Goal: Task Accomplishment & Management: Manage account settings

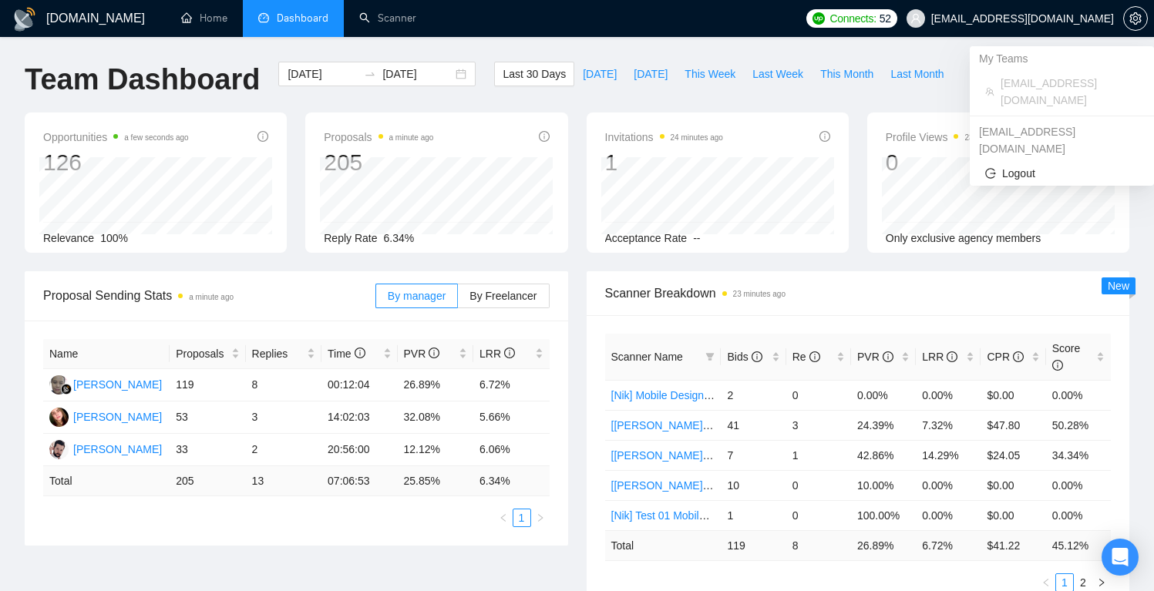
click at [1004, 12] on span "[EMAIL_ADDRESS][DOMAIN_NAME]" at bounding box center [1010, 18] width 226 height 49
click at [1127, 18] on span "setting" at bounding box center [1135, 18] width 23 height 12
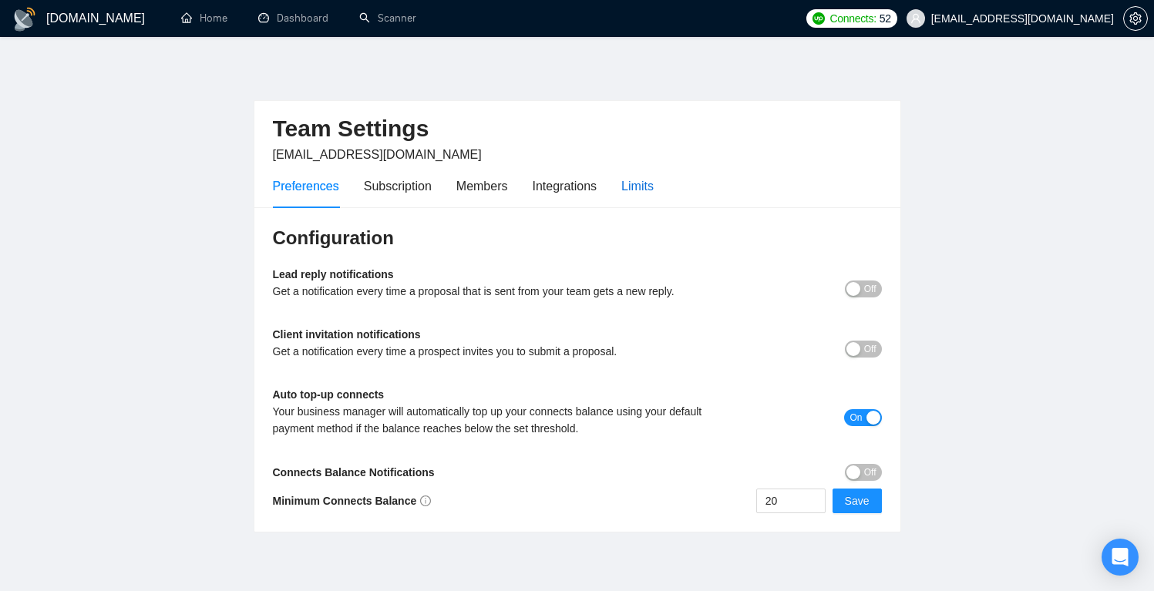
click at [647, 179] on div "Limits" at bounding box center [637, 186] width 32 height 19
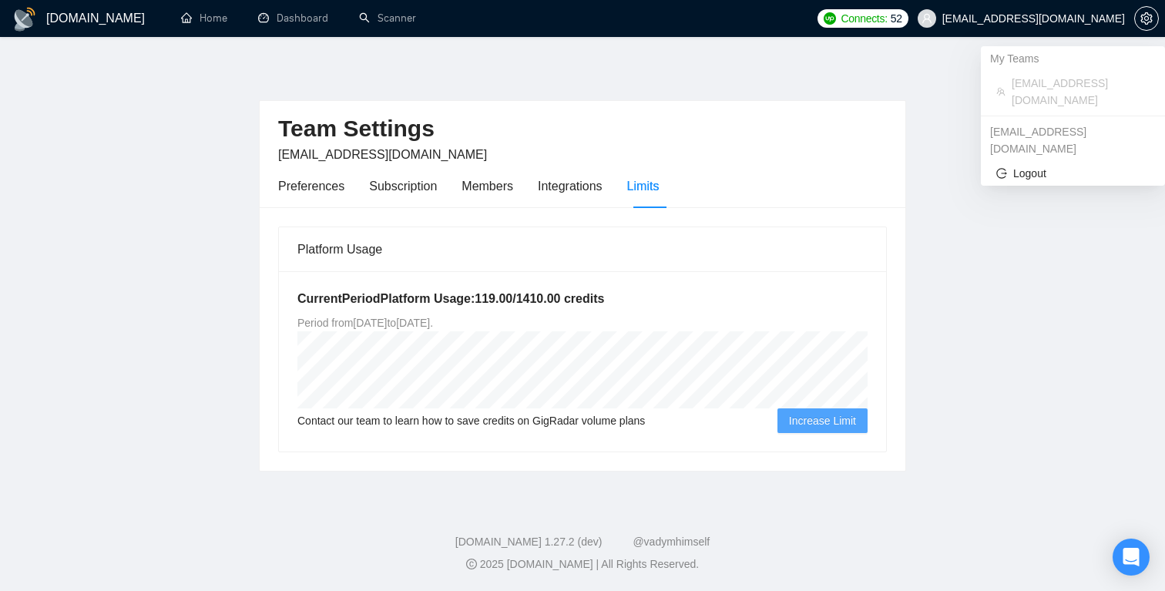
click at [1032, 18] on span "[EMAIL_ADDRESS][DOMAIN_NAME]" at bounding box center [1034, 18] width 183 height 0
click at [927, 30] on div "Connects: 52 [EMAIL_ADDRESS][DOMAIN_NAME]" at bounding box center [988, 18] width 341 height 37
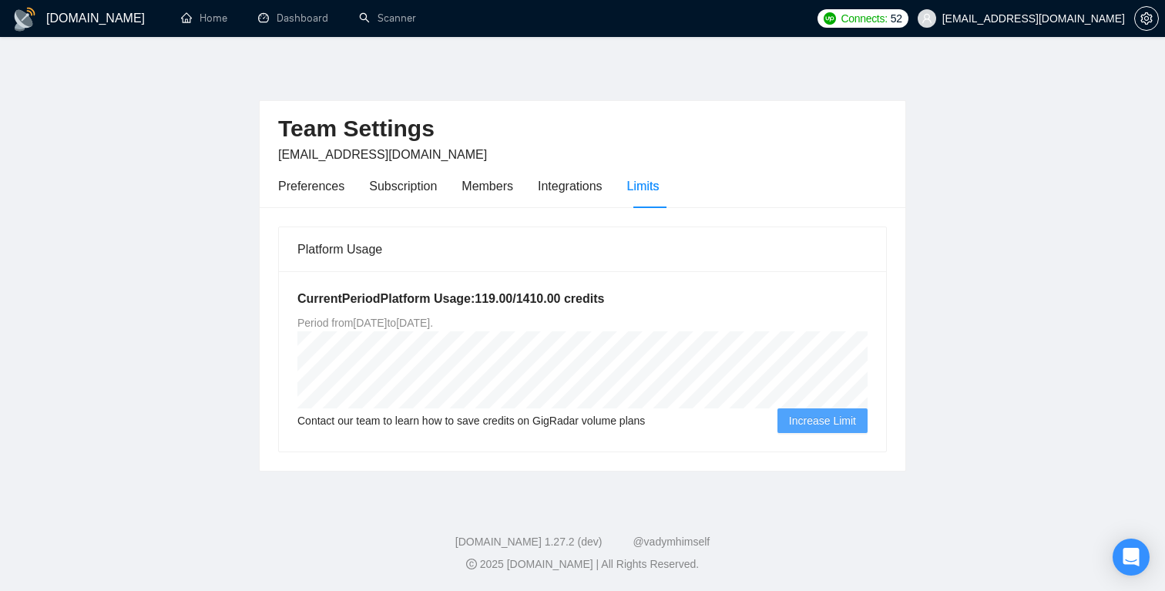
click at [887, 12] on span "Connects:" at bounding box center [864, 18] width 46 height 17
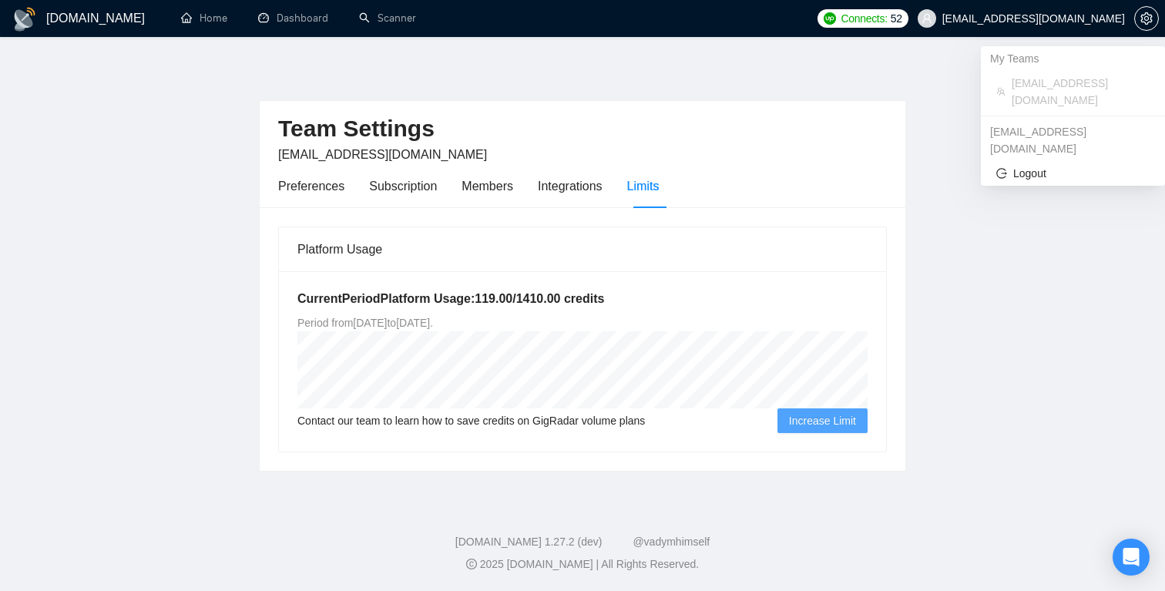
click at [1027, 18] on span "[EMAIL_ADDRESS][DOMAIN_NAME]" at bounding box center [1034, 18] width 183 height 0
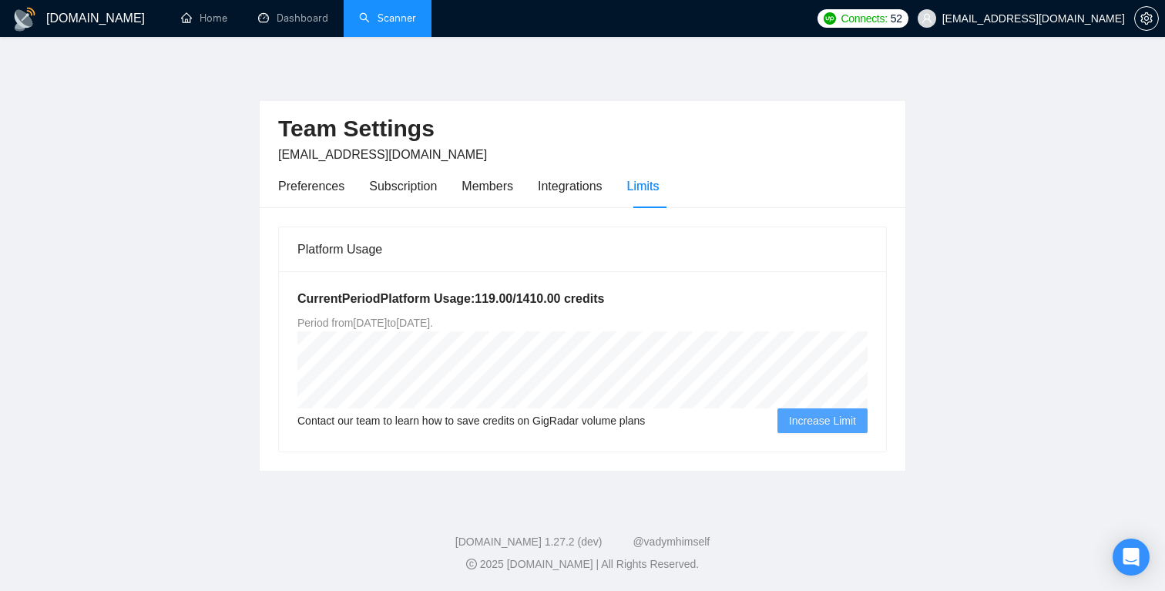
click at [415, 15] on link "Scanner" at bounding box center [387, 18] width 57 height 13
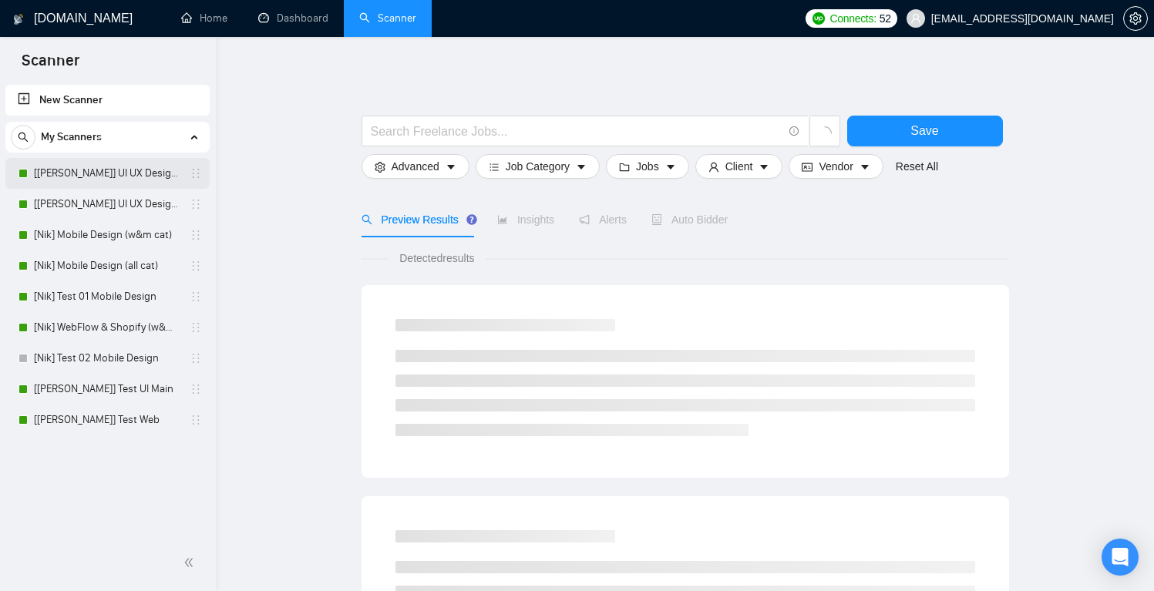
click at [129, 172] on link "[[PERSON_NAME]] UI UX Design Main (w&m cat)" at bounding box center [107, 173] width 146 height 31
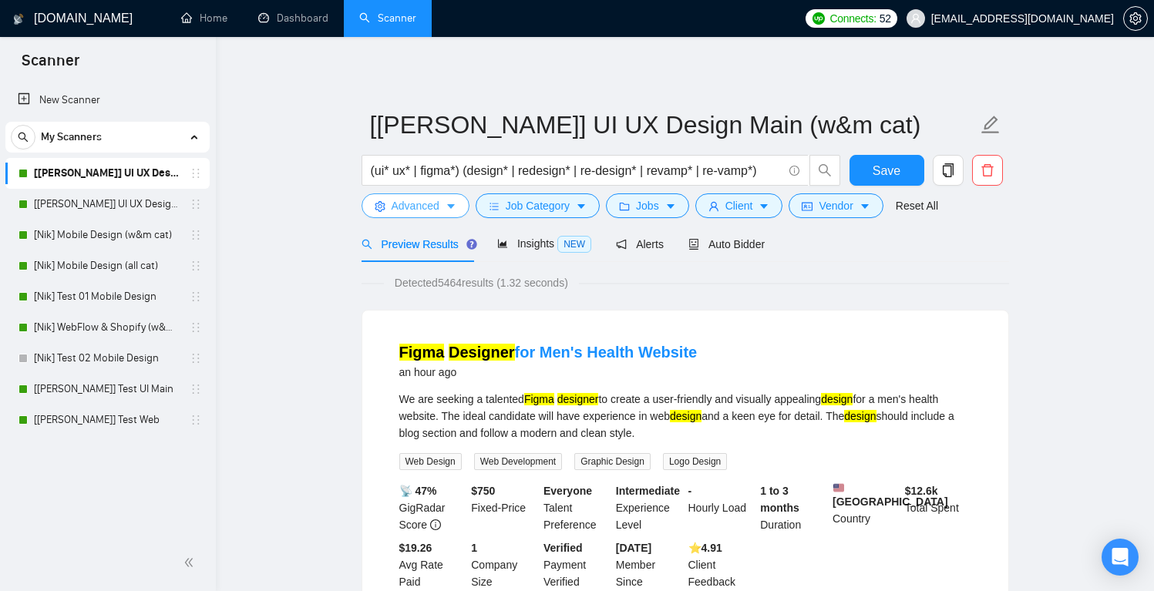
click at [442, 209] on button "Advanced" at bounding box center [416, 205] width 108 height 25
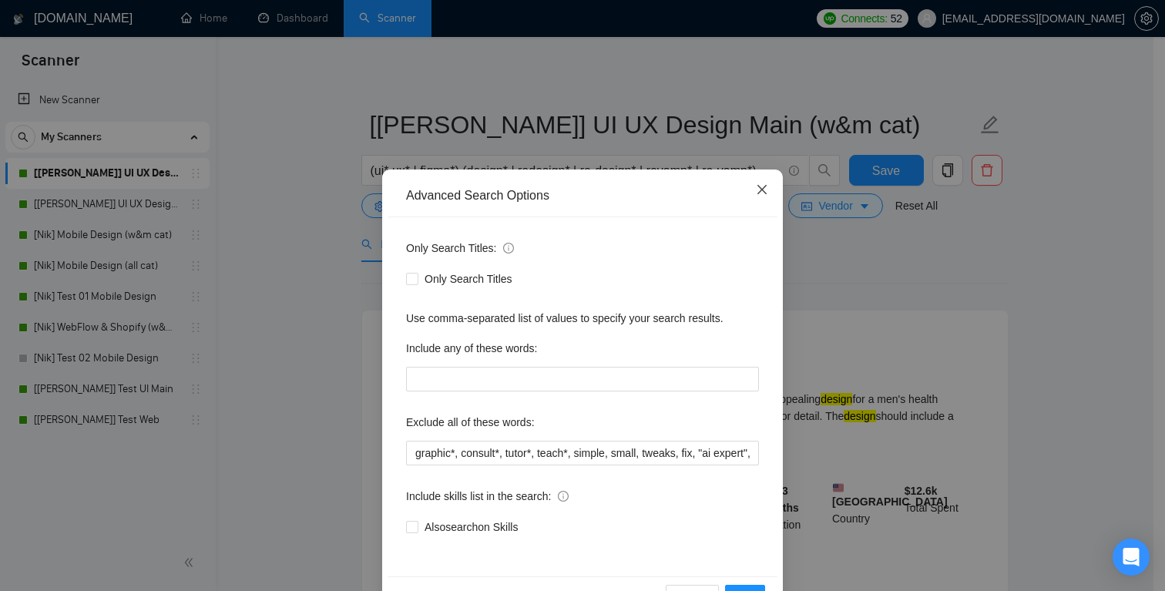
click at [758, 191] on icon "close" at bounding box center [762, 189] width 9 height 9
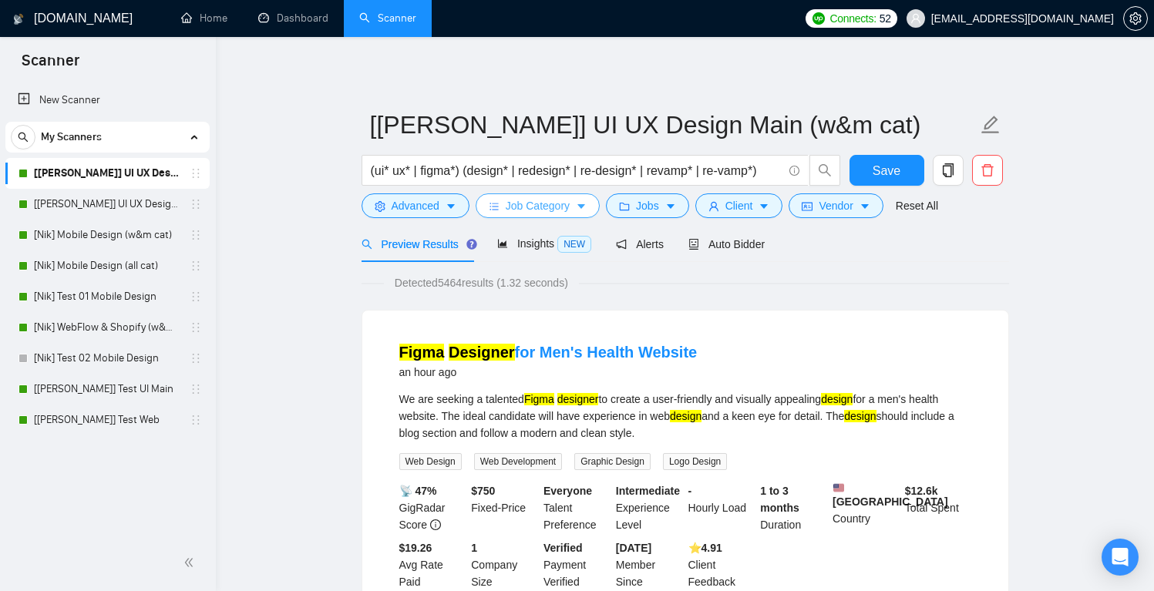
click at [524, 208] on span "Job Category" at bounding box center [538, 205] width 64 height 17
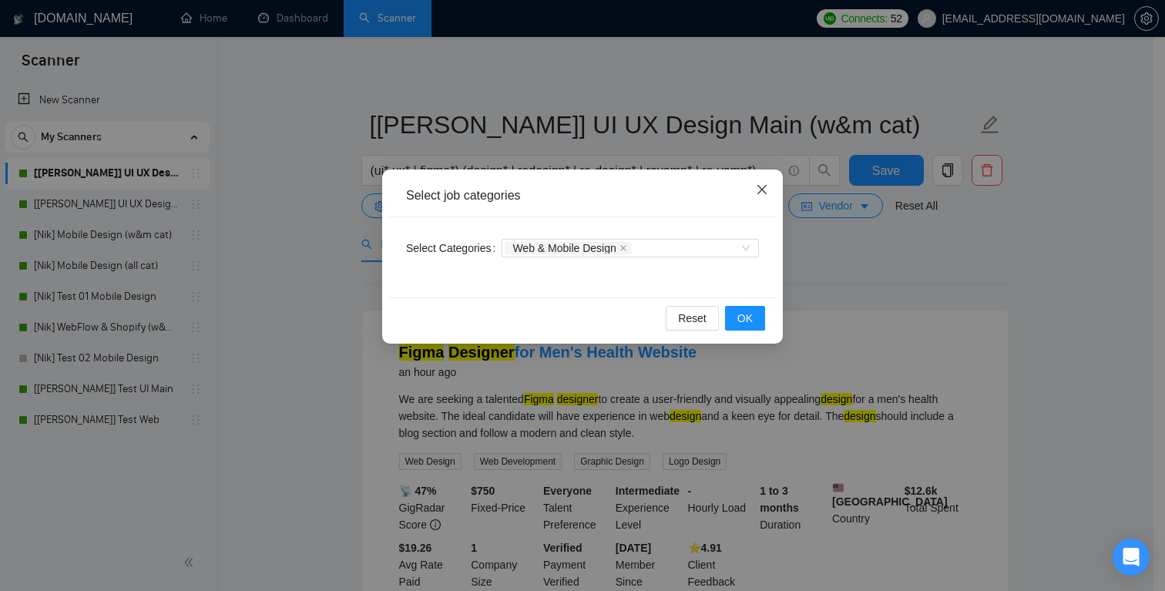
click at [765, 185] on icon "close" at bounding box center [762, 189] width 12 height 12
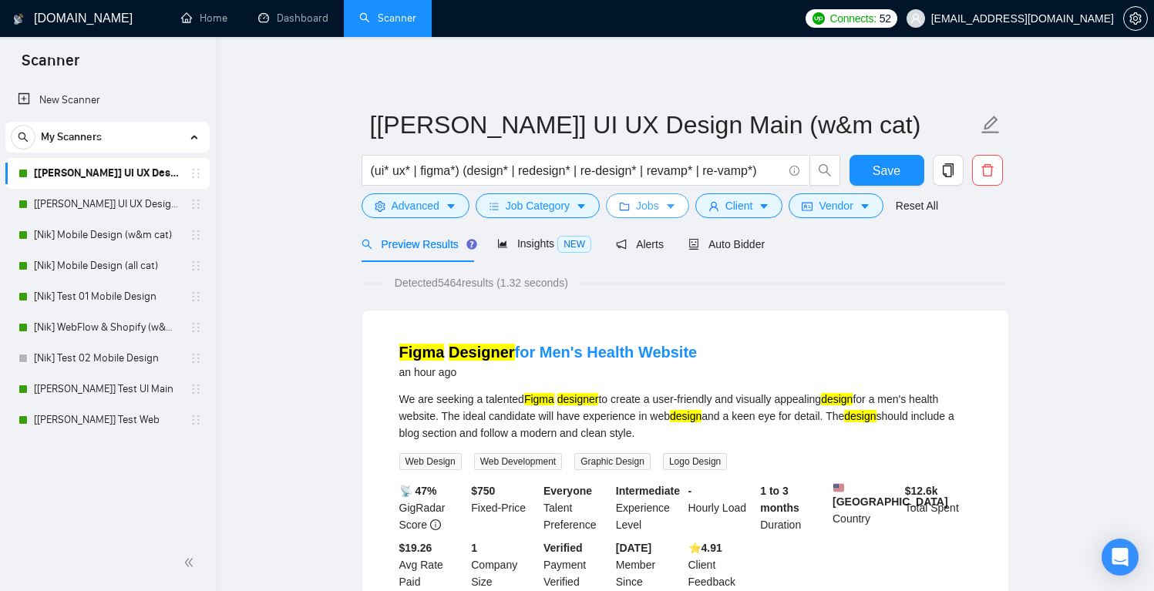
click at [667, 206] on button "Jobs" at bounding box center [647, 205] width 83 height 25
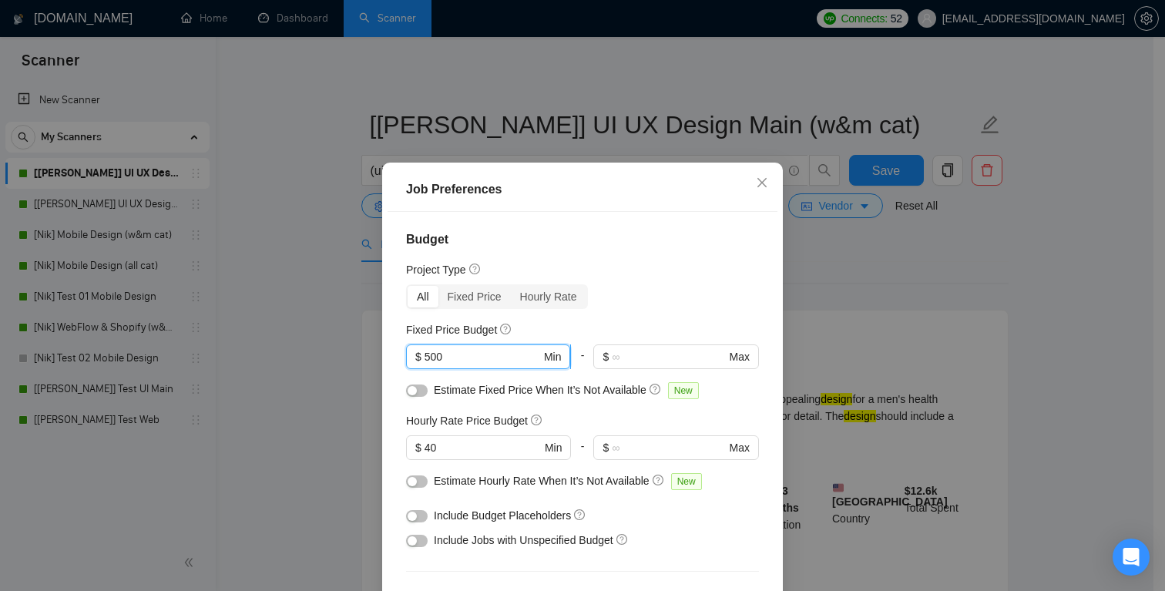
drag, startPoint x: 451, startPoint y: 354, endPoint x: 410, endPoint y: 353, distance: 40.9
click at [410, 353] on span "$ 500 Min" at bounding box center [488, 357] width 164 height 25
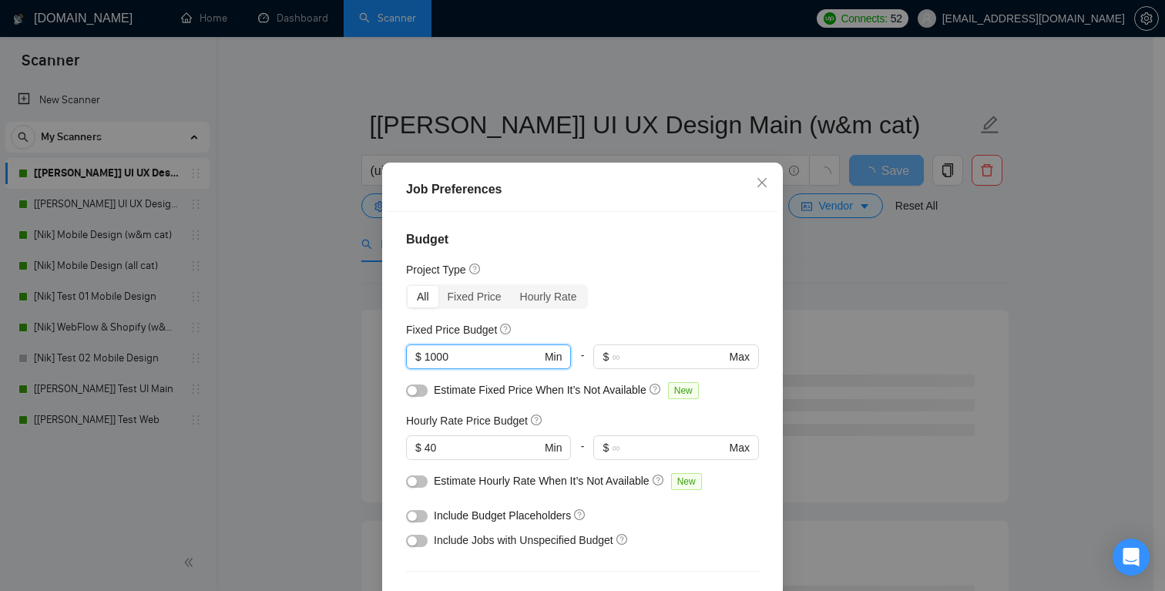
type input "1000"
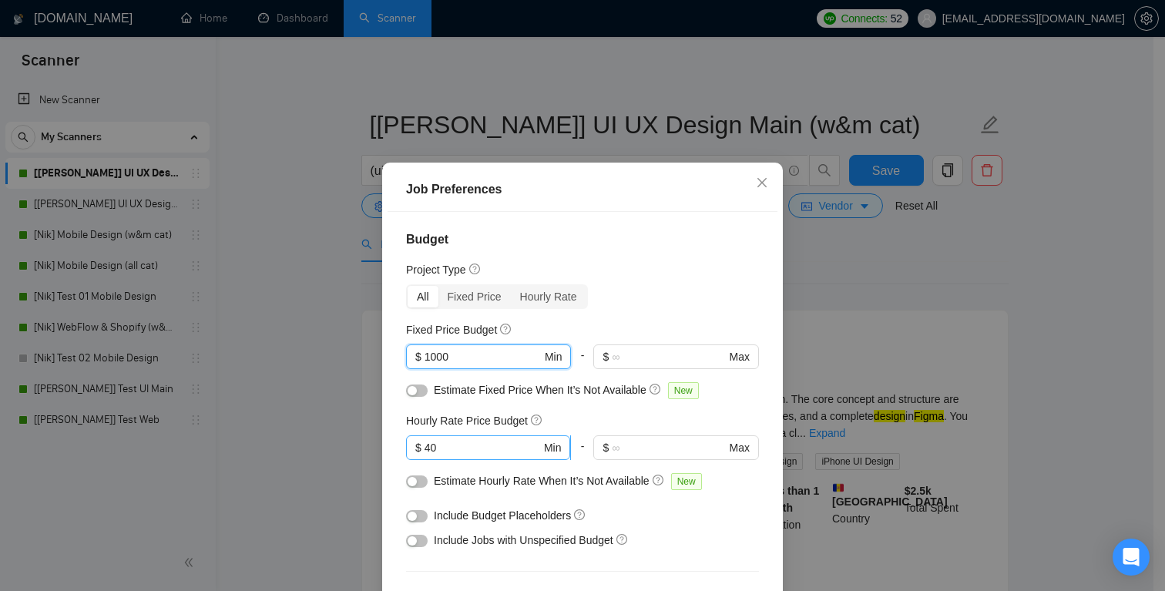
click at [439, 452] on input "40" at bounding box center [483, 447] width 116 height 17
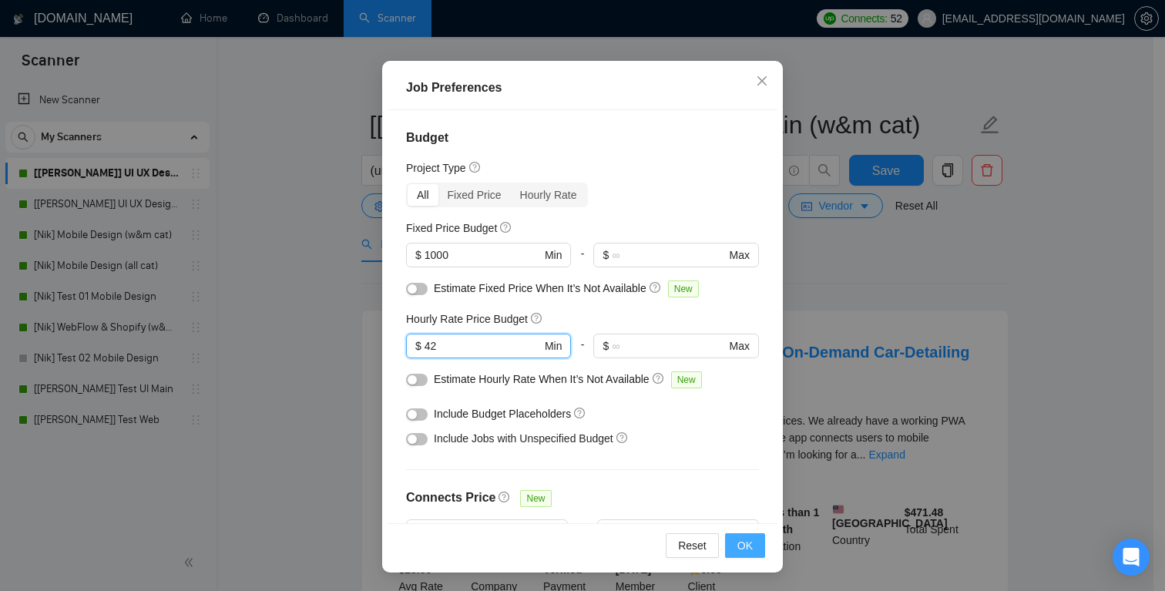
type input "42"
click at [738, 544] on span "OK" at bounding box center [745, 545] width 15 height 17
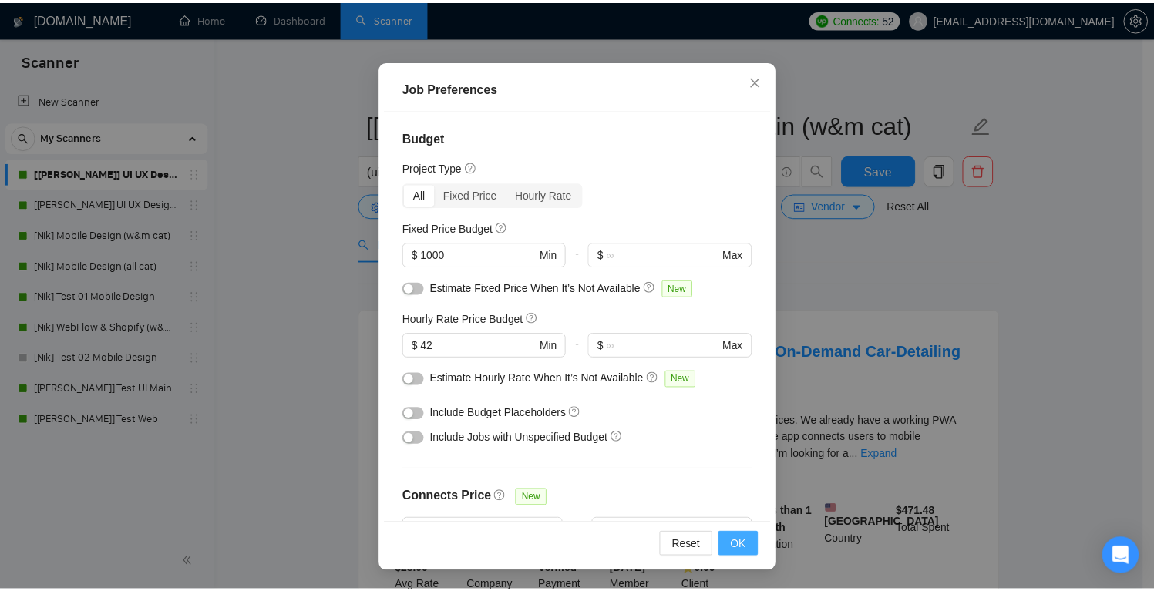
scroll to position [32, 0]
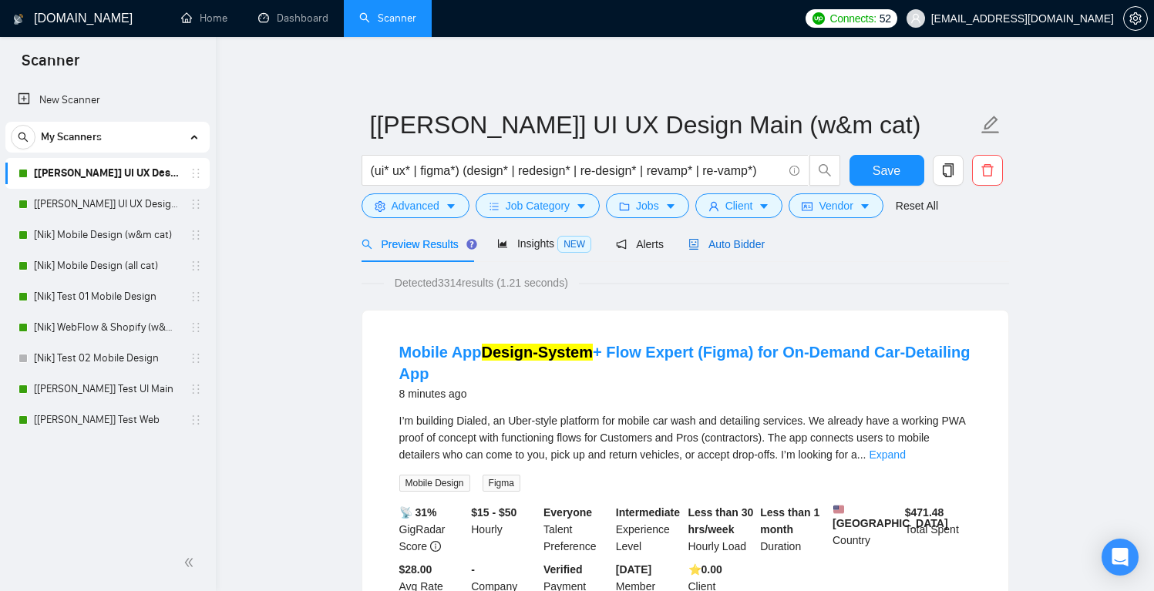
click at [751, 244] on span "Auto Bidder" at bounding box center [726, 244] width 76 height 12
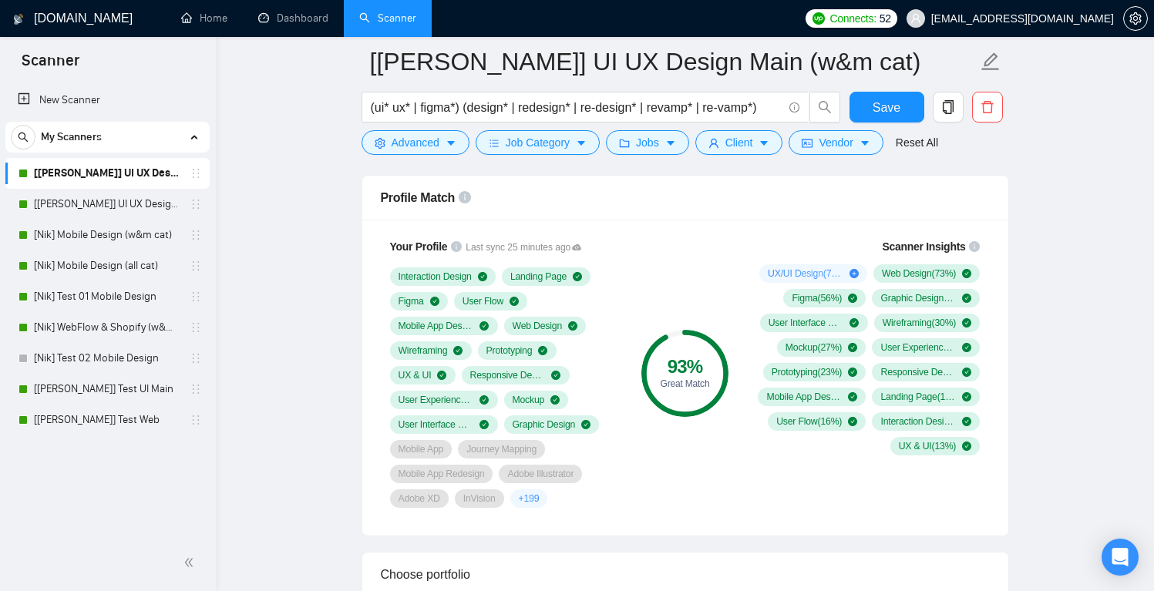
scroll to position [1019, 0]
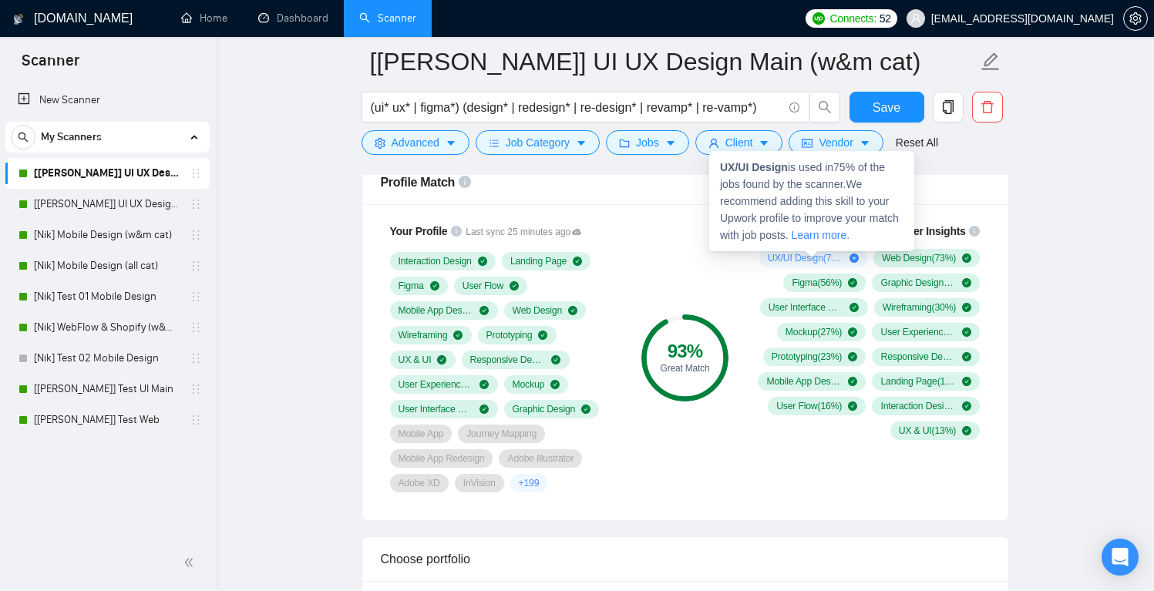
click at [824, 256] on span "UX/UI Design ( 75 %)" at bounding box center [806, 258] width 76 height 12
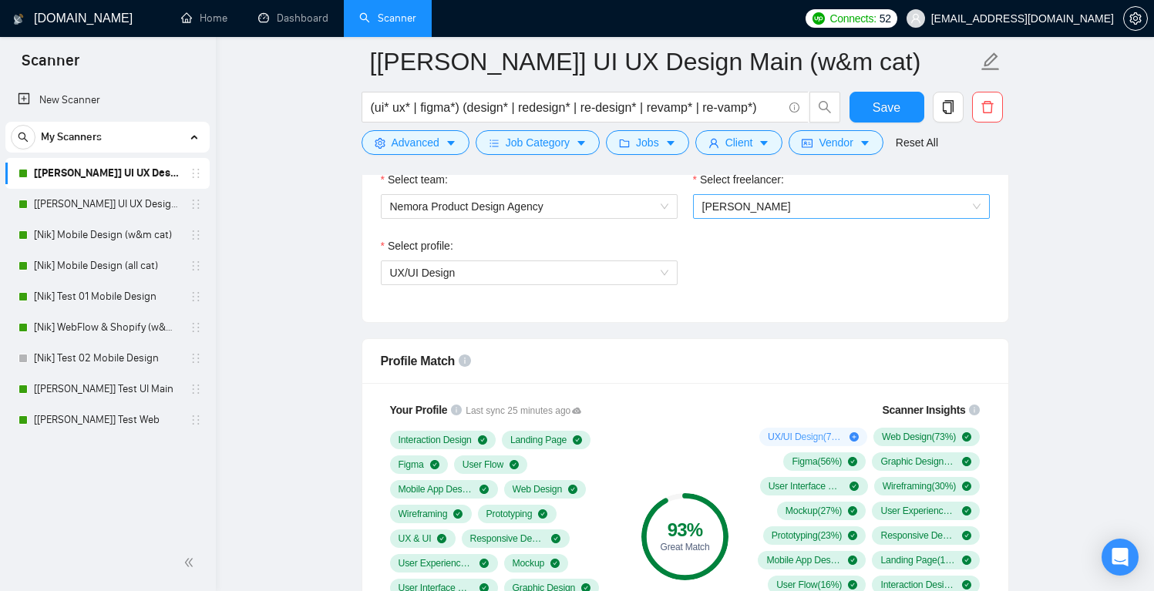
scroll to position [837, 0]
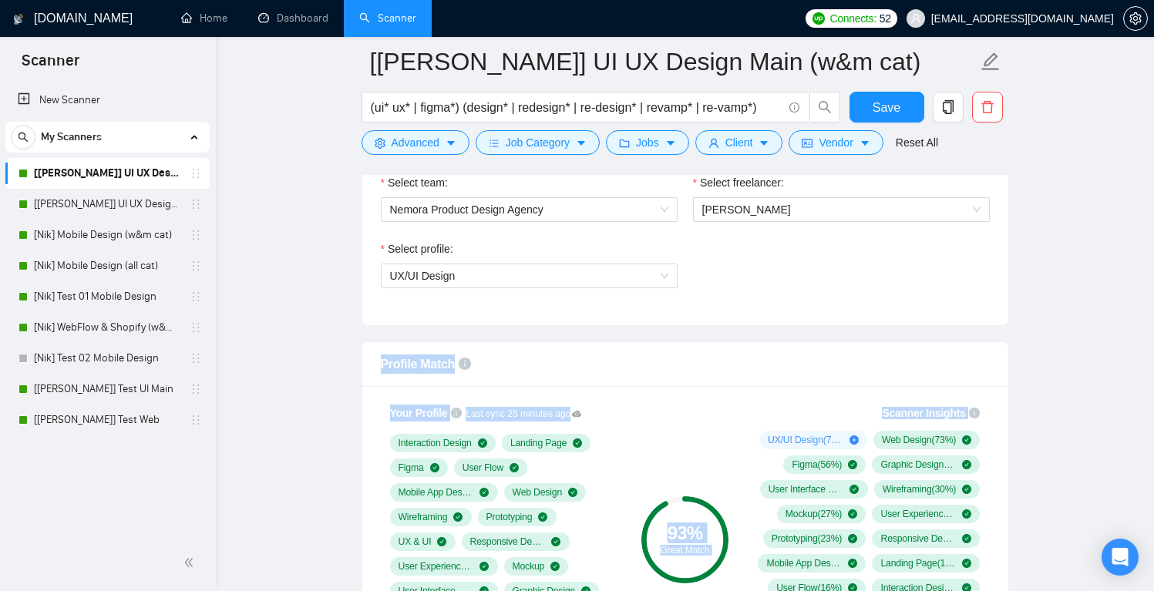
drag, startPoint x: 788, startPoint y: 345, endPoint x: 762, endPoint y: 355, distance: 27.8
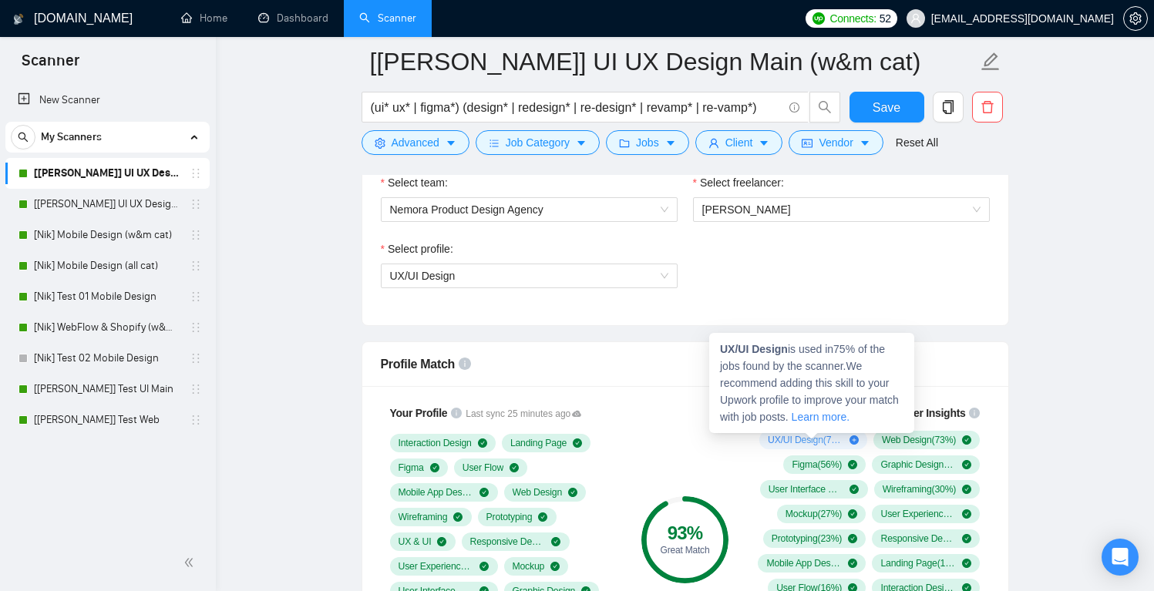
click at [816, 438] on span "UX/UI Design ( 75 %)" at bounding box center [806, 440] width 76 height 12
drag, startPoint x: 789, startPoint y: 351, endPoint x: 712, endPoint y: 345, distance: 77.3
click at [712, 345] on div "UX/UI Design is used in 75 % of the jobs found by the scanner. We recommend add…" at bounding box center [811, 383] width 205 height 100
copy strong "UX/UI Design"
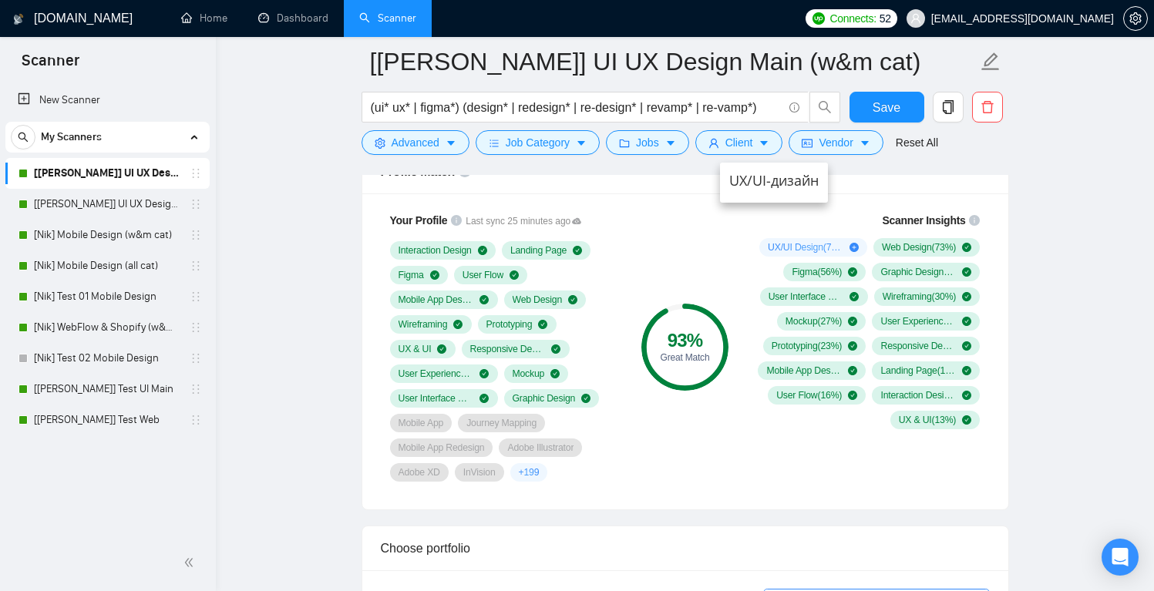
scroll to position [1061, 0]
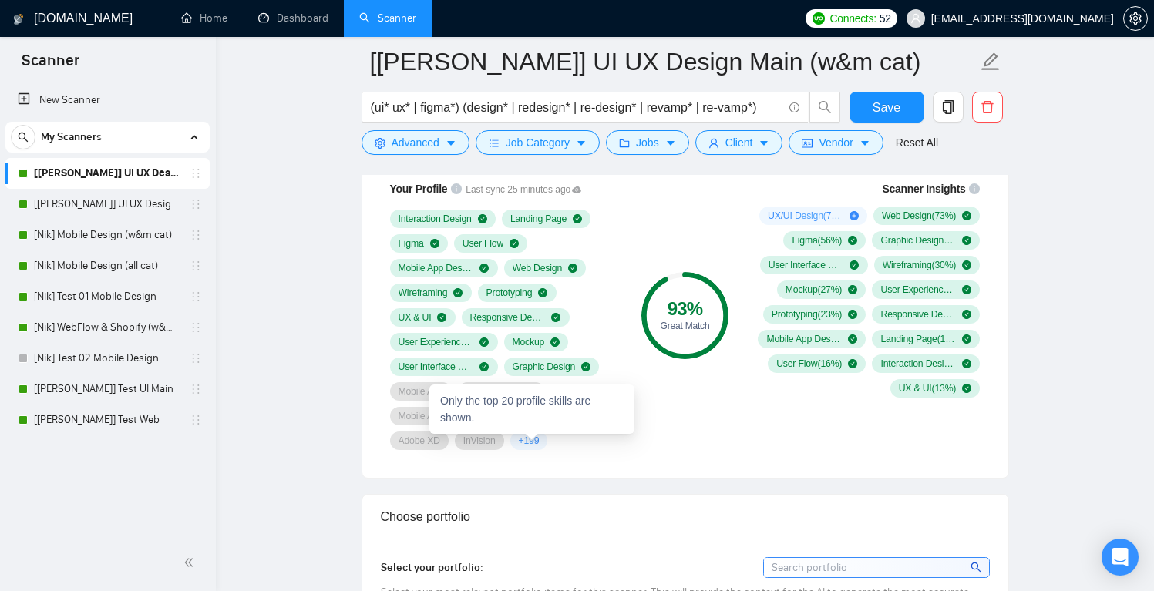
click at [530, 443] on span "+ 199" at bounding box center [529, 441] width 21 height 12
click at [677, 449] on div "93 % Great Match" at bounding box center [684, 315] width 103 height 288
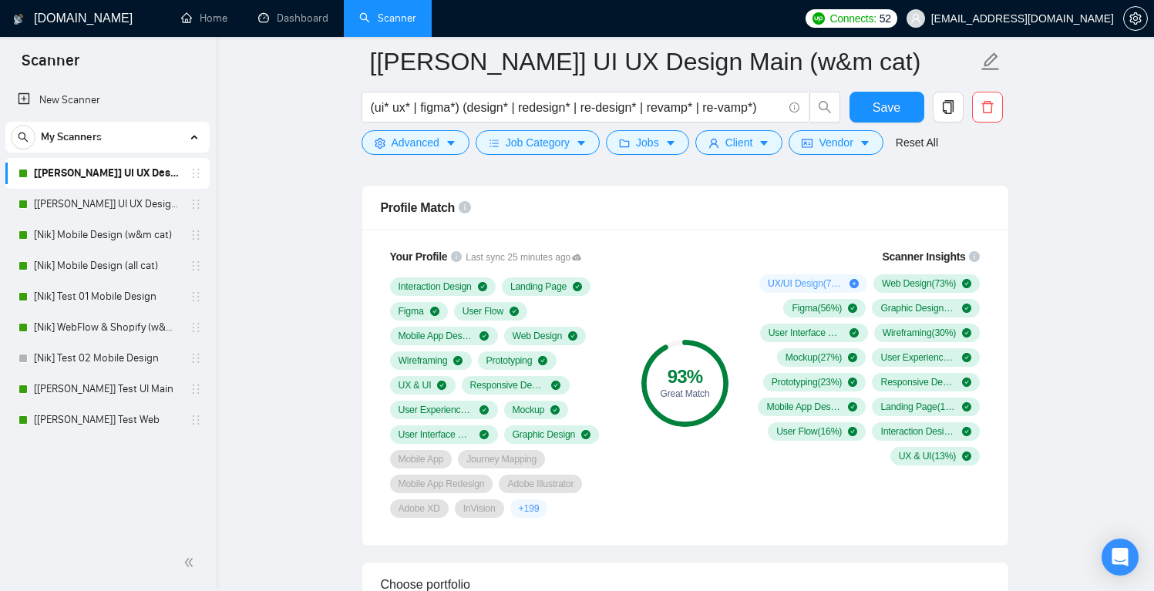
scroll to position [977, 0]
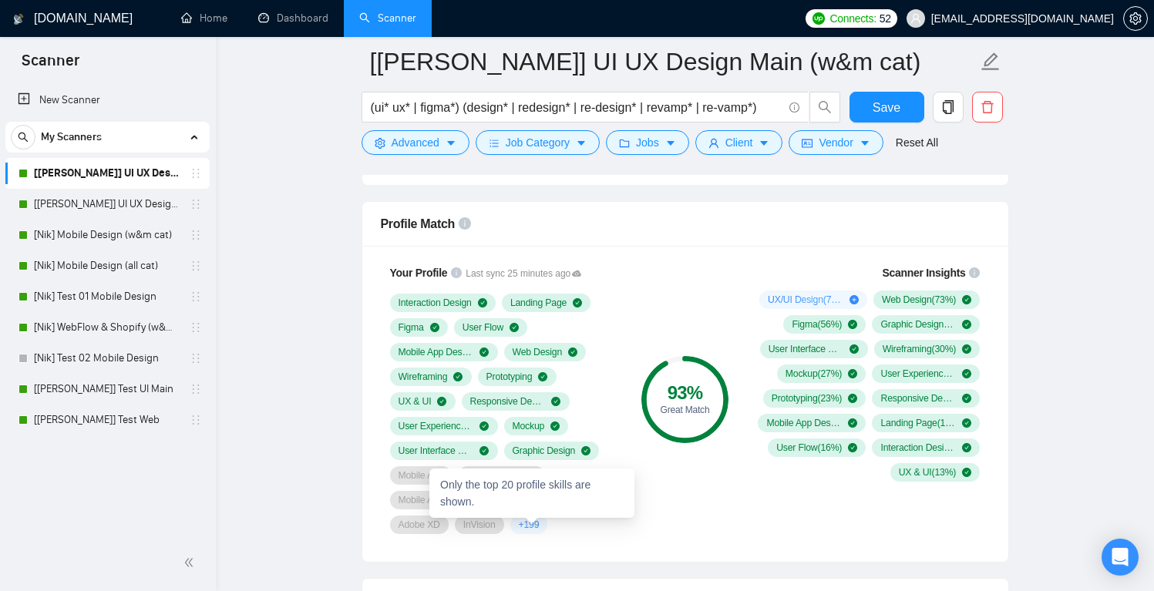
click at [534, 522] on span "+ 199" at bounding box center [529, 525] width 21 height 12
click at [595, 365] on div "Interaction Design Landing Page Figma User Flow Mobile App Design Web Design Wi…" at bounding box center [504, 414] width 228 height 240
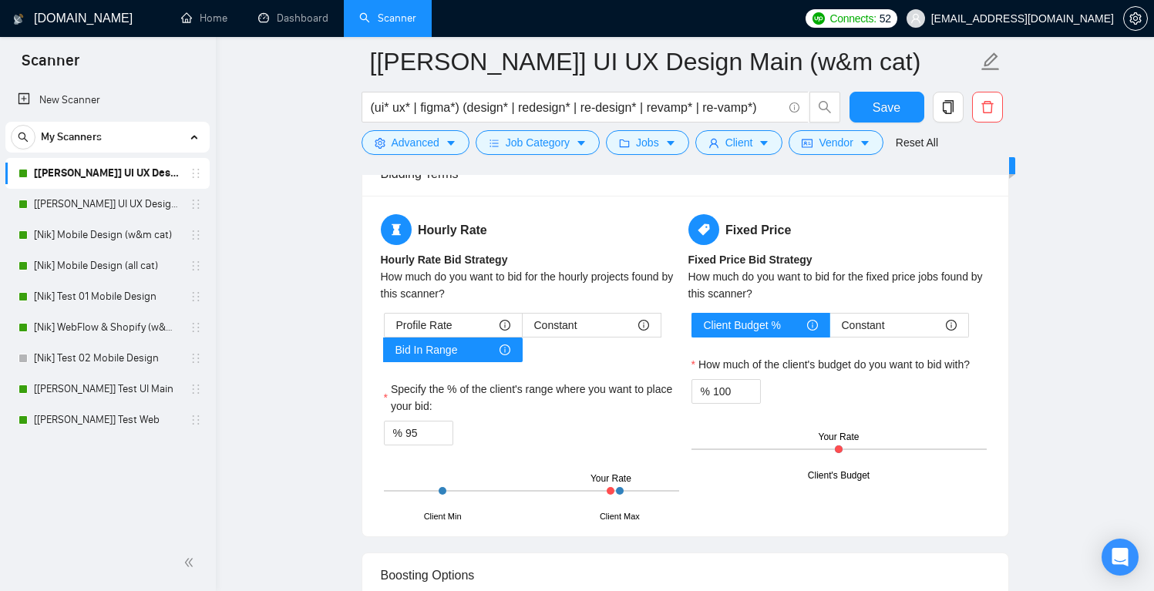
scroll to position [2528, 0]
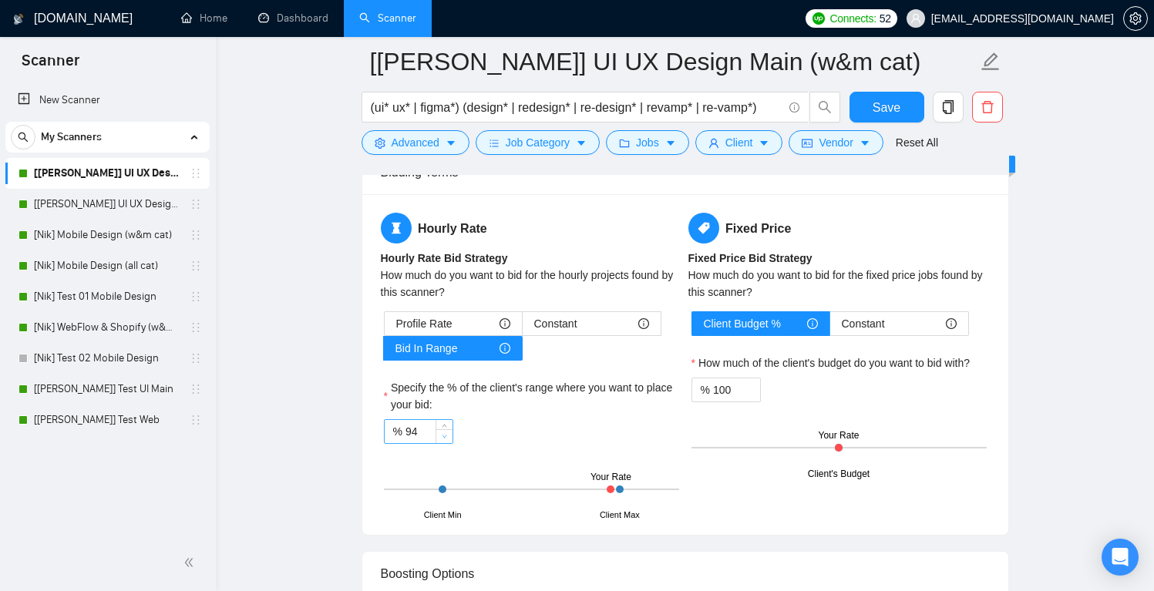
click at [443, 429] on span "Decrease Value" at bounding box center [444, 436] width 17 height 14
click at [445, 423] on span "up" at bounding box center [444, 427] width 9 height 9
type input "95"
click at [446, 437] on icon "down" at bounding box center [444, 436] width 5 height 5
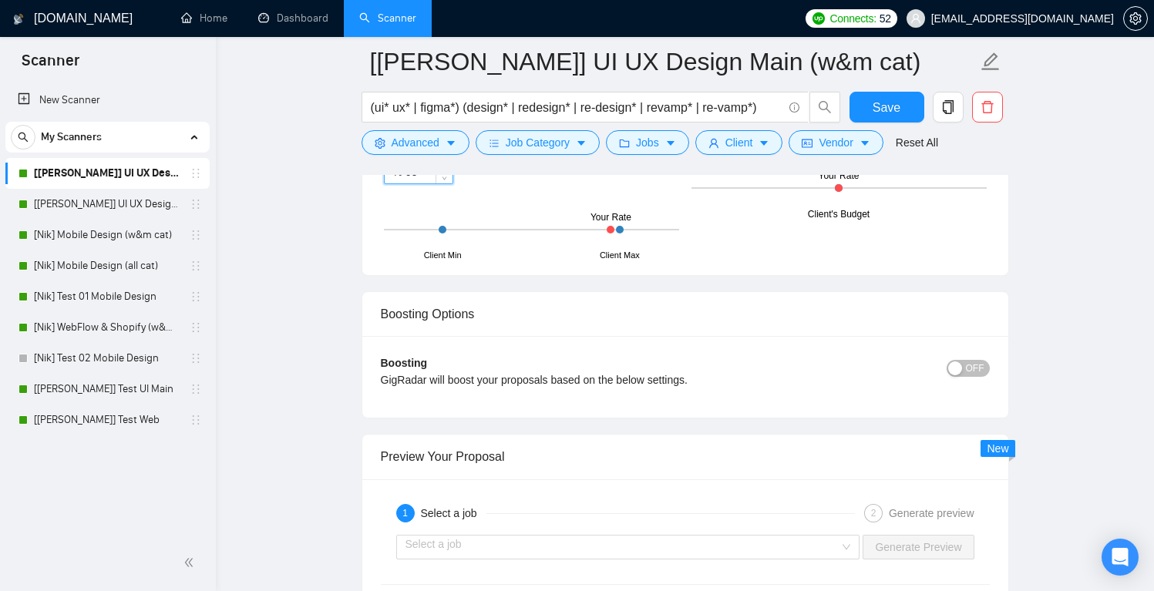
scroll to position [2946, 0]
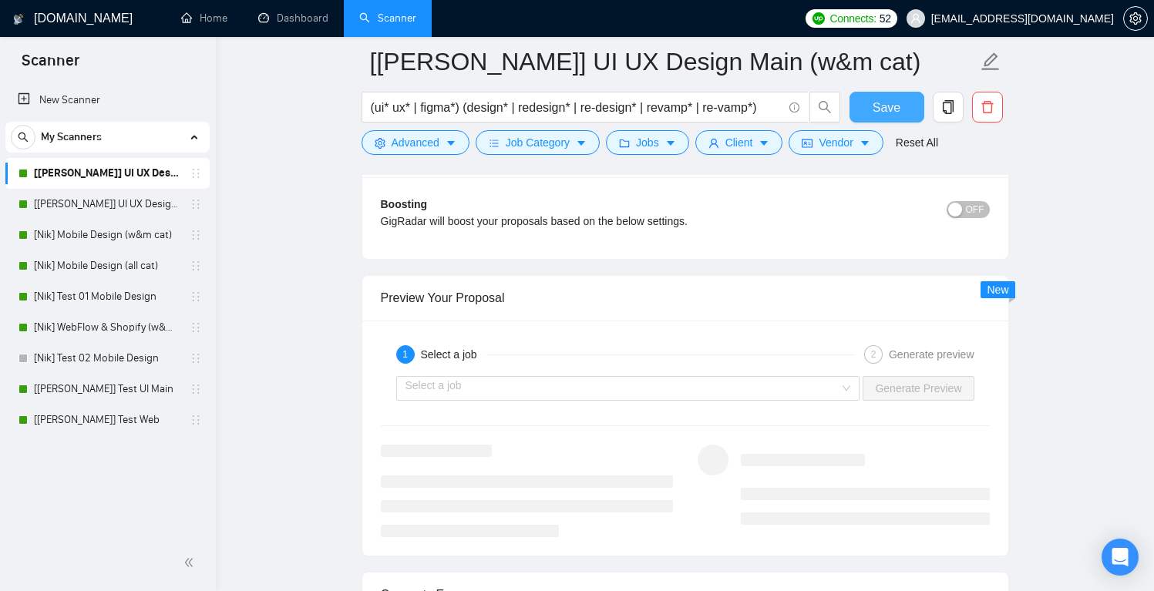
click at [898, 109] on span "Save" at bounding box center [887, 107] width 28 height 19
click at [980, 212] on span "OFF" at bounding box center [975, 209] width 18 height 17
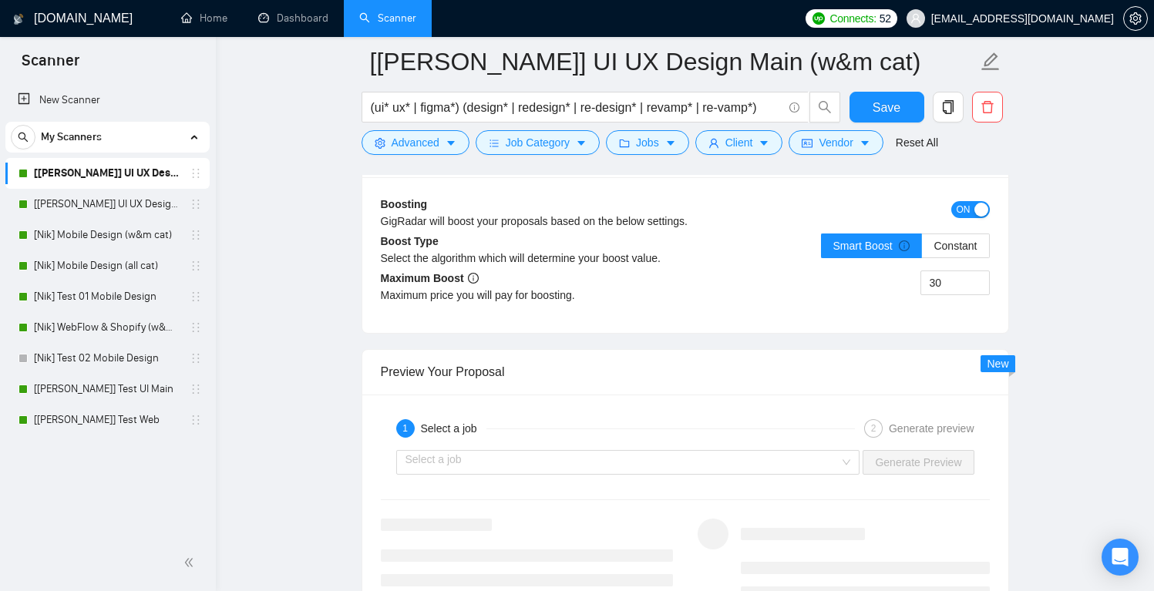
click at [955, 210] on button "ON" at bounding box center [970, 209] width 39 height 17
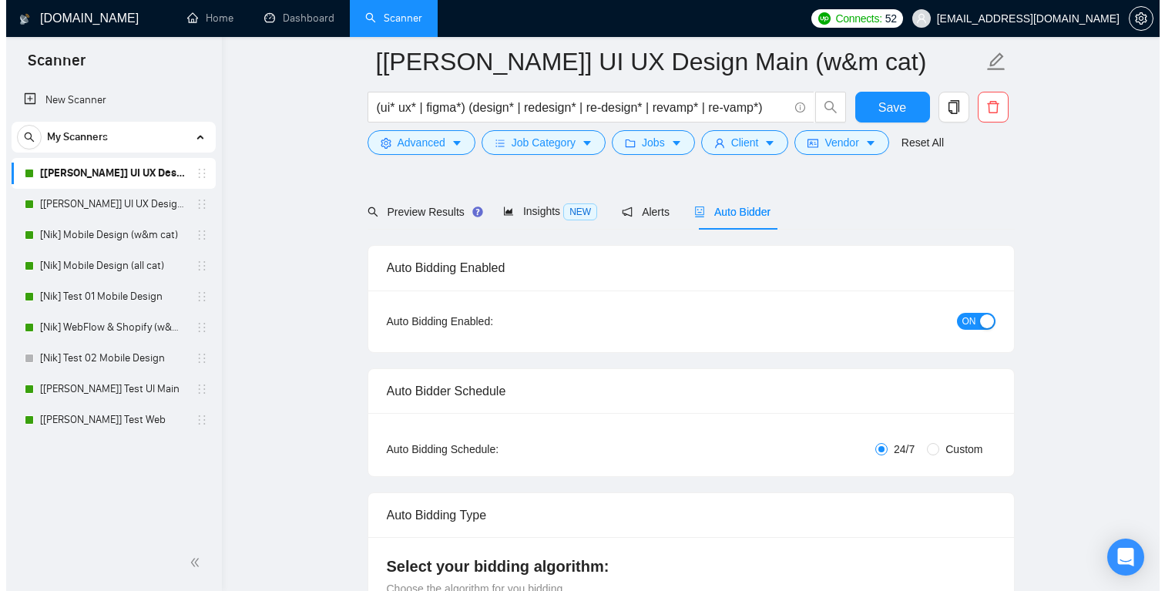
scroll to position [0, 0]
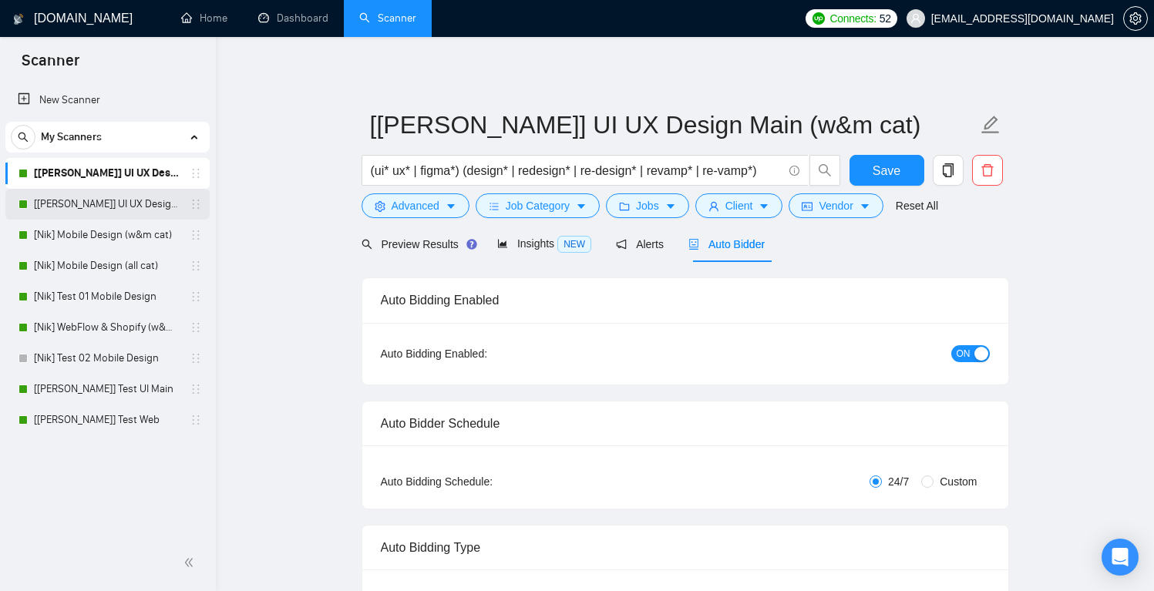
click at [106, 207] on link "[[PERSON_NAME]] UI UX Design Main (all cat)" at bounding box center [107, 204] width 146 height 31
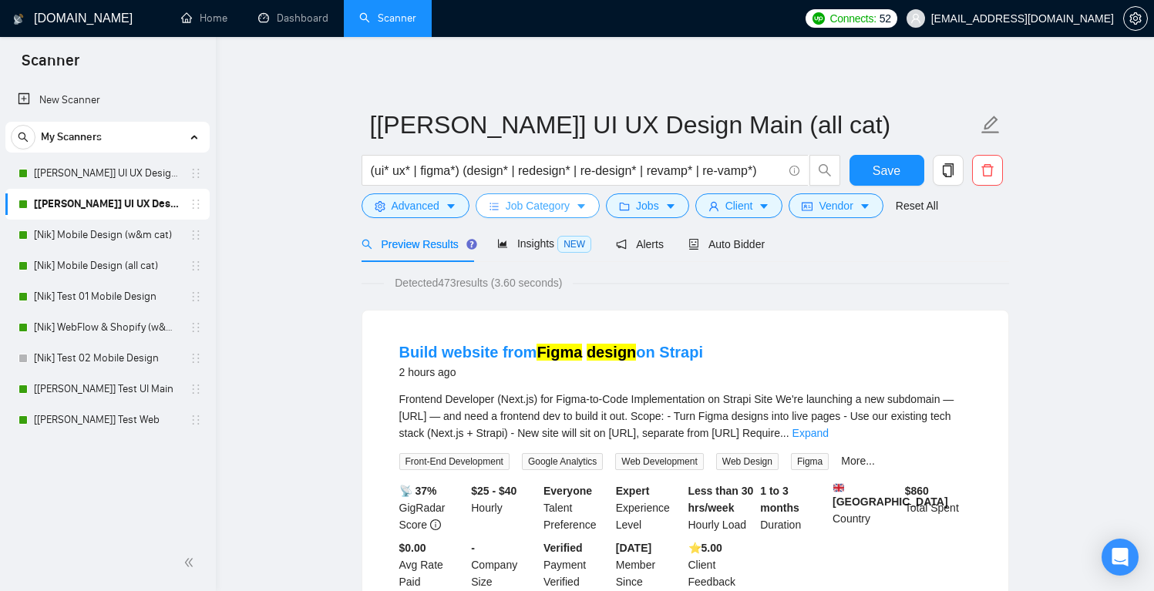
click at [551, 206] on span "Job Category" at bounding box center [538, 205] width 64 height 17
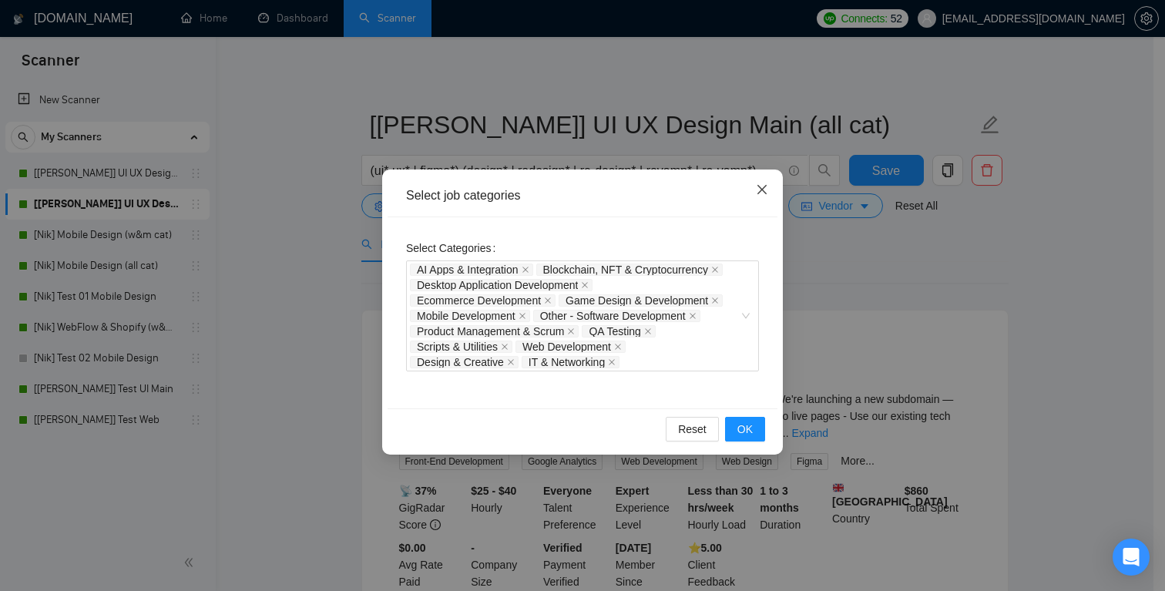
drag, startPoint x: 762, startPoint y: 186, endPoint x: 754, endPoint y: 193, distance: 11.5
click at [762, 186] on icon "close" at bounding box center [762, 189] width 12 height 12
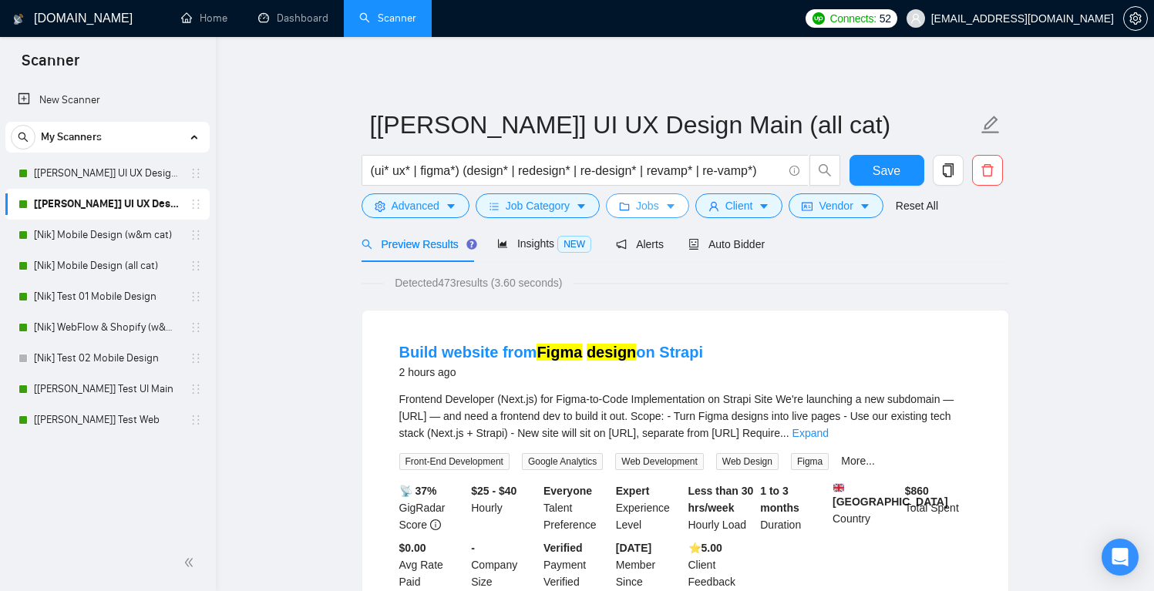
click at [639, 206] on button "Jobs" at bounding box center [647, 205] width 83 height 25
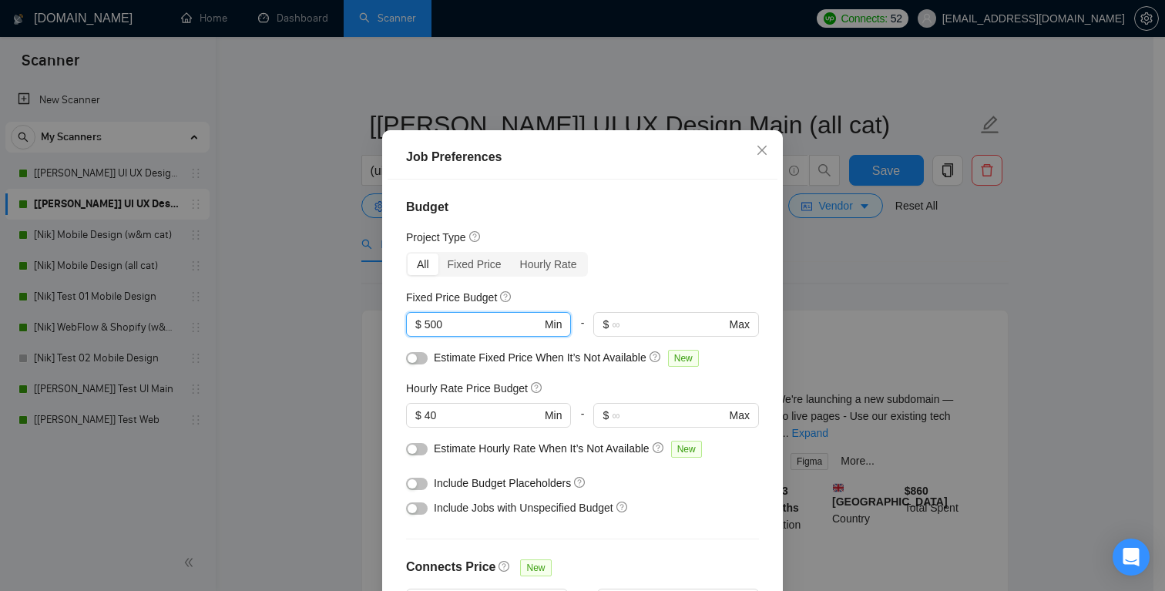
drag, startPoint x: 393, startPoint y: 360, endPoint x: 346, endPoint y: 359, distance: 47.0
click at [346, 359] on div "Job Preferences Budget Project Type All Fixed Price Hourly Rate Fixed Price Bud…" at bounding box center [582, 295] width 1165 height 591
type input "1000"
click at [621, 252] on div "Budget Project Type All Fixed Price Hourly Rate Fixed Price Budget $ 1000 Min -…" at bounding box center [583, 387] width 390 height 414
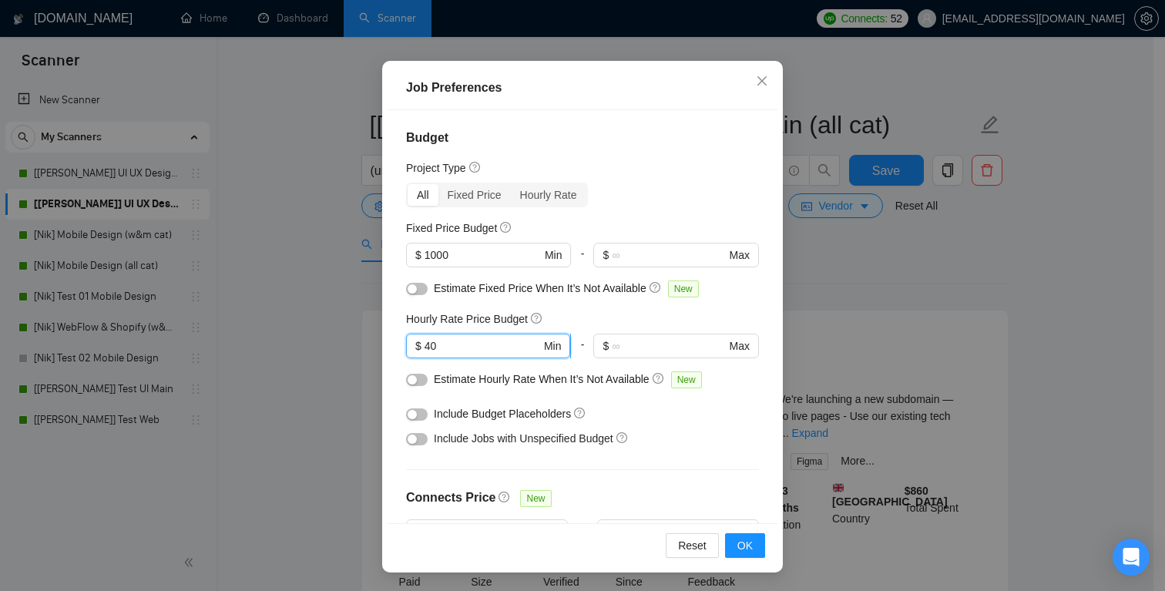
click at [459, 341] on input "40" at bounding box center [483, 346] width 116 height 17
click at [748, 551] on button "OK" at bounding box center [745, 545] width 40 height 25
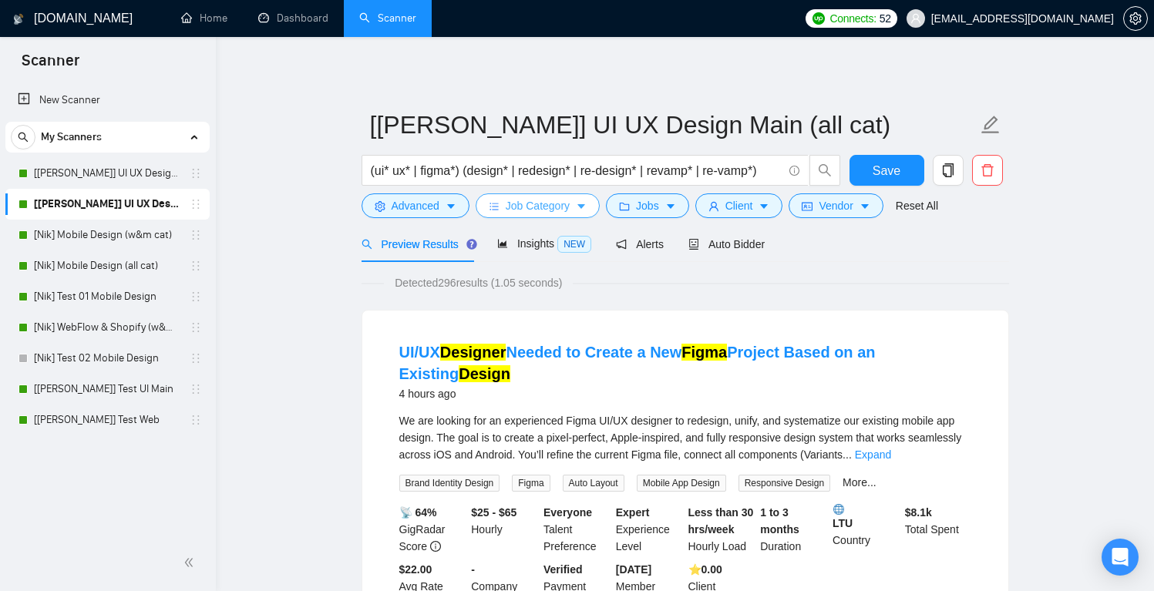
click at [580, 203] on icon "caret-down" at bounding box center [581, 206] width 11 height 11
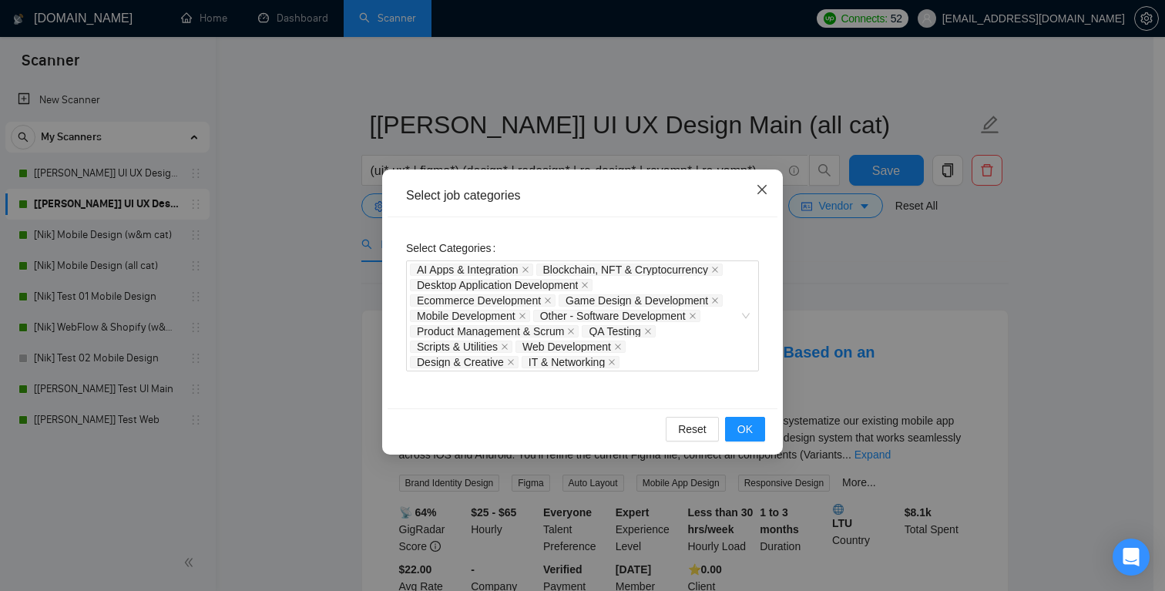
click at [773, 186] on span "Close" at bounding box center [763, 191] width 42 height 42
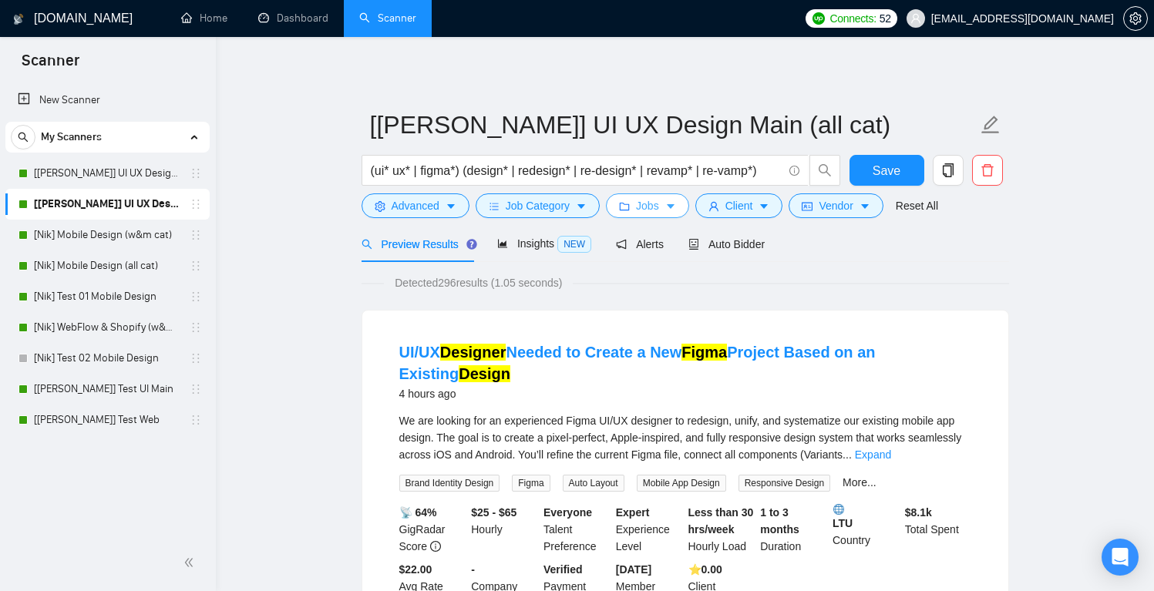
click at [630, 207] on icon "folder" at bounding box center [624, 206] width 11 height 11
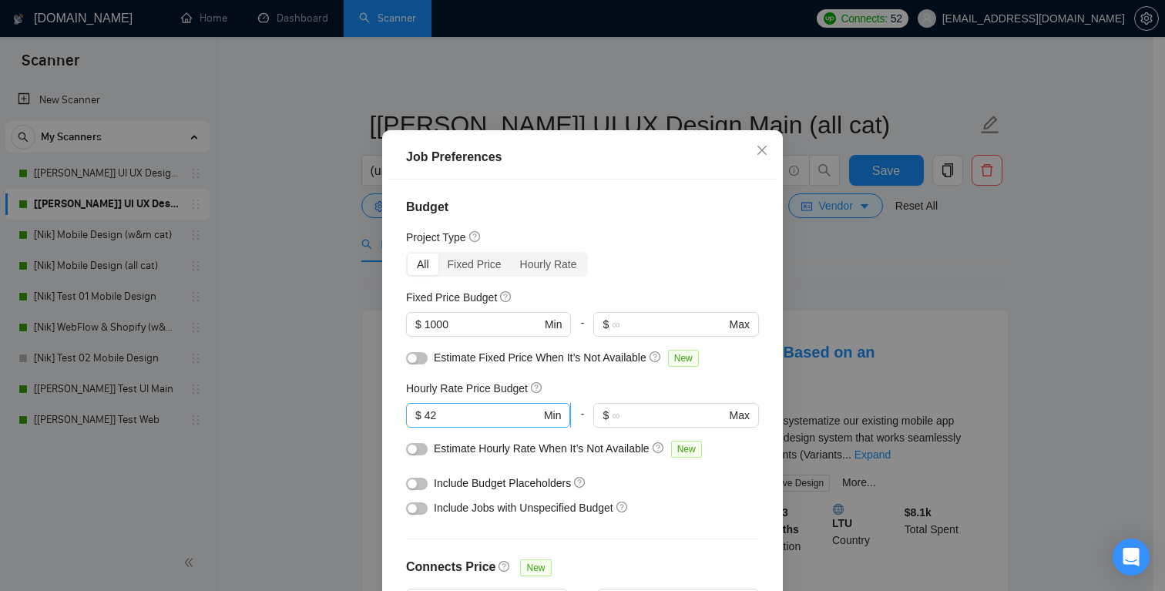
click at [460, 424] on input "42" at bounding box center [483, 415] width 116 height 17
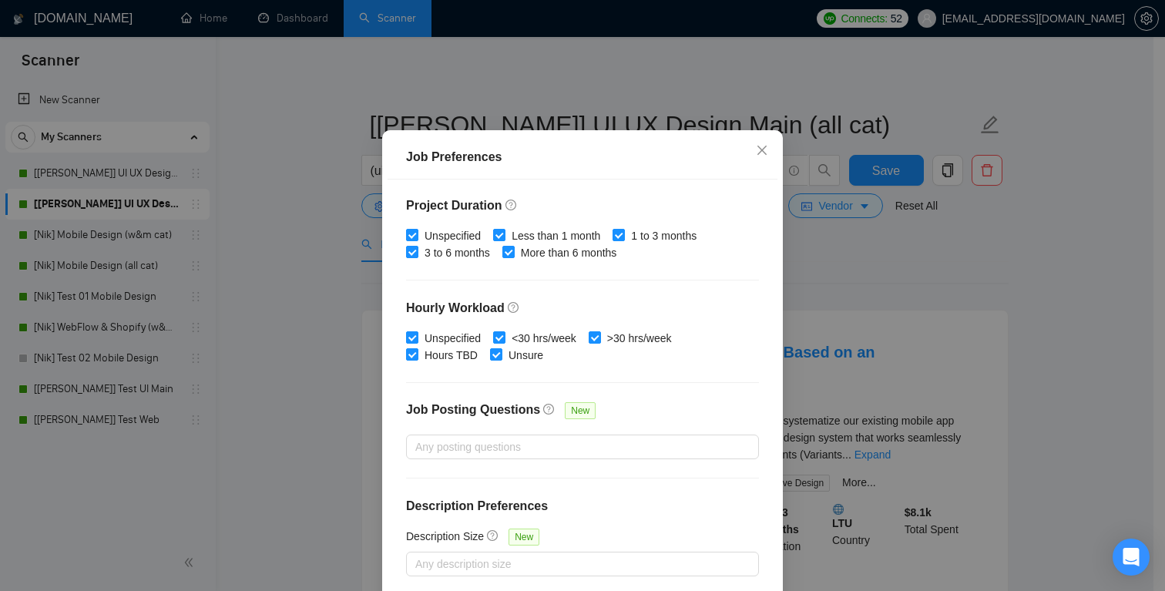
scroll to position [102, 0]
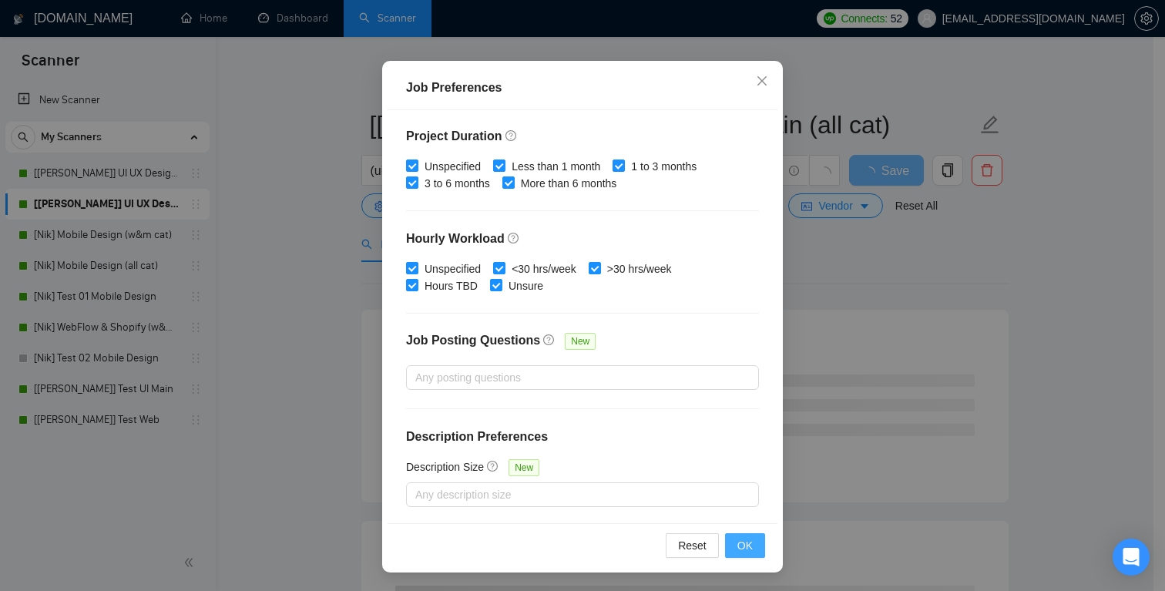
type input "40"
click at [738, 544] on span "OK" at bounding box center [745, 545] width 15 height 17
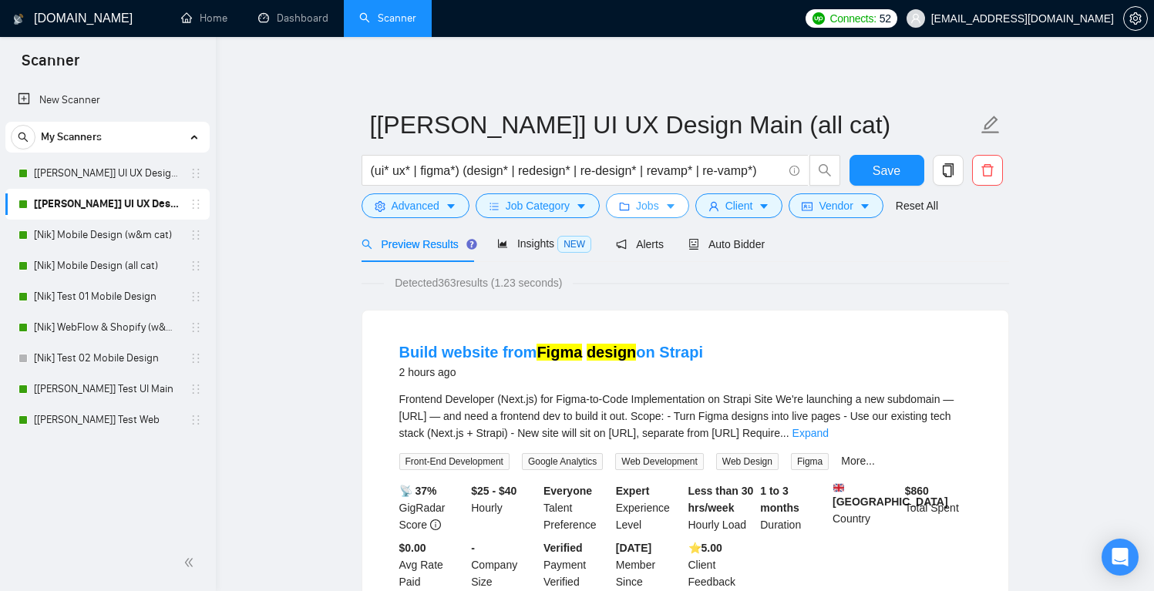
click at [671, 210] on icon "caret-down" at bounding box center [670, 206] width 11 height 11
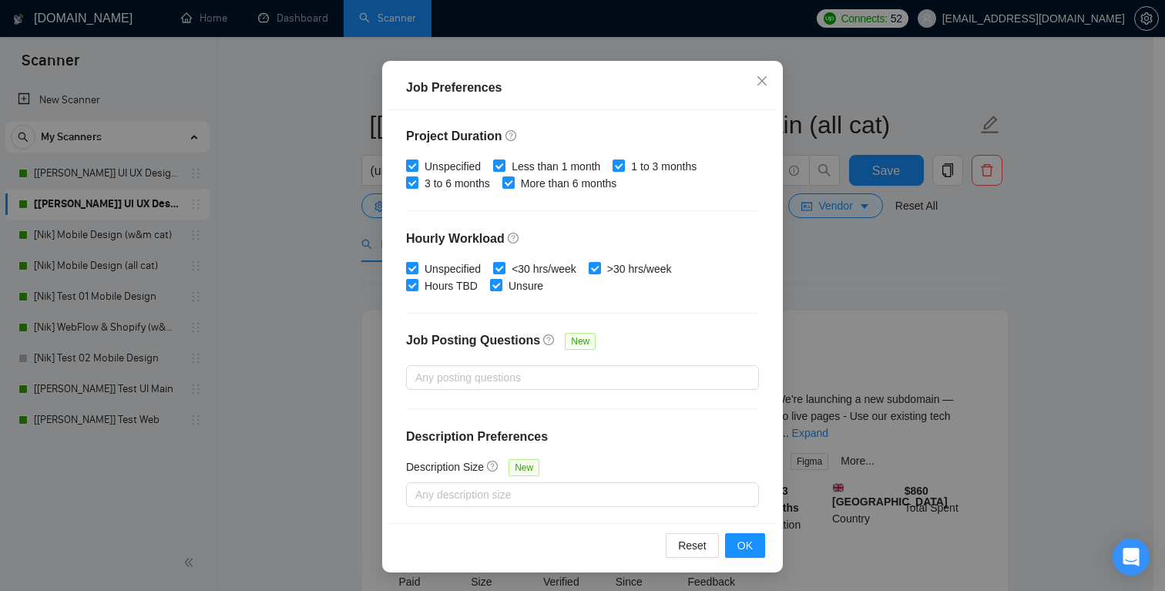
scroll to position [97, 0]
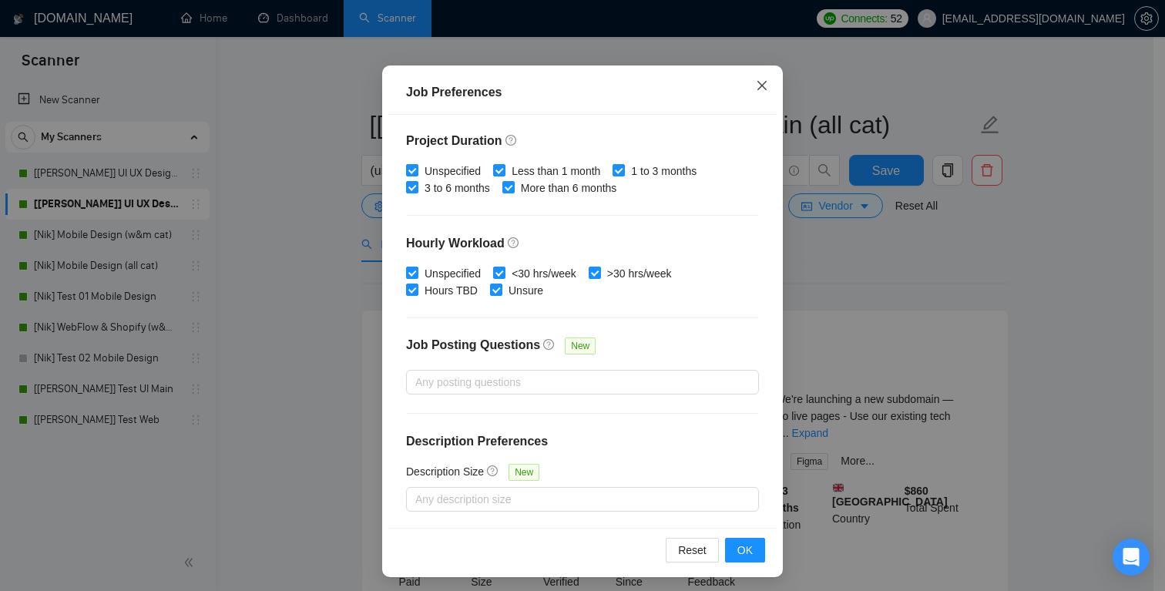
click at [758, 82] on icon "close" at bounding box center [762, 84] width 9 height 9
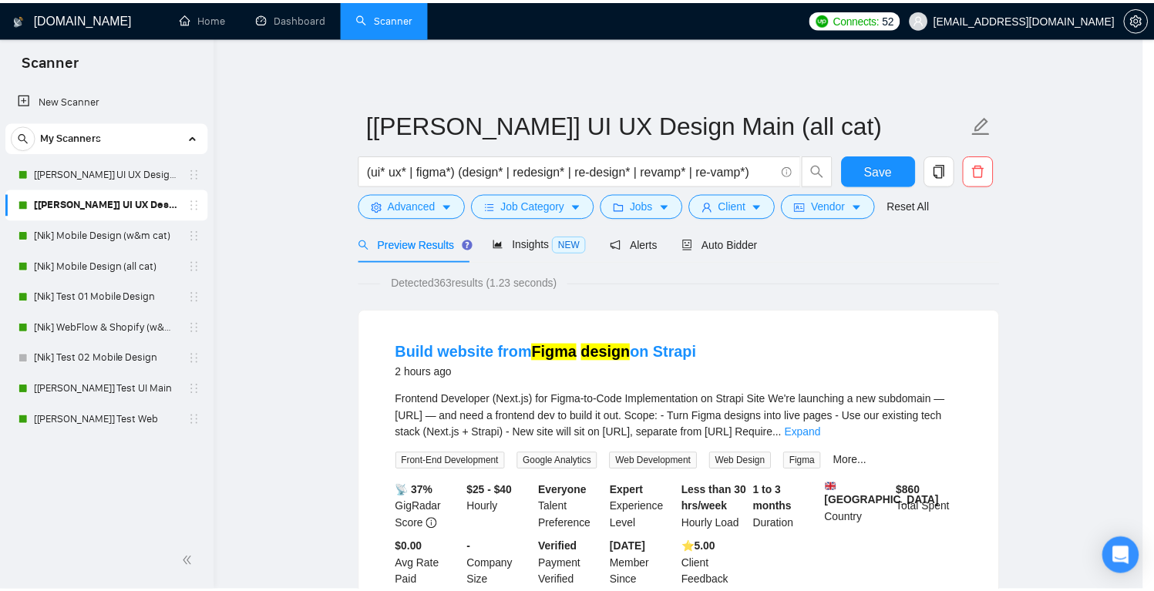
scroll to position [32, 0]
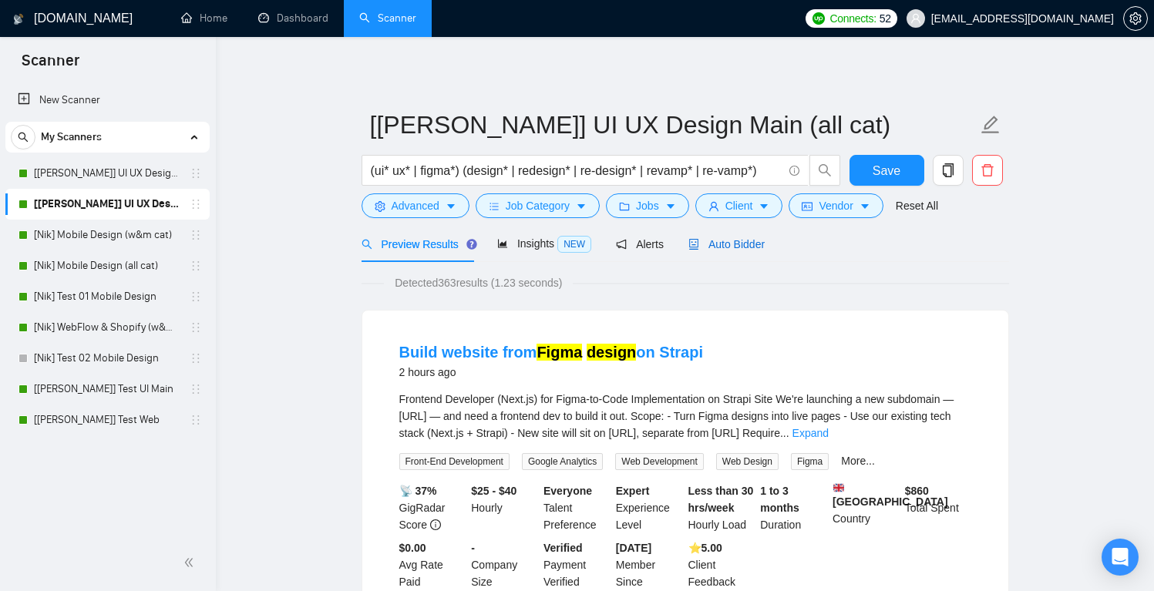
click at [752, 240] on span "Auto Bidder" at bounding box center [726, 244] width 76 height 12
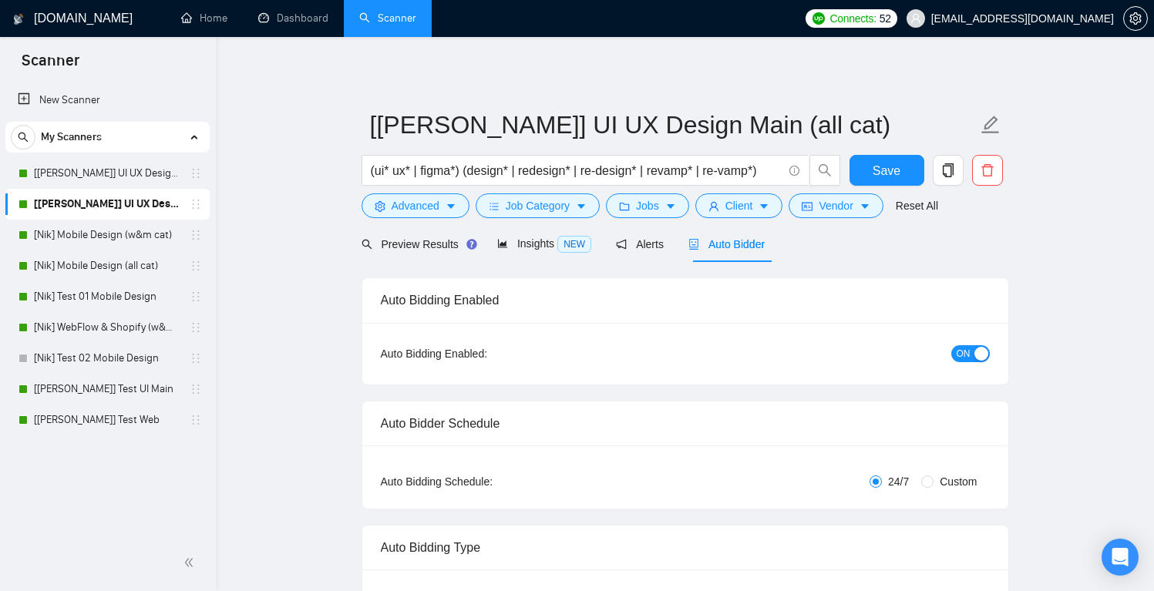
scroll to position [15, 0]
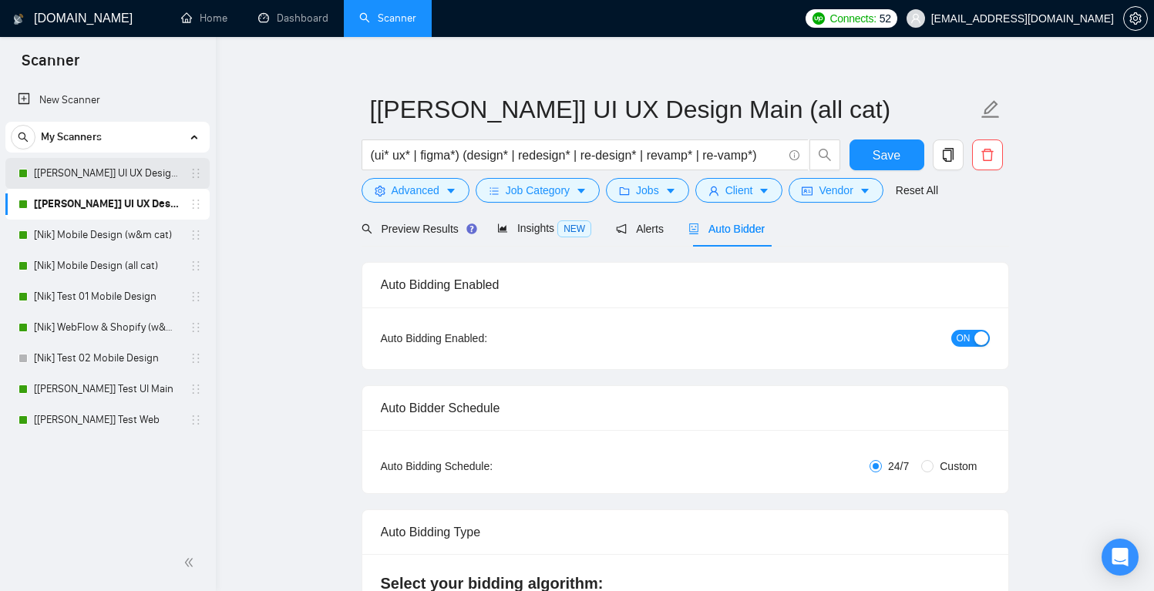
click at [120, 175] on link "[[PERSON_NAME]] UI UX Design Main (w&m cat)" at bounding box center [107, 173] width 146 height 31
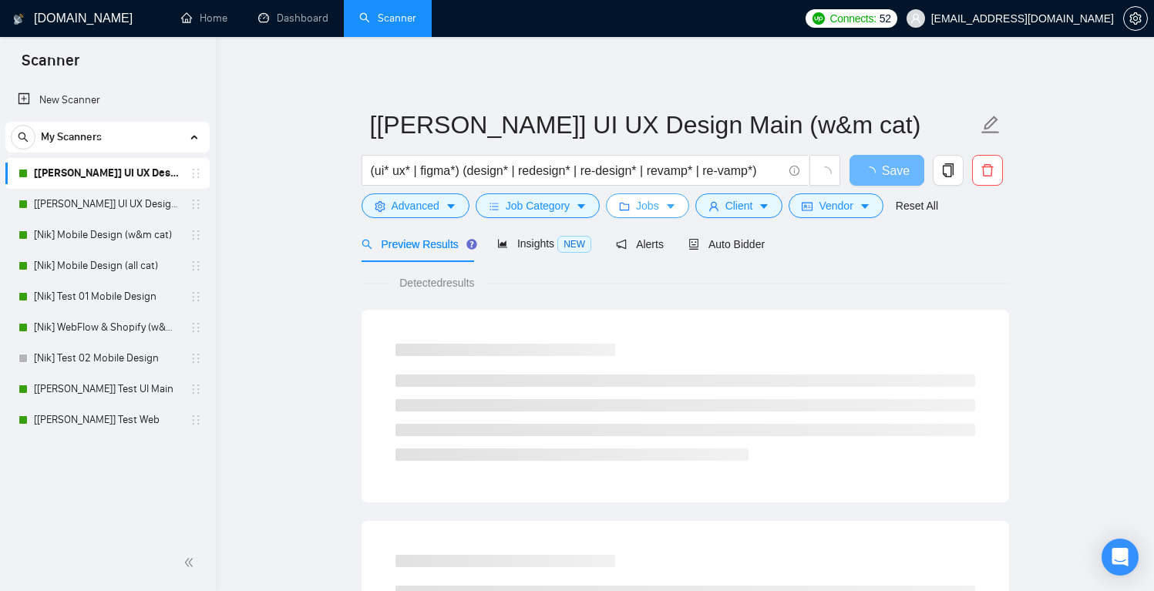
click at [641, 205] on span "Jobs" at bounding box center [647, 205] width 23 height 17
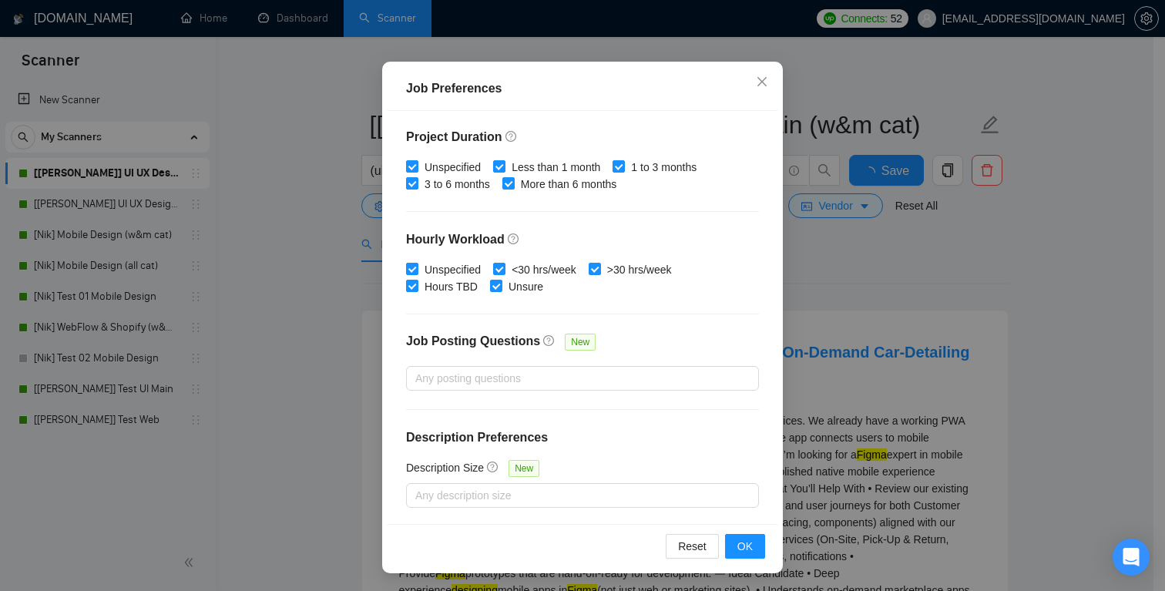
scroll to position [86, 0]
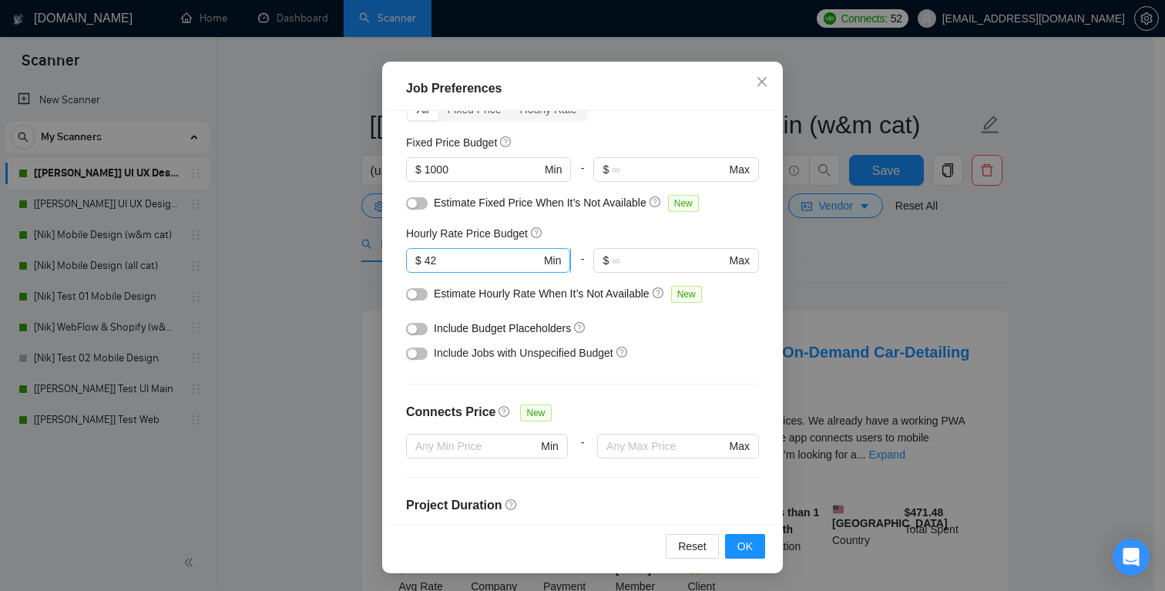
click at [483, 264] on input "42" at bounding box center [483, 260] width 116 height 17
type input "40"
click at [738, 540] on span "OK" at bounding box center [745, 546] width 15 height 17
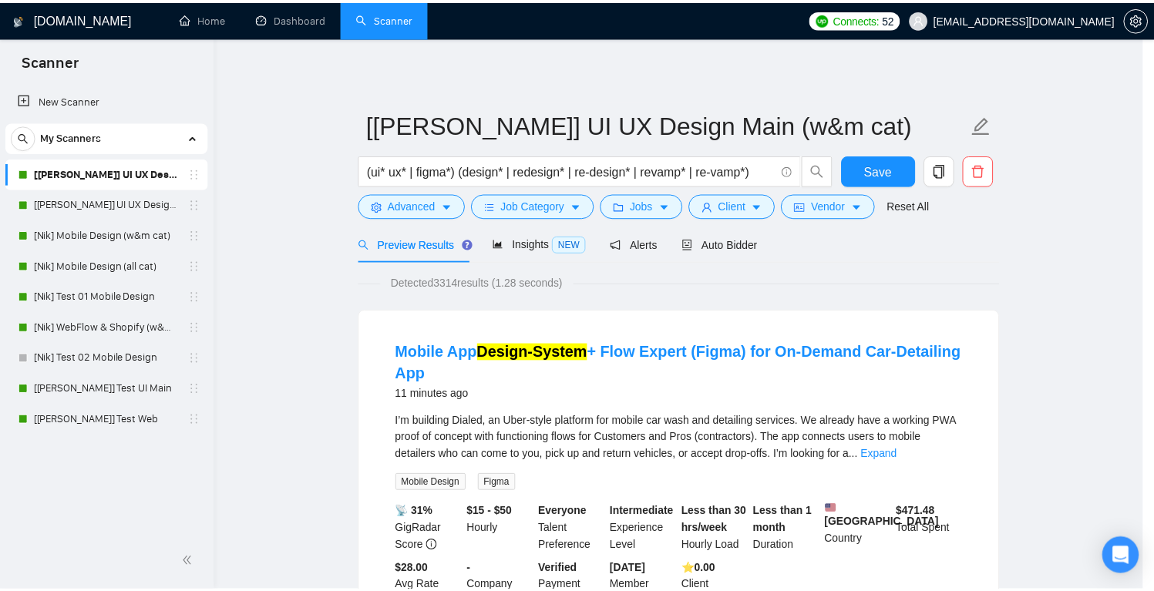
scroll to position [32, 0]
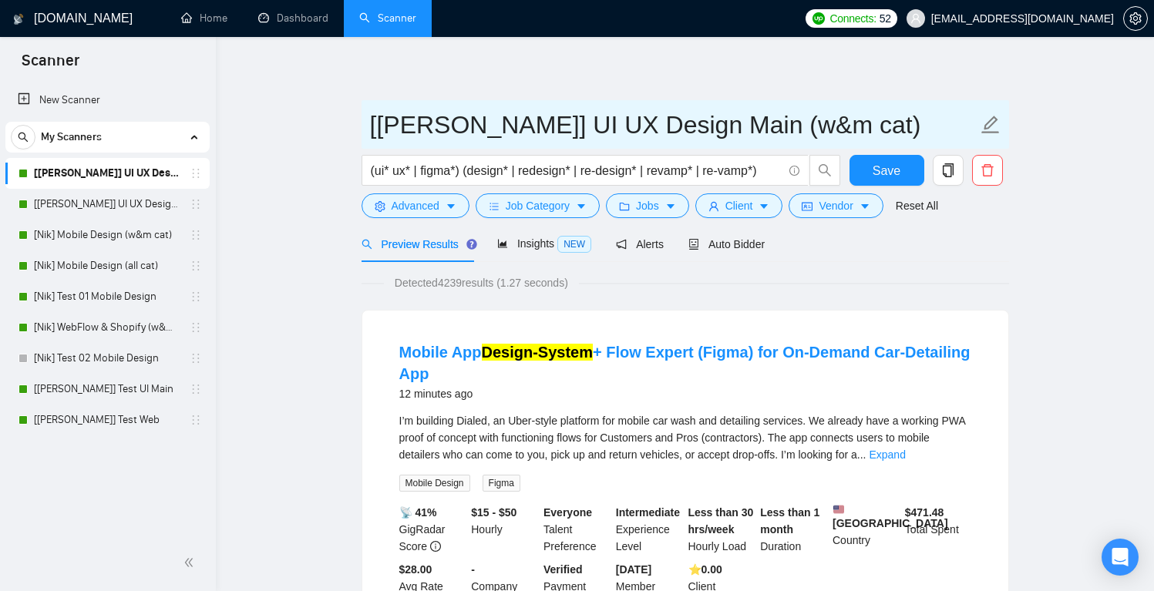
click at [991, 120] on icon "edit" at bounding box center [990, 125] width 18 height 18
drag, startPoint x: 430, startPoint y: 124, endPoint x: 400, endPoint y: 125, distance: 30.1
click at [400, 125] on input "[[PERSON_NAME]] UI UX Design Main (w&m cat)" at bounding box center [673, 125] width 607 height 39
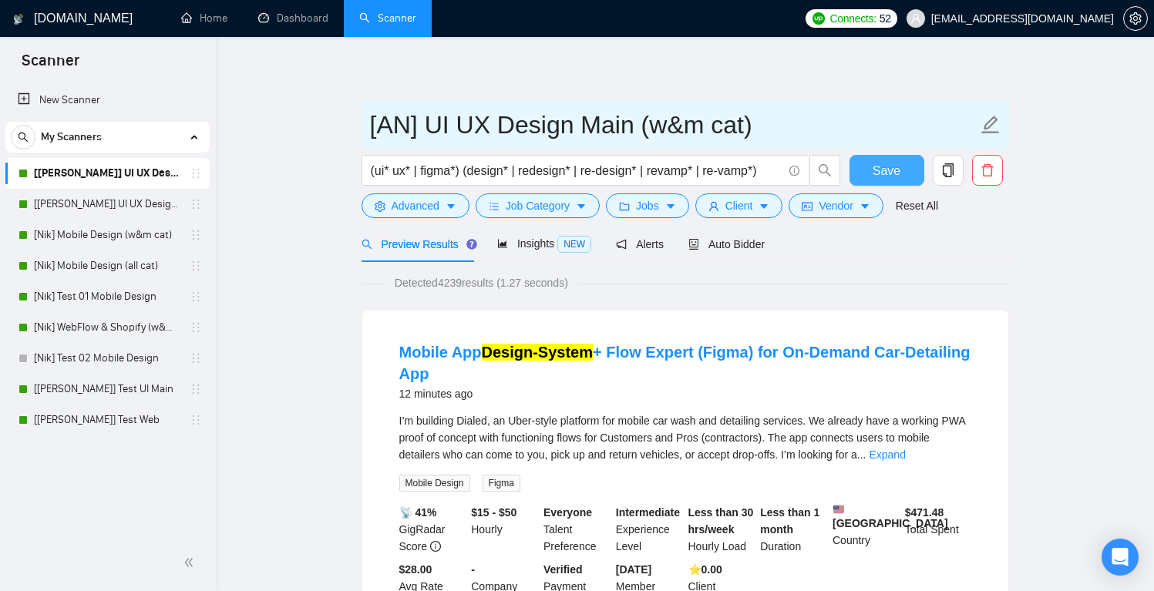
type input "[AN] UI UX Design Main (w&m cat)"
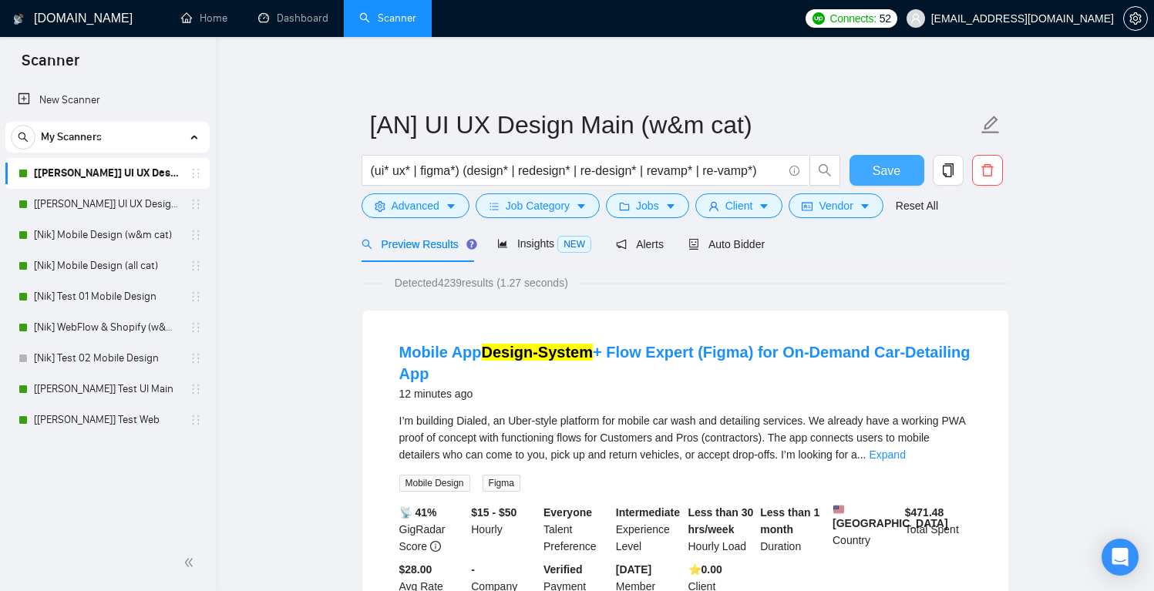
click at [896, 170] on span "Save" at bounding box center [887, 170] width 28 height 19
click at [149, 198] on link "[[PERSON_NAME]] UI UX Design Main (all cat)" at bounding box center [107, 204] width 146 height 31
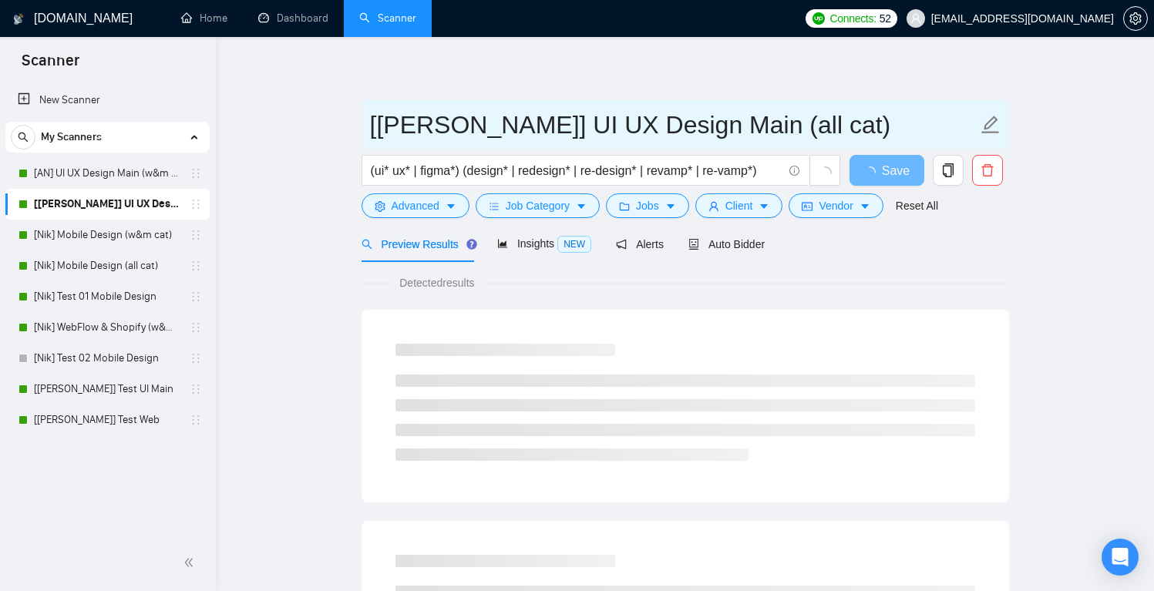
click at [991, 124] on icon "edit" at bounding box center [990, 125] width 20 height 20
click at [428, 126] on input "[[PERSON_NAME]] UI UX Design Main (all cat)" at bounding box center [673, 125] width 607 height 39
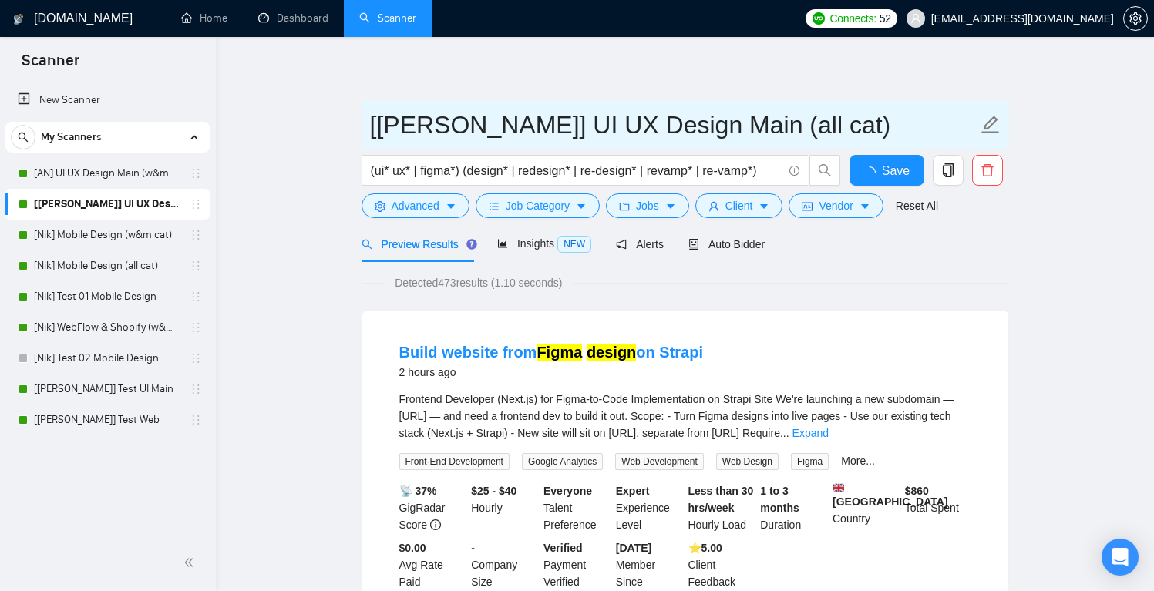
click at [431, 126] on input "[[PERSON_NAME]] UI UX Design Main (all cat)" at bounding box center [673, 125] width 607 height 39
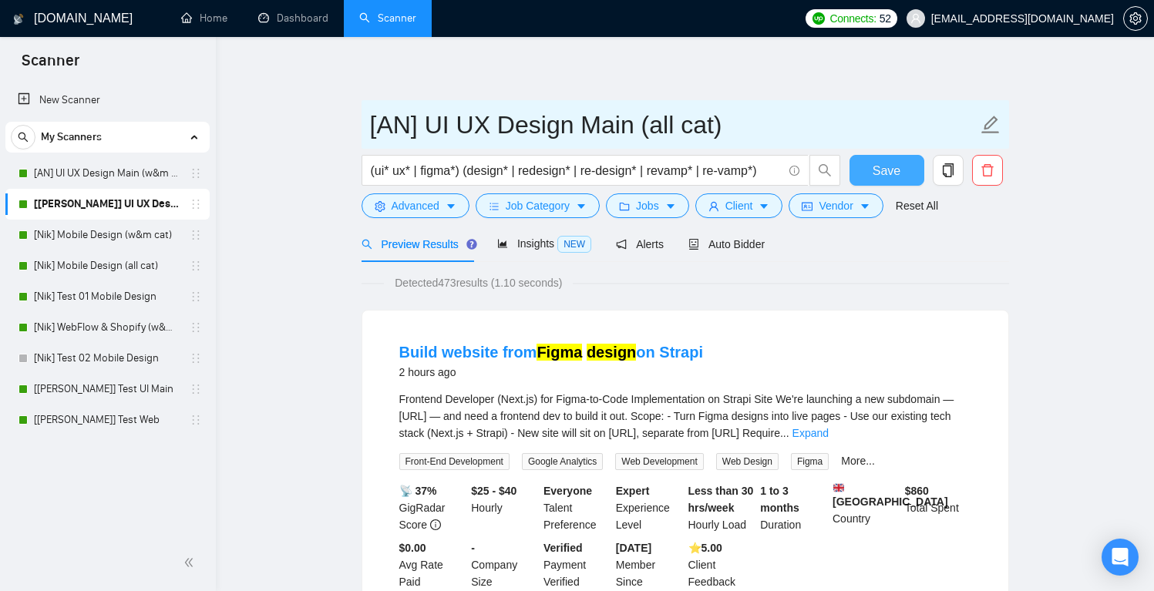
type input "[AN] UI UX Design Main (all cat)"
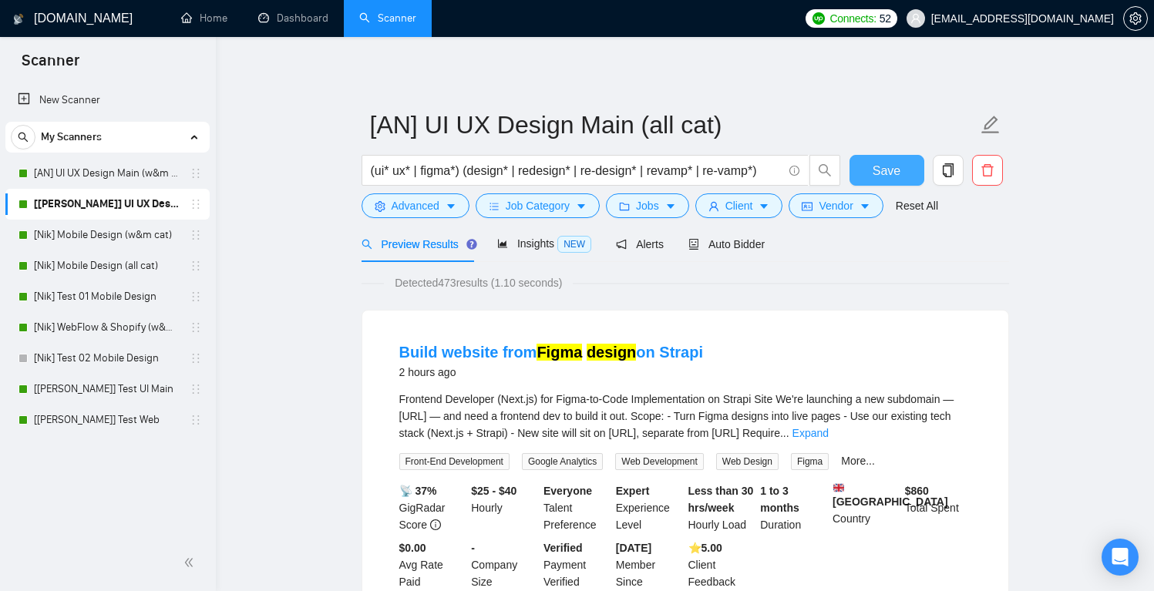
click at [869, 170] on button "Save" at bounding box center [886, 170] width 75 height 31
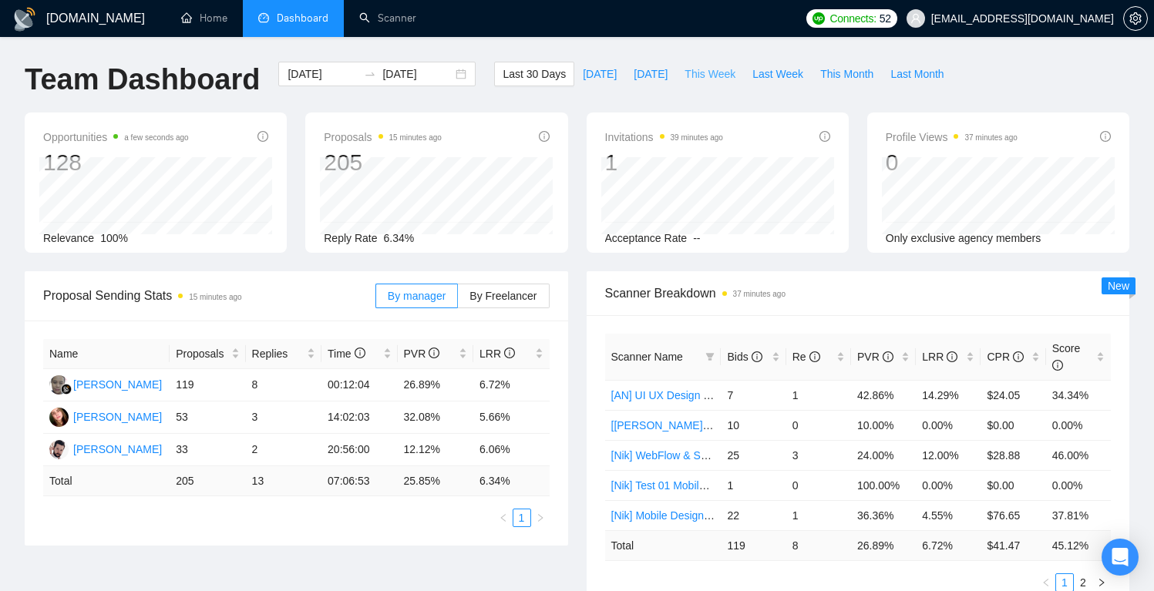
click at [715, 72] on span "This Week" at bounding box center [709, 74] width 51 height 17
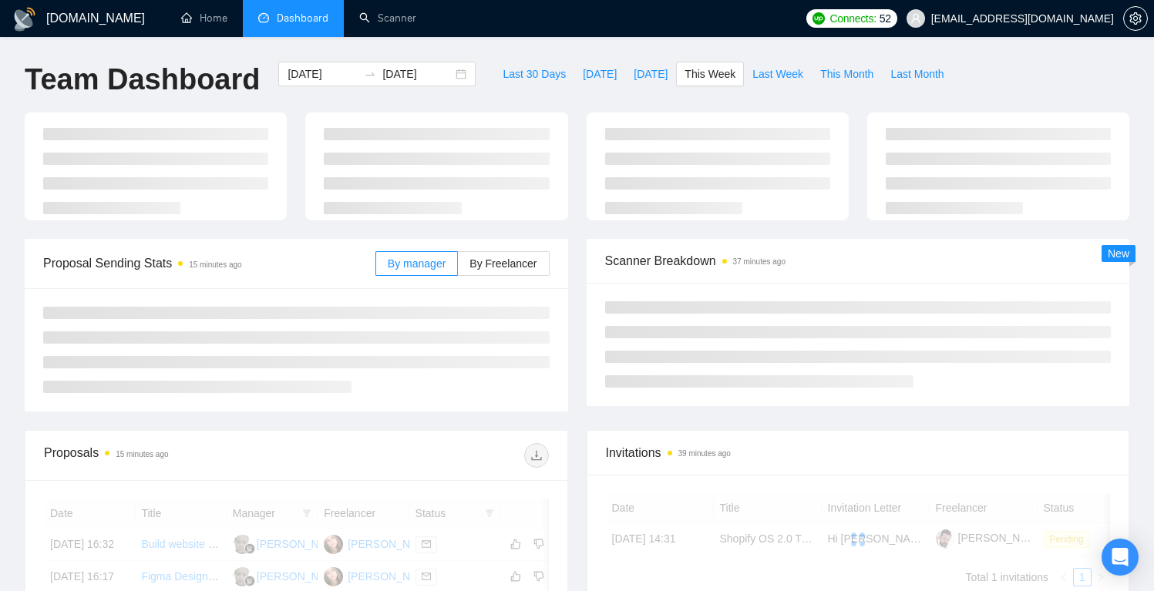
type input "2025-10-13"
type input "2025-10-19"
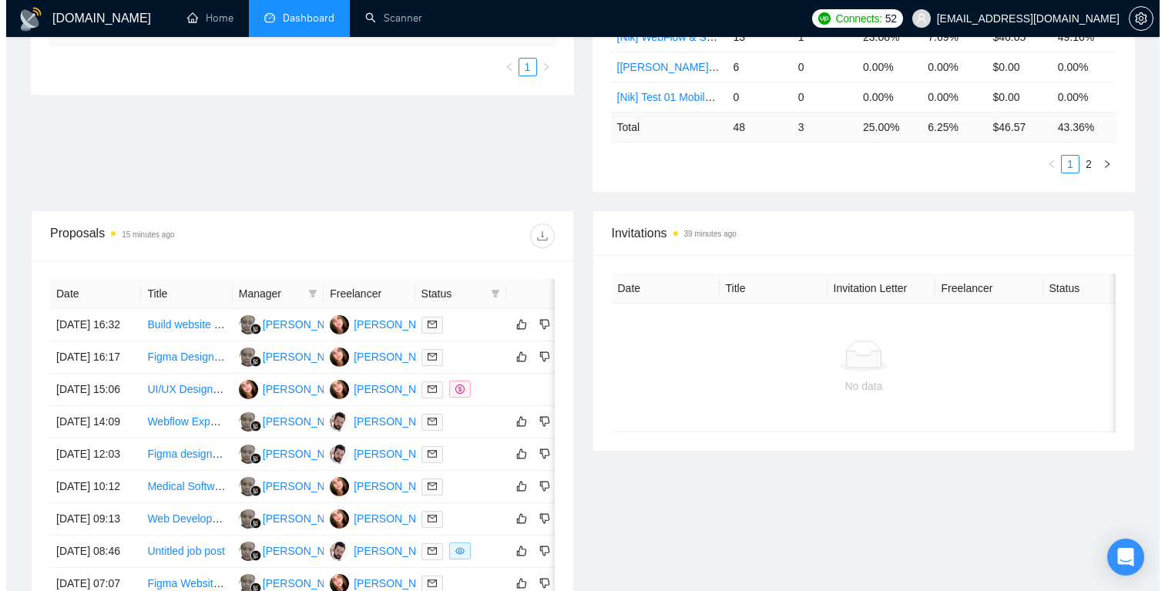
scroll to position [429, 0]
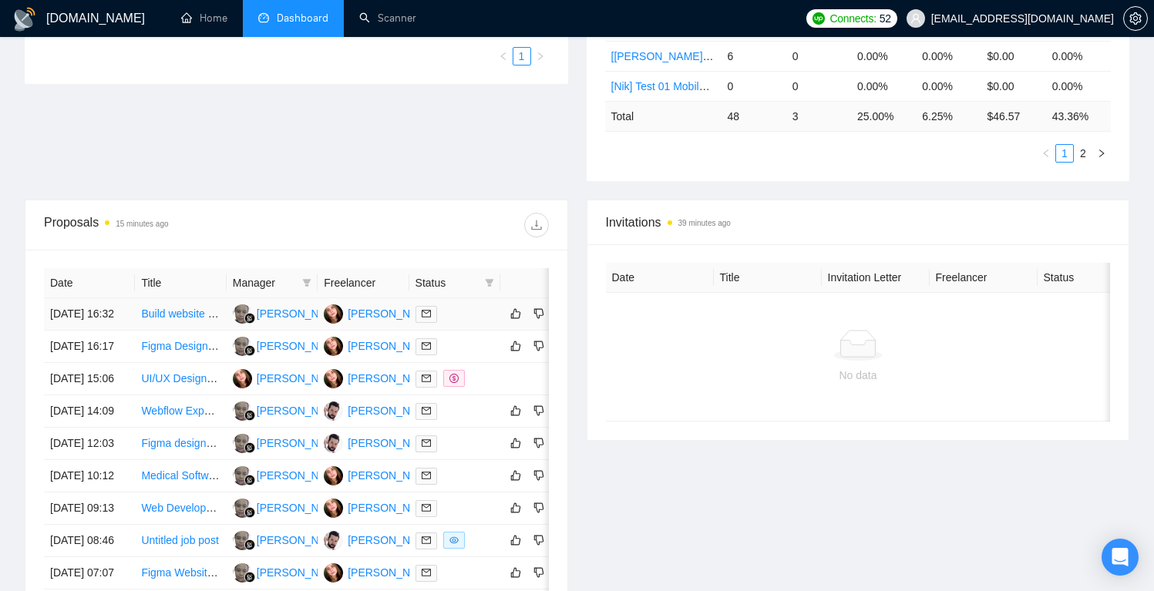
click at [207, 331] on td "Build website from Figma design on Strapi" at bounding box center [180, 314] width 91 height 32
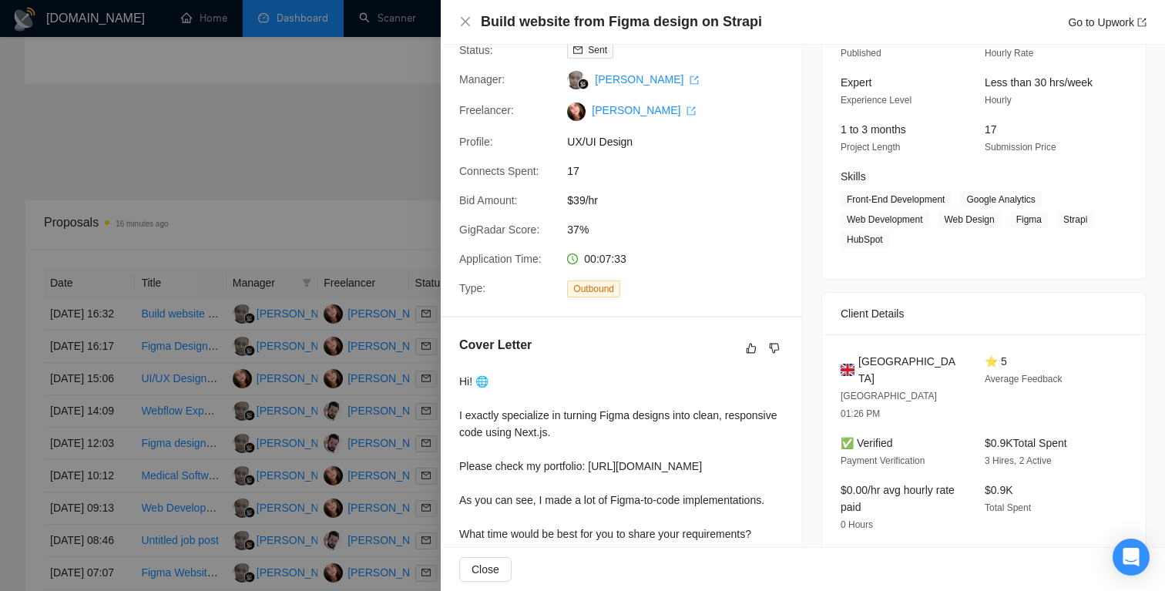
scroll to position [200, 0]
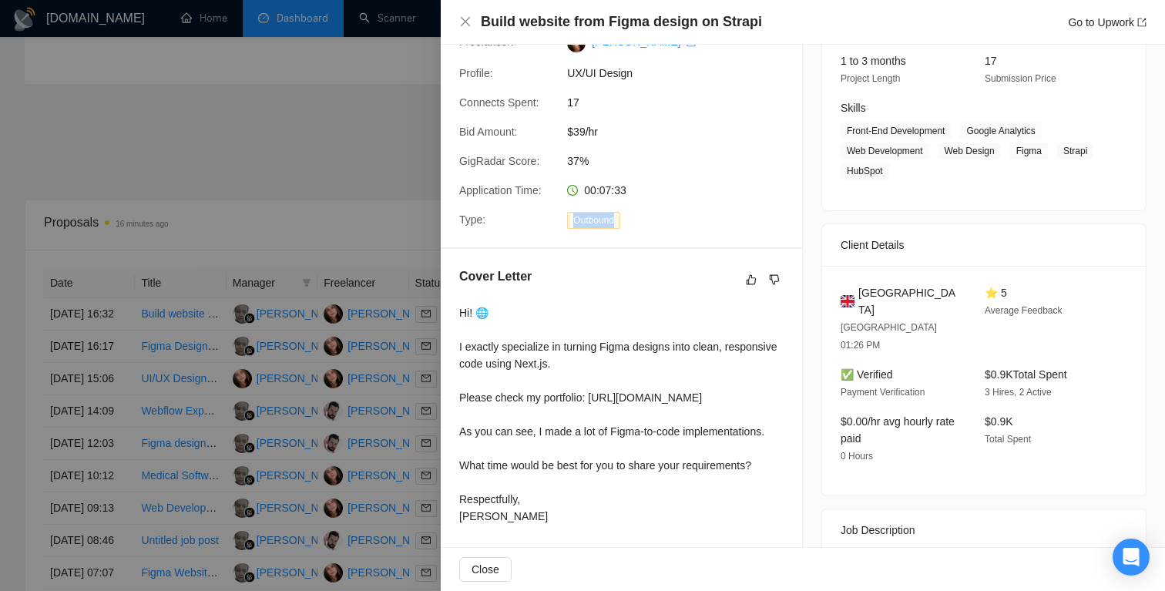
drag, startPoint x: 662, startPoint y: 224, endPoint x: 564, endPoint y: 219, distance: 98.0
click at [564, 219] on div "Outbound" at bounding box center [642, 220] width 163 height 18
click at [758, 206] on div "Proposal Details Date: 15 Oct, 2025 16:32 Scanner: [Anna] UI UX Design Main (al…" at bounding box center [622, 46] width 362 height 402
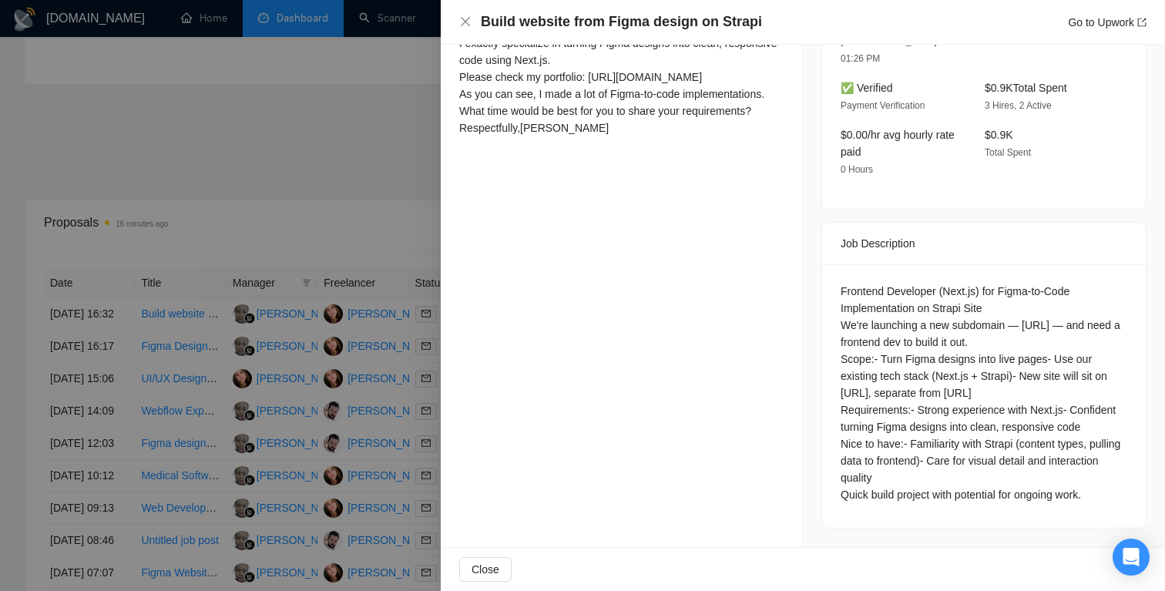
scroll to position [619, 0]
click at [358, 160] on div at bounding box center [582, 295] width 1165 height 591
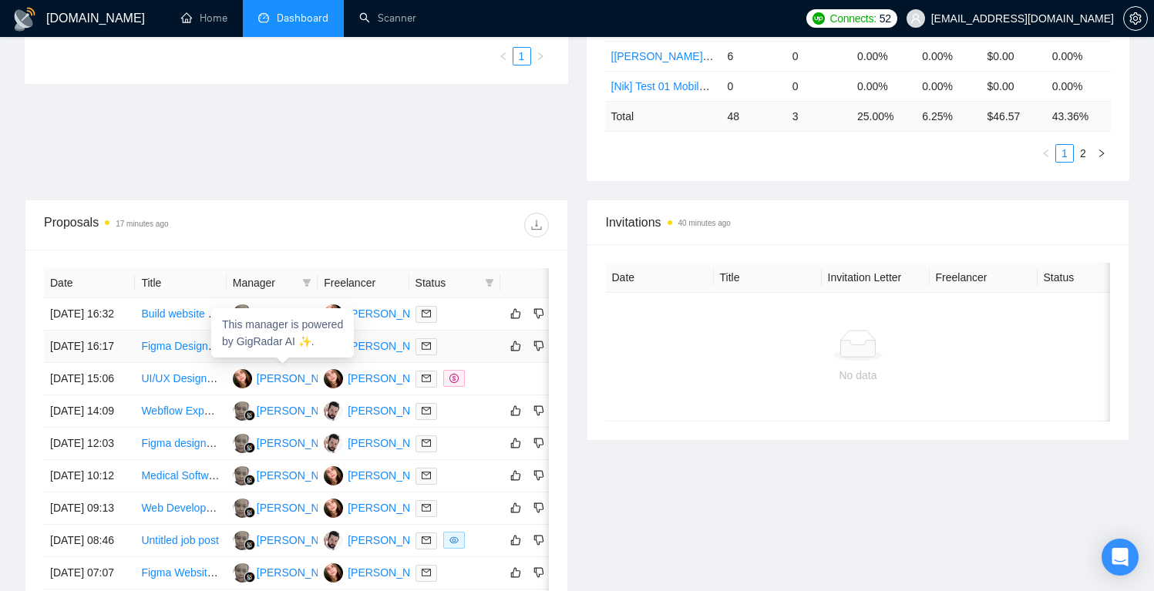
click at [297, 356] on div "This manager is powered by GigRadar AI ✨." at bounding box center [282, 332] width 143 height 49
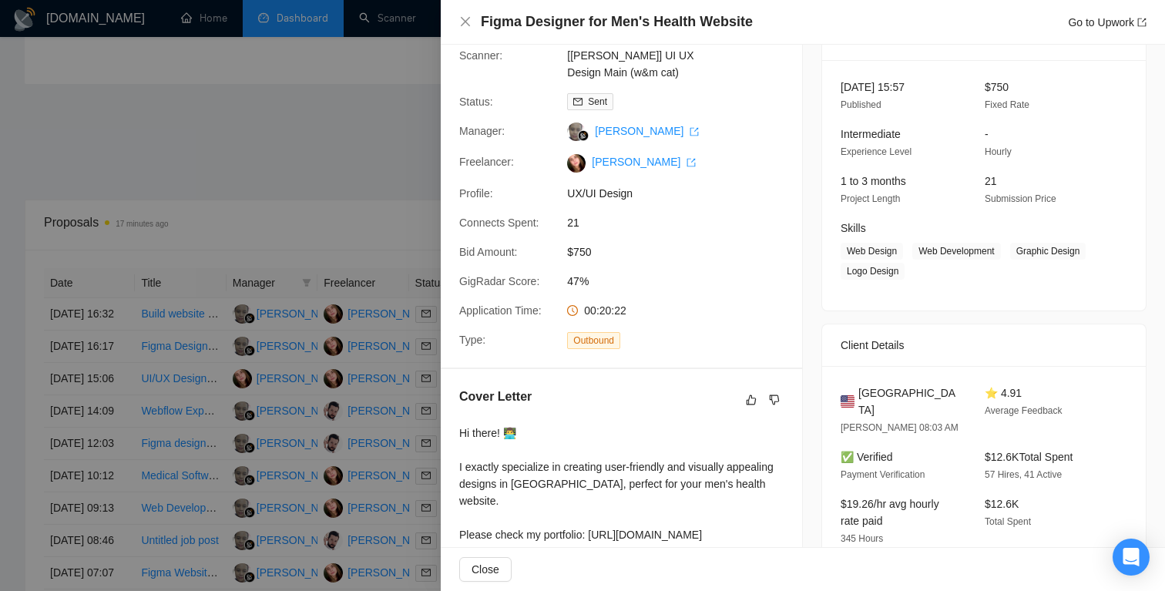
scroll to position [27, 0]
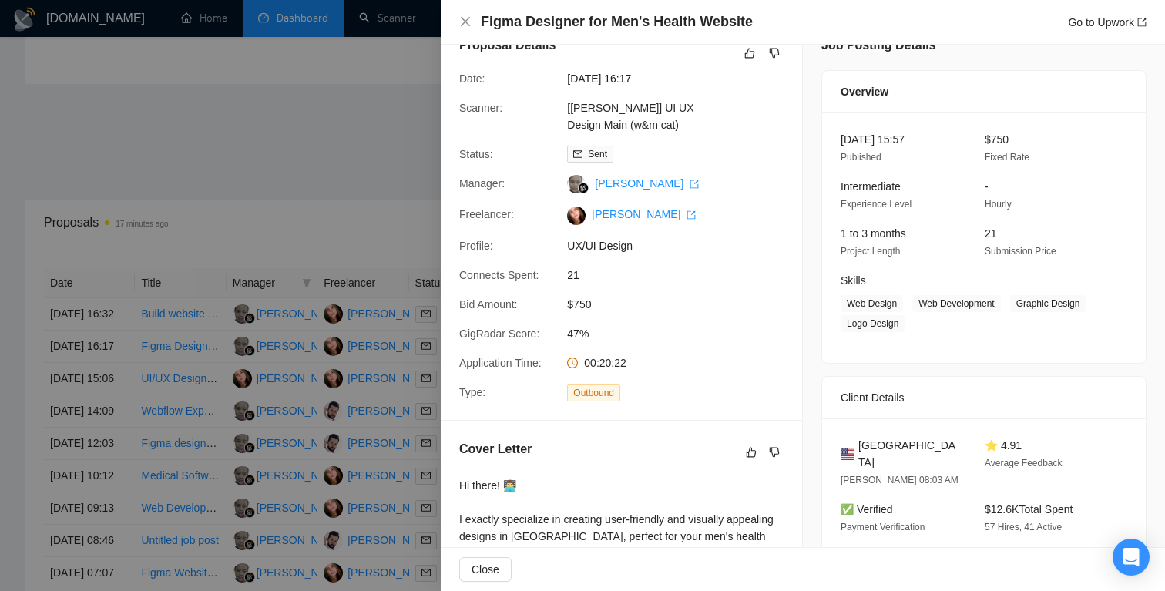
click at [358, 136] on div at bounding box center [582, 295] width 1165 height 591
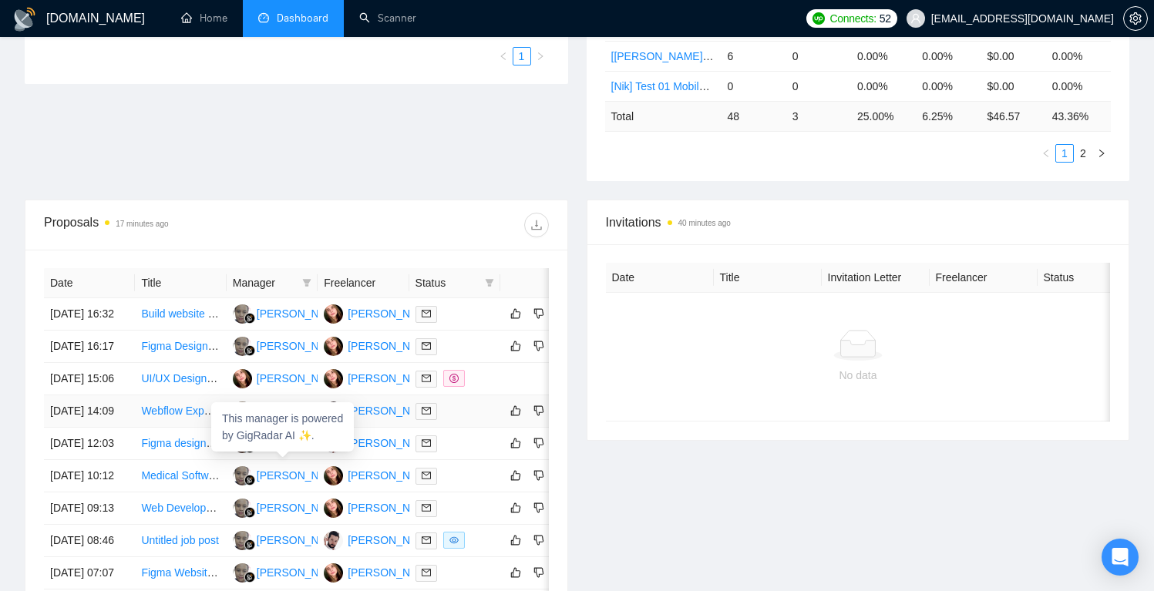
click at [283, 419] on div "[PERSON_NAME]" at bounding box center [301, 410] width 89 height 17
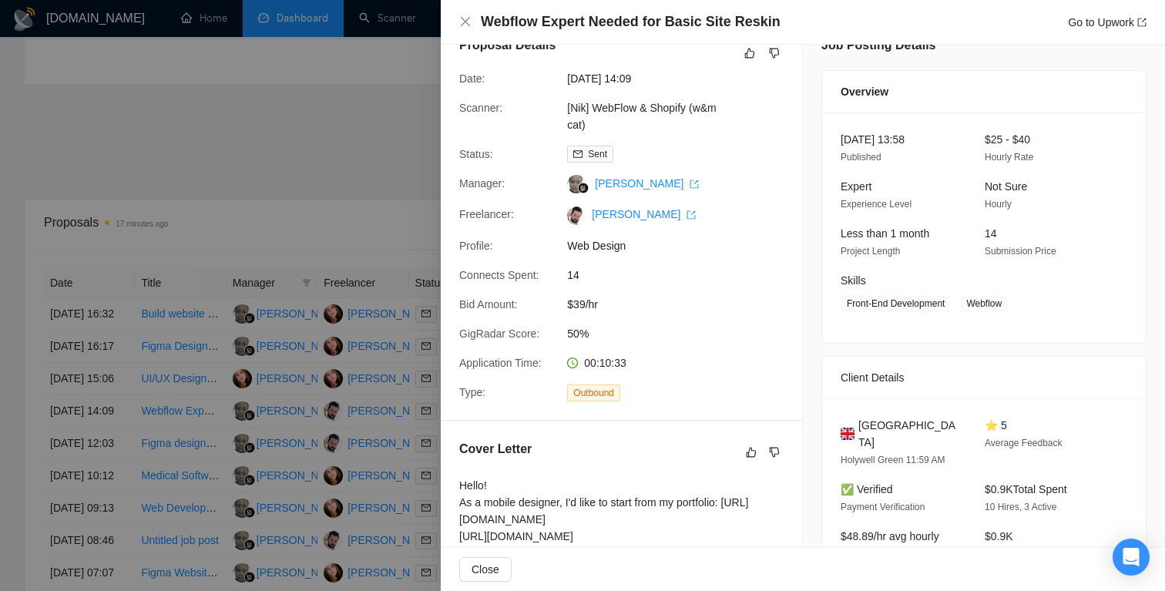
click at [295, 476] on div at bounding box center [582, 295] width 1165 height 591
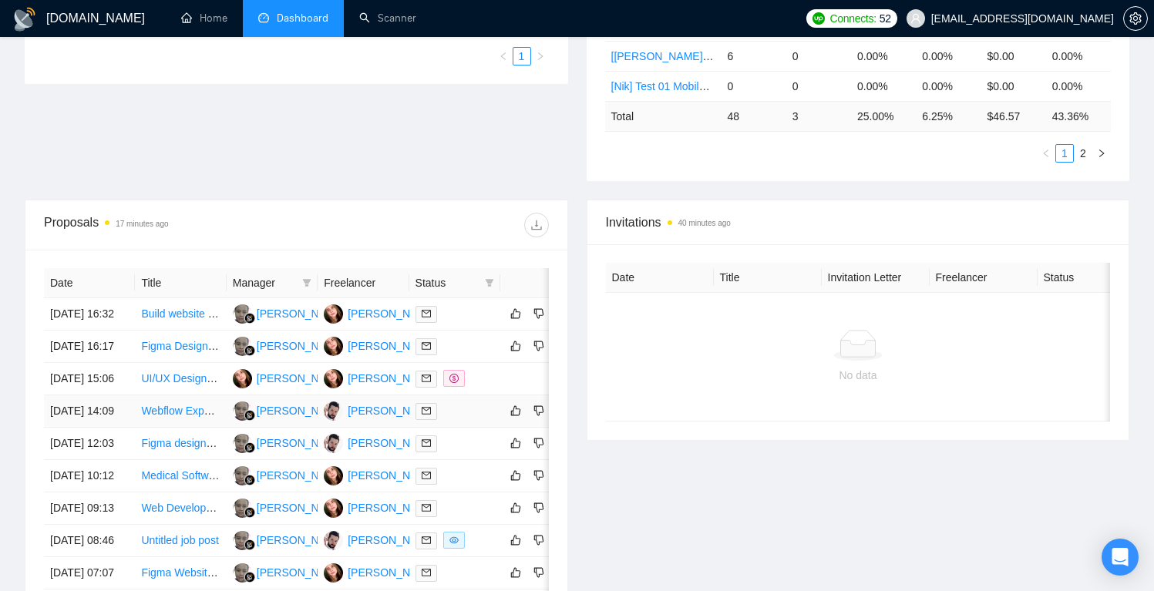
click at [160, 428] on td "Webflow Expert Needed for Basic Site Reskin" at bounding box center [180, 411] width 91 height 32
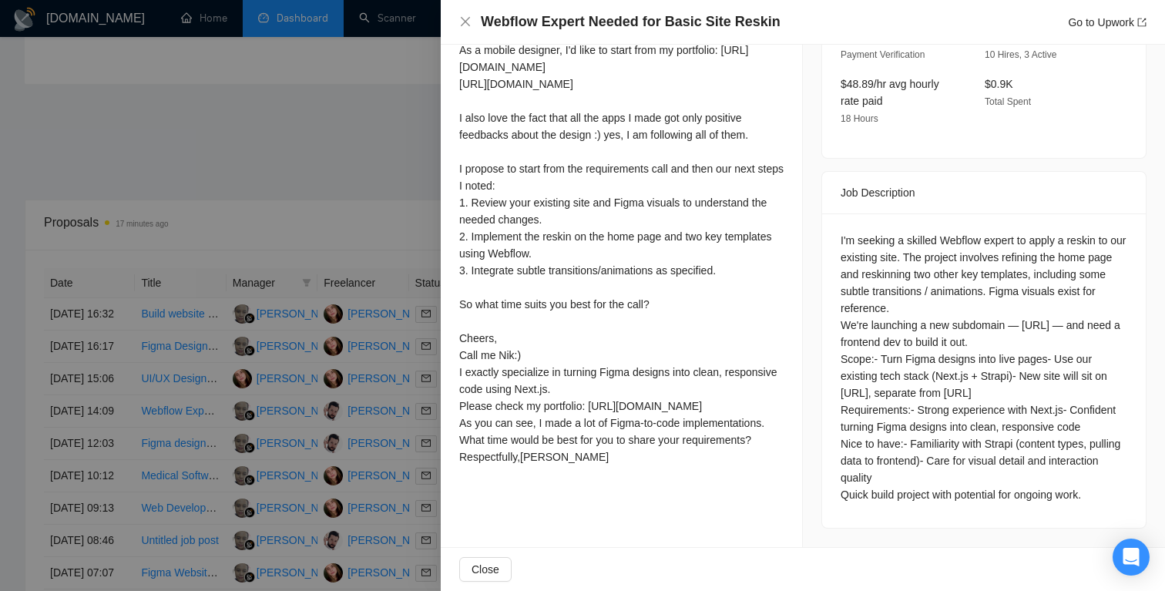
scroll to position [287, 0]
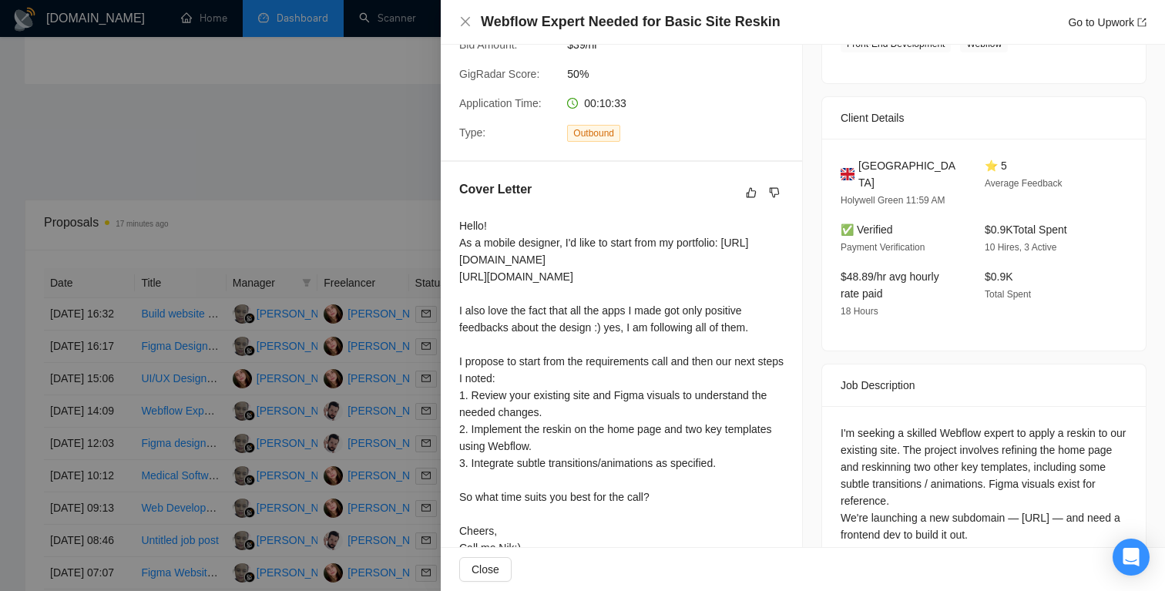
click at [183, 476] on div at bounding box center [582, 295] width 1165 height 591
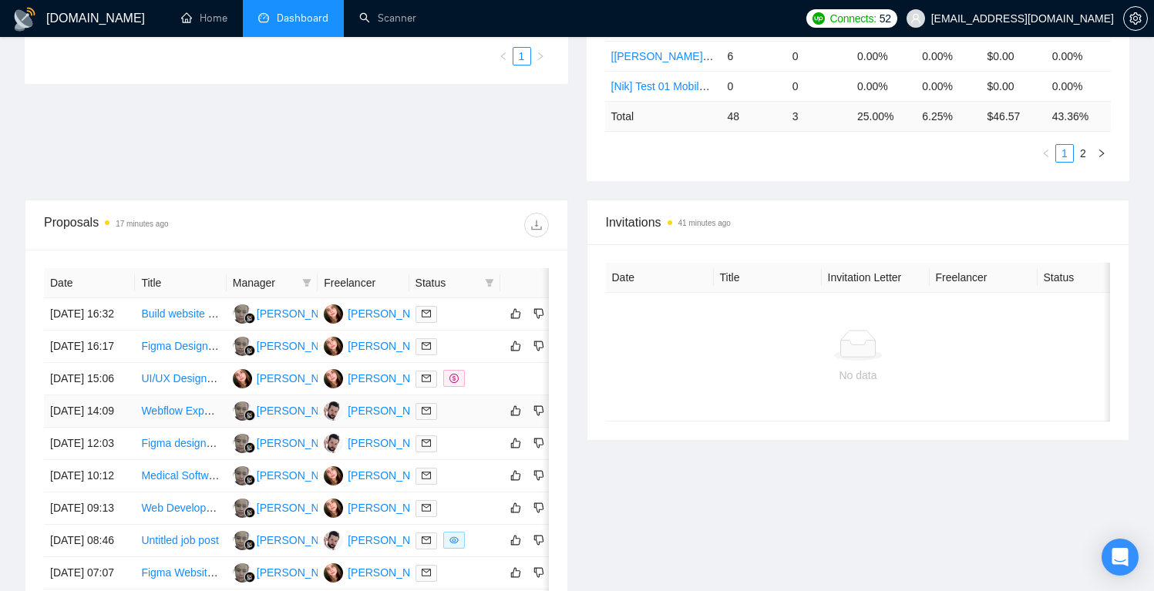
click at [270, 428] on td "[PERSON_NAME]" at bounding box center [272, 411] width 91 height 32
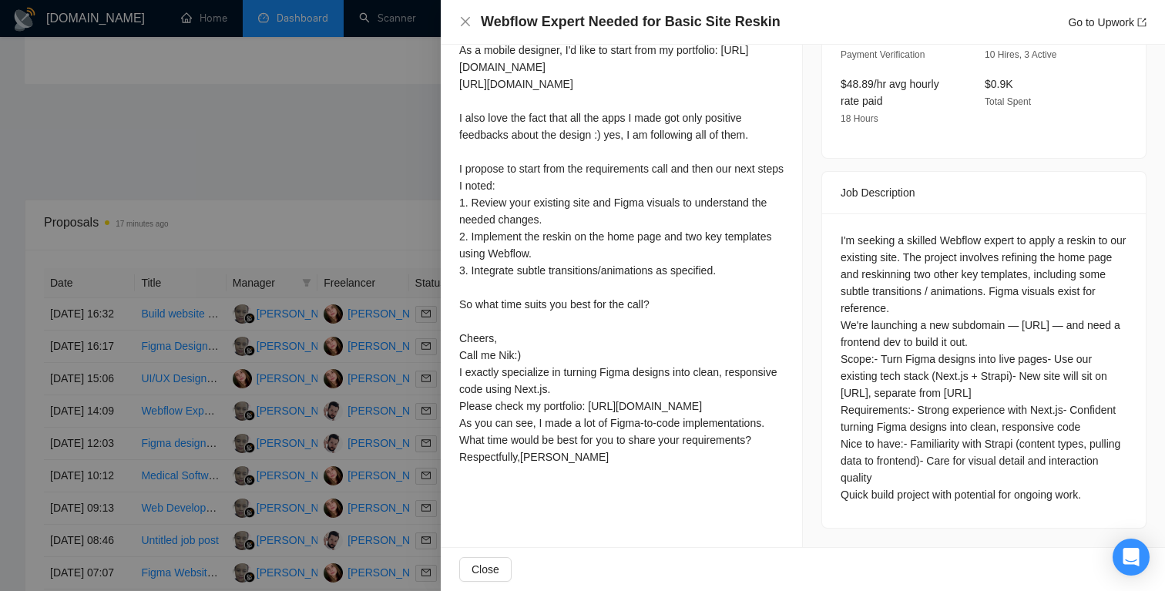
scroll to position [630, 0]
click at [364, 172] on div at bounding box center [582, 295] width 1165 height 591
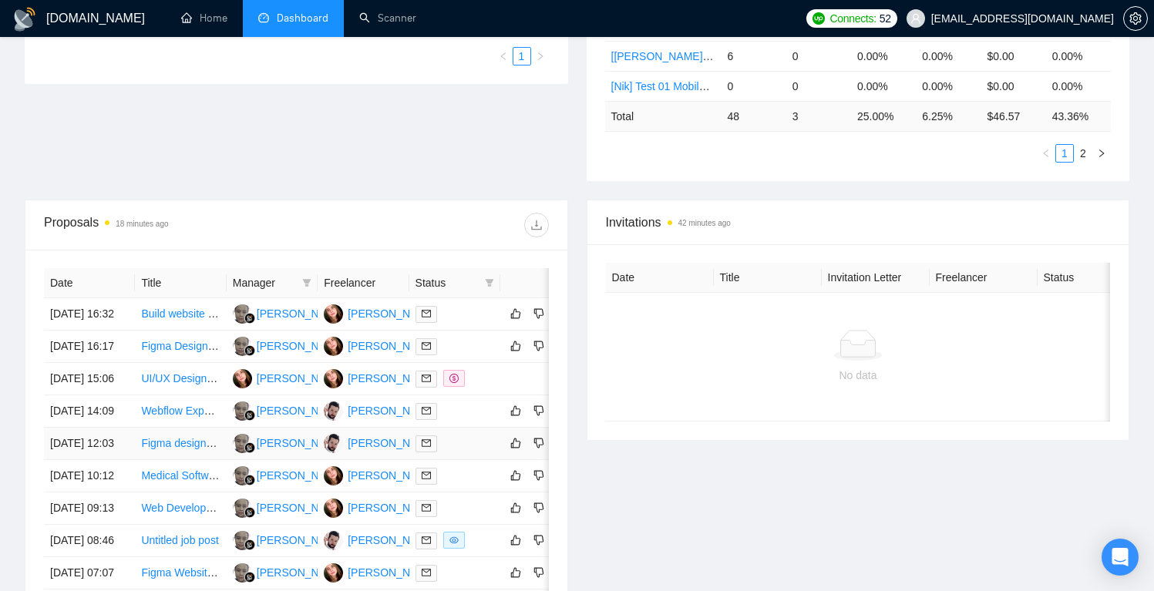
click at [203, 460] on td "Figma designer to make UI for app" at bounding box center [180, 444] width 91 height 32
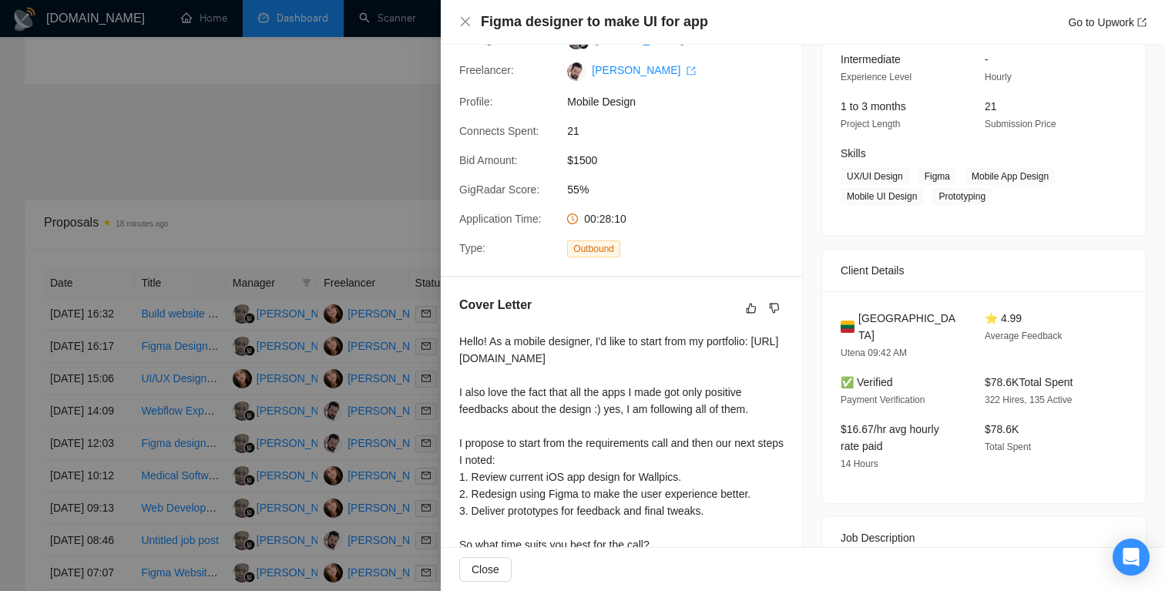
scroll to position [134, 0]
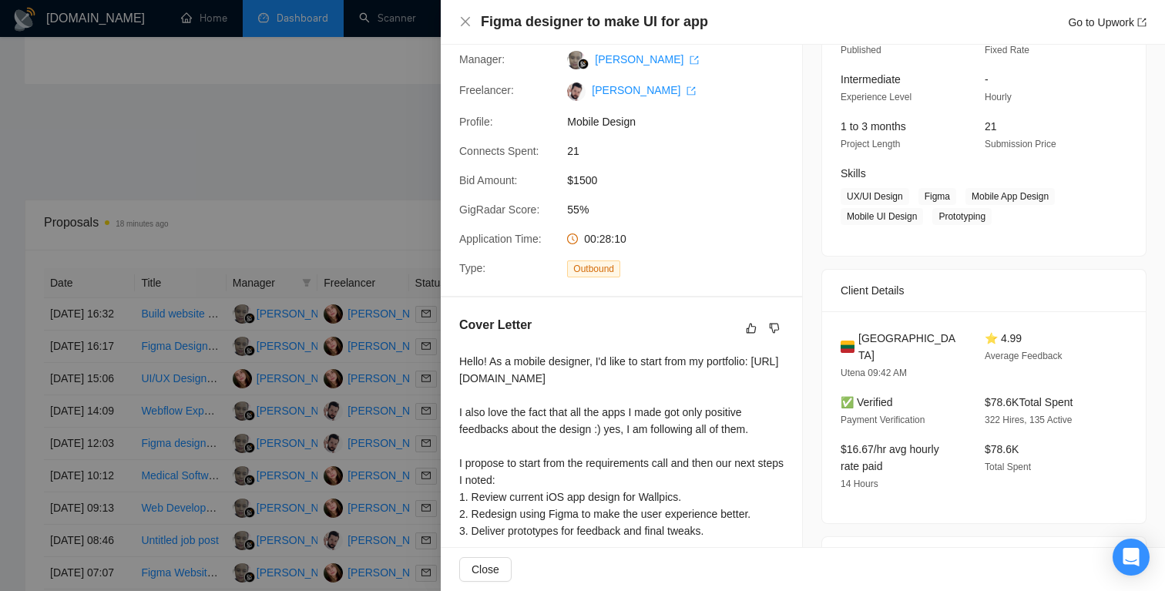
click at [195, 480] on div at bounding box center [582, 295] width 1165 height 591
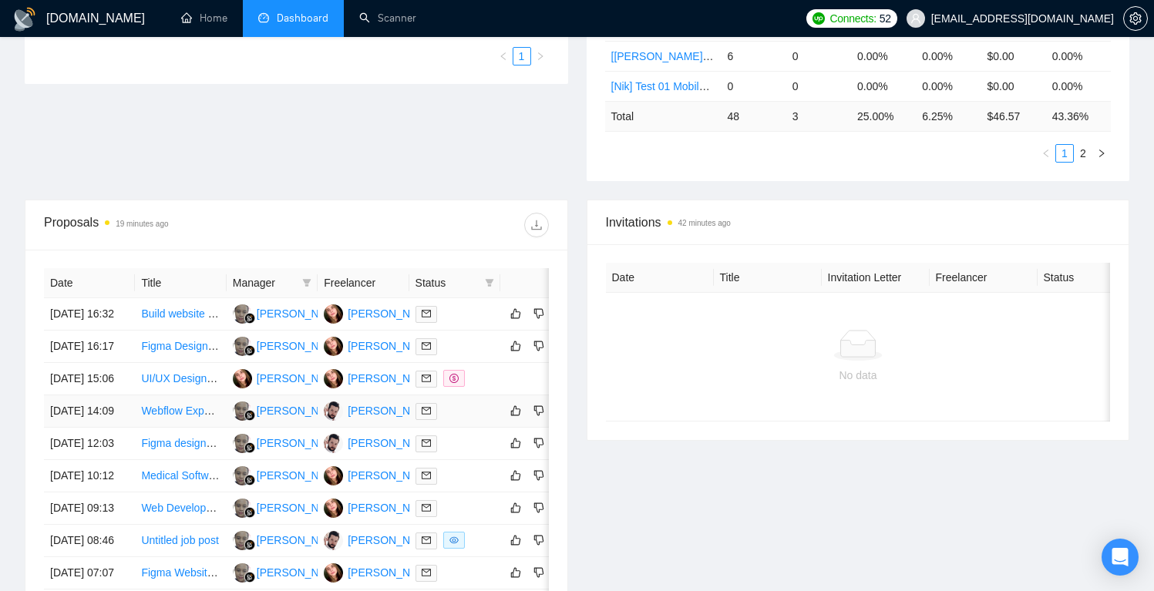
click at [193, 428] on td "Webflow Expert Needed for Basic Site Reskin" at bounding box center [180, 411] width 91 height 32
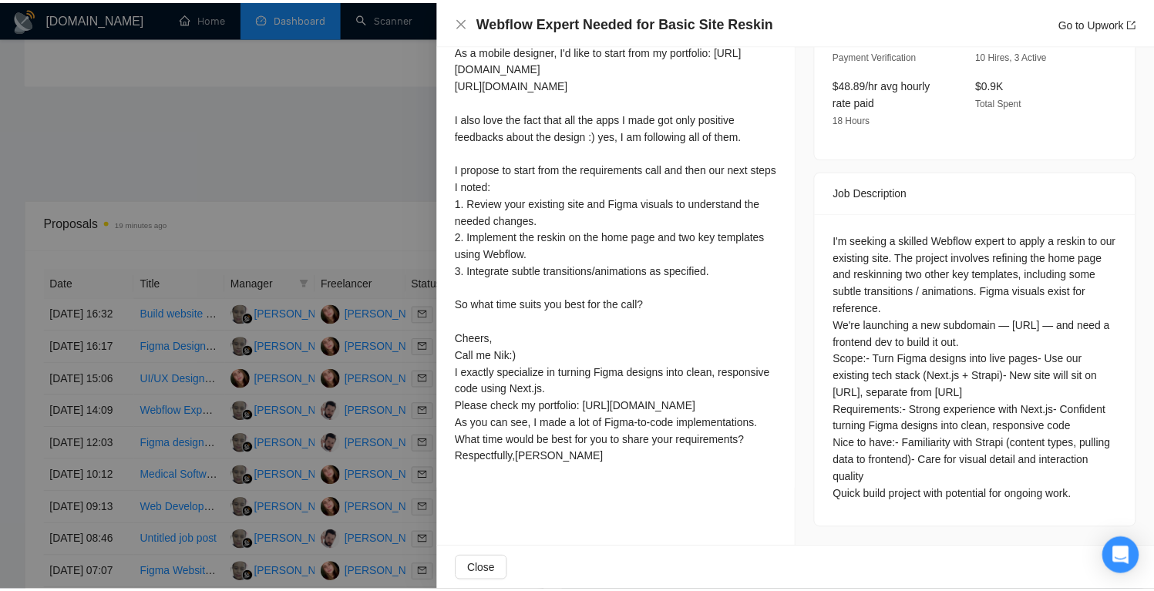
scroll to position [547, 0]
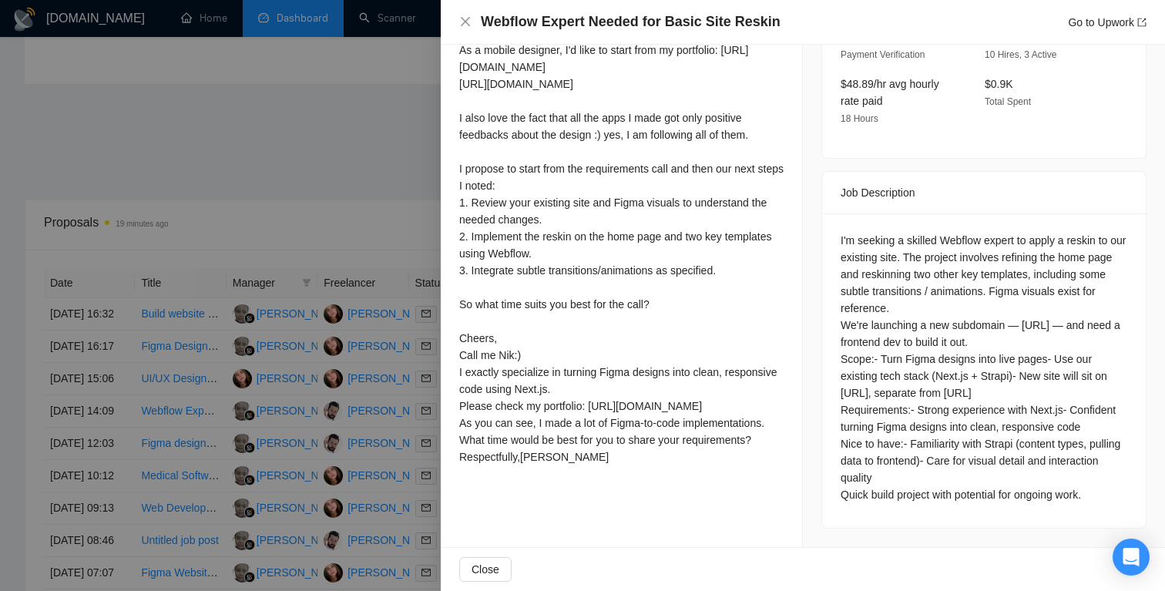
click at [267, 494] on div at bounding box center [582, 295] width 1165 height 591
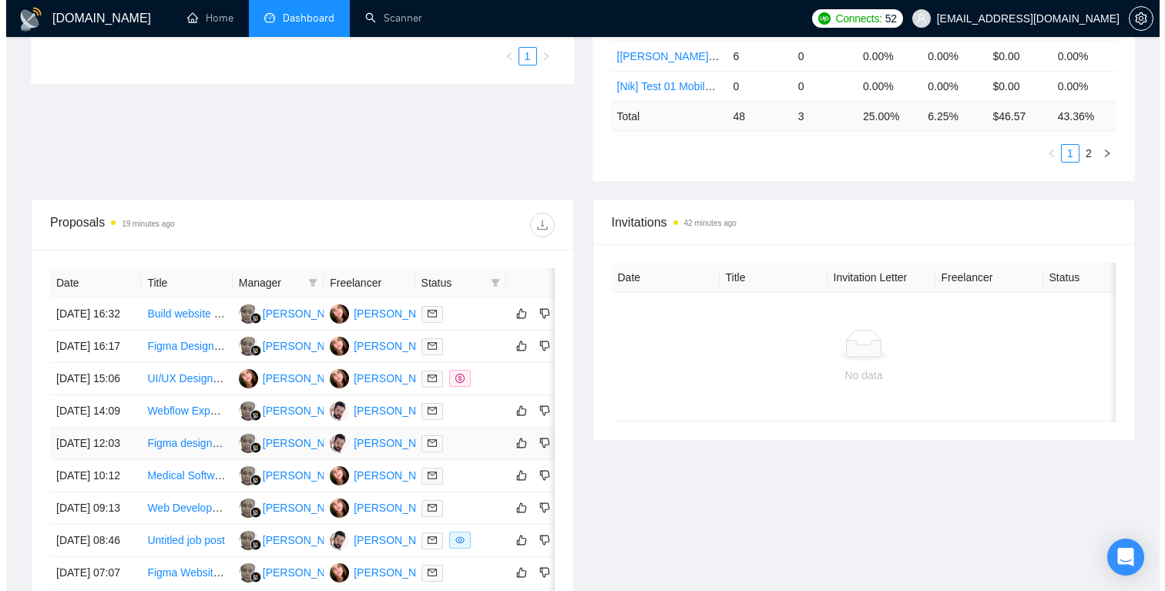
scroll to position [549, 0]
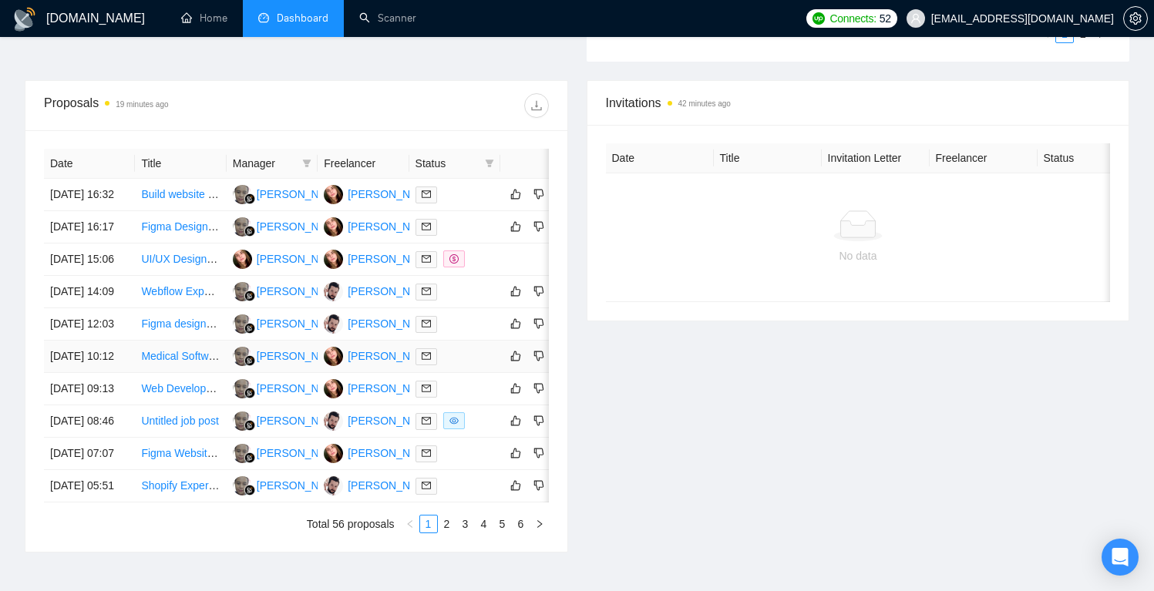
click at [170, 373] on td "Medical Software UX & UI design" at bounding box center [180, 357] width 91 height 32
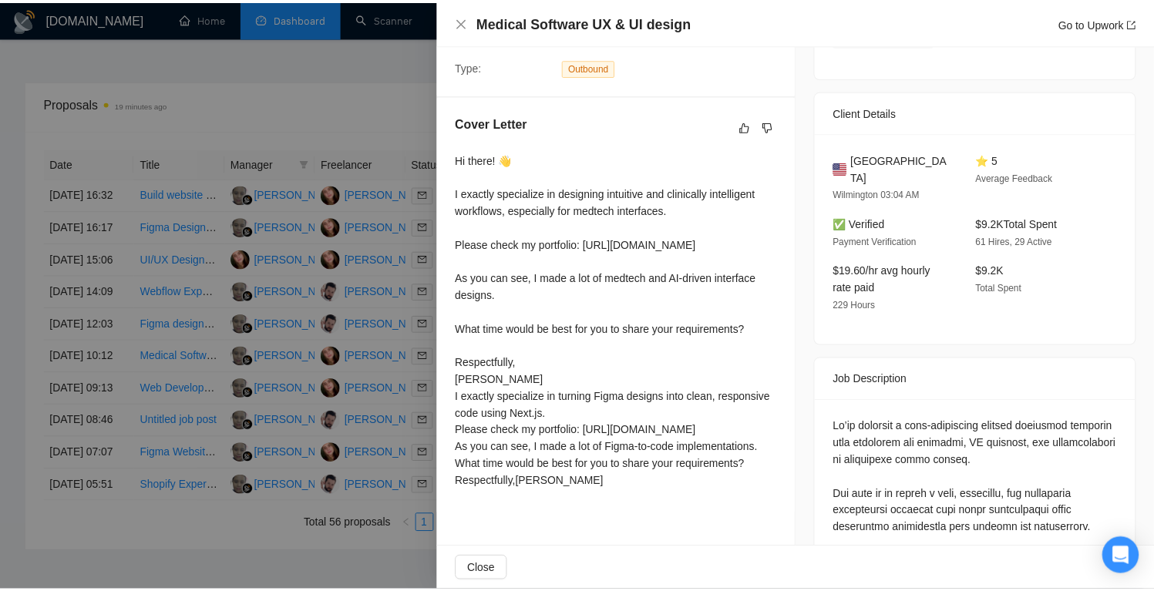
scroll to position [392, 0]
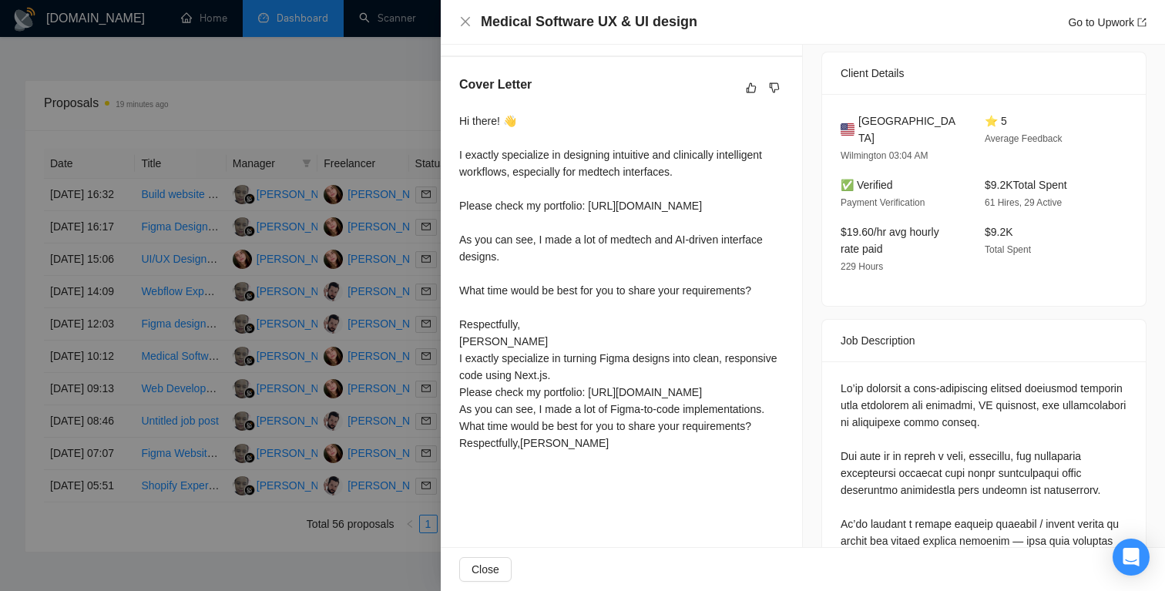
click at [371, 379] on div at bounding box center [582, 295] width 1165 height 591
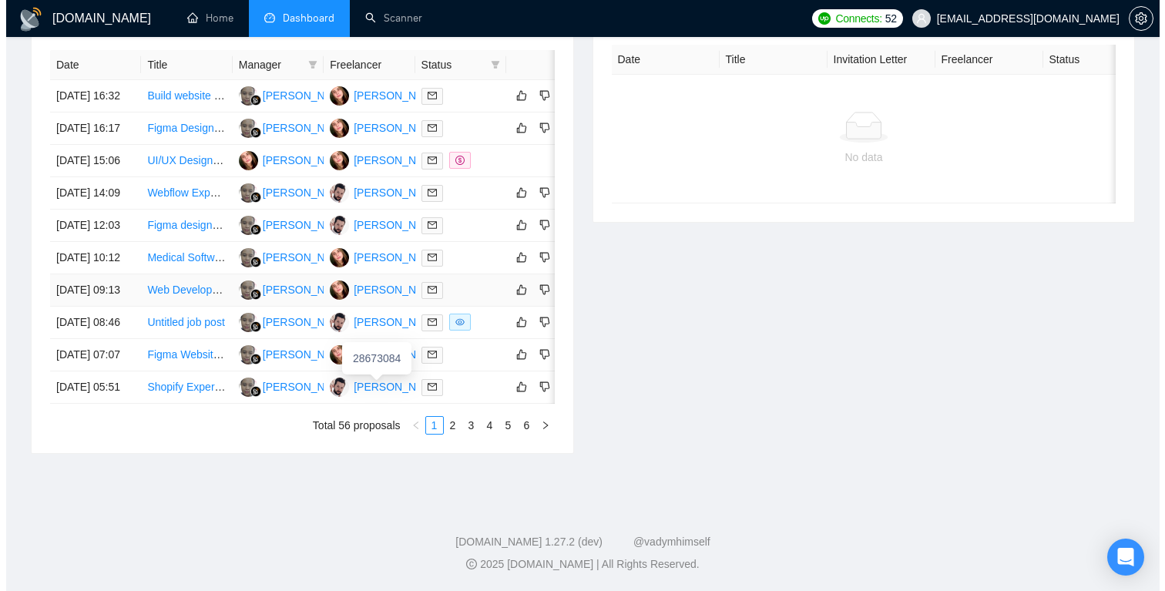
scroll to position [679, 0]
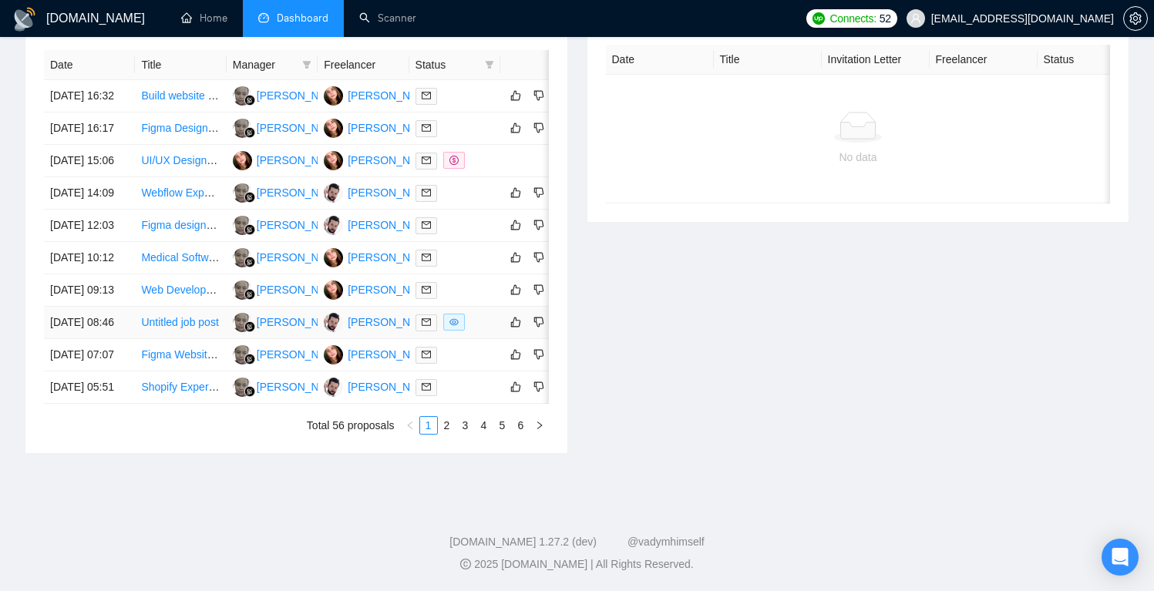
click at [290, 339] on td "[PERSON_NAME]" at bounding box center [272, 323] width 91 height 32
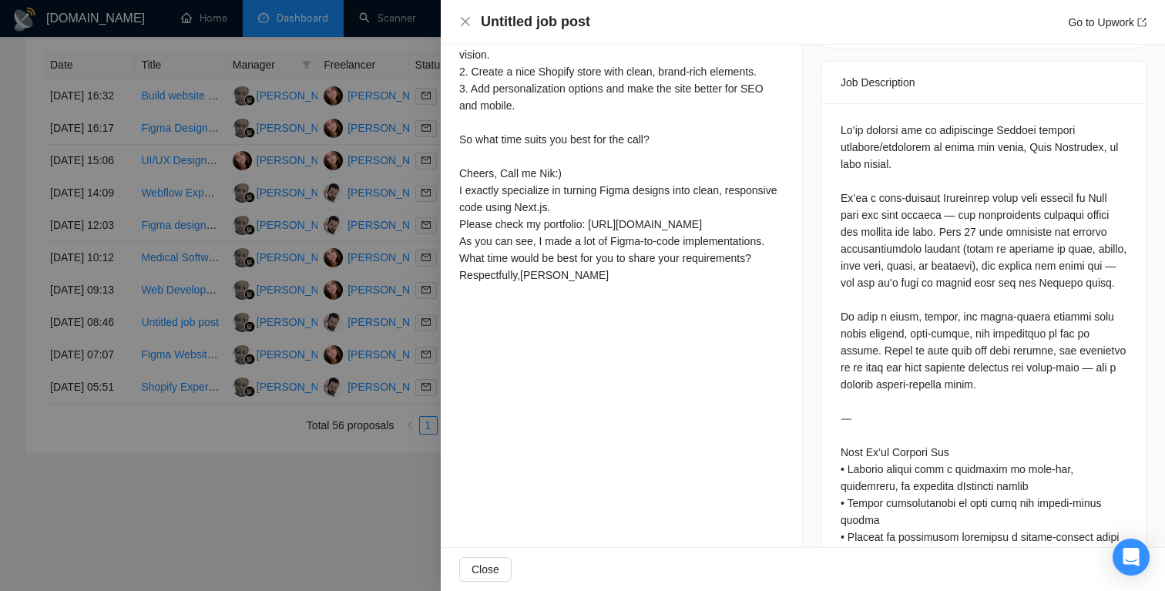
scroll to position [1013, 0]
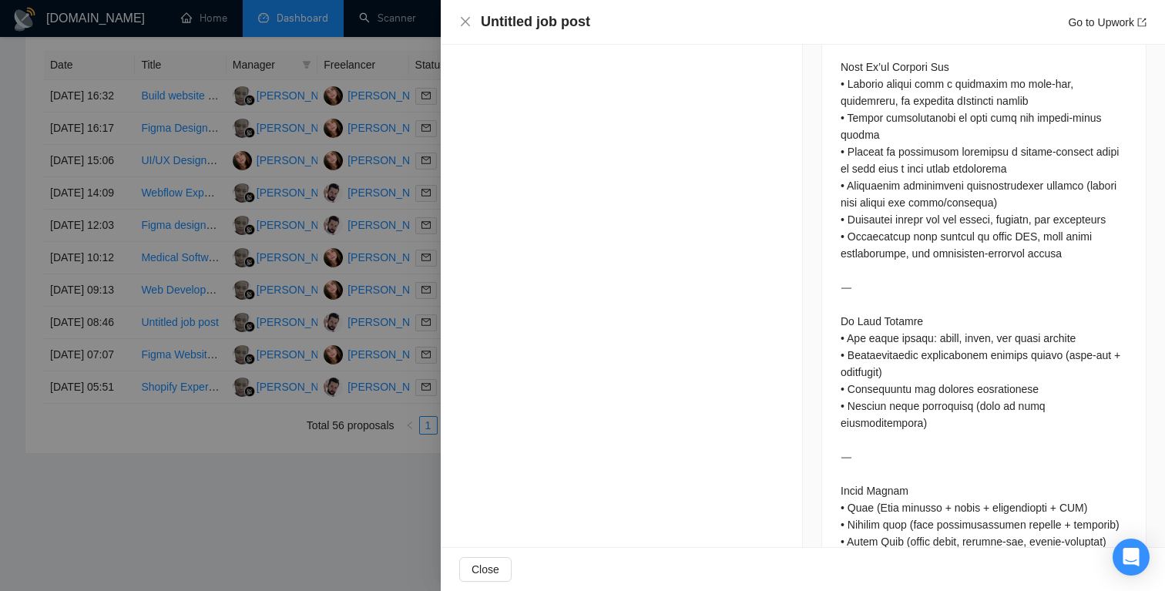
click at [288, 425] on div at bounding box center [582, 295] width 1165 height 591
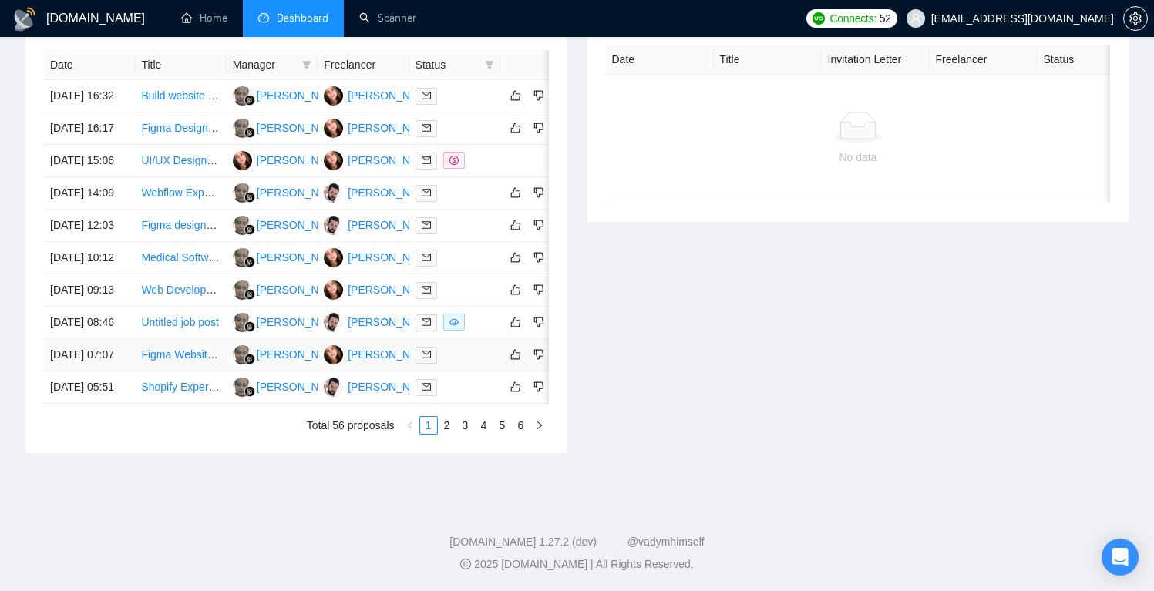
click at [293, 372] on td "[PERSON_NAME]" at bounding box center [272, 355] width 91 height 32
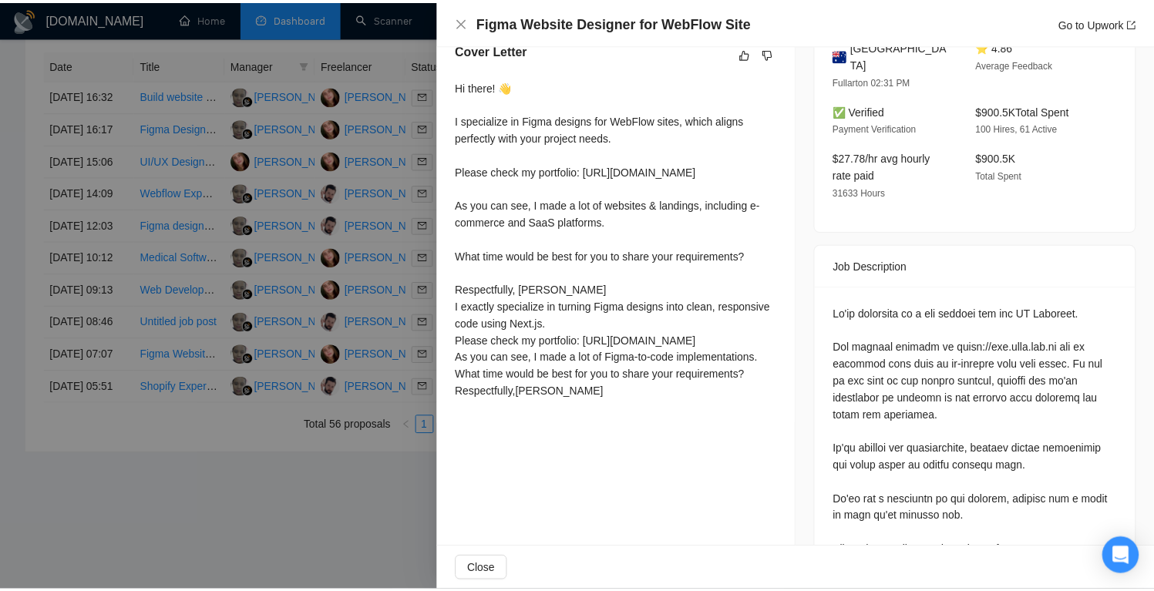
scroll to position [319, 0]
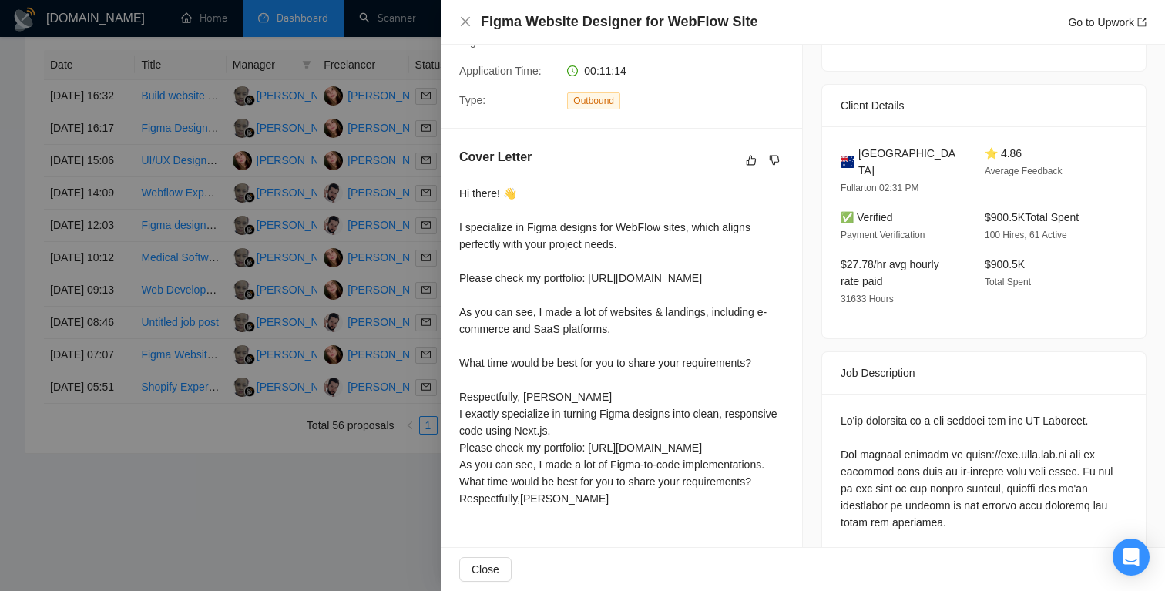
click at [346, 438] on div at bounding box center [582, 295] width 1165 height 591
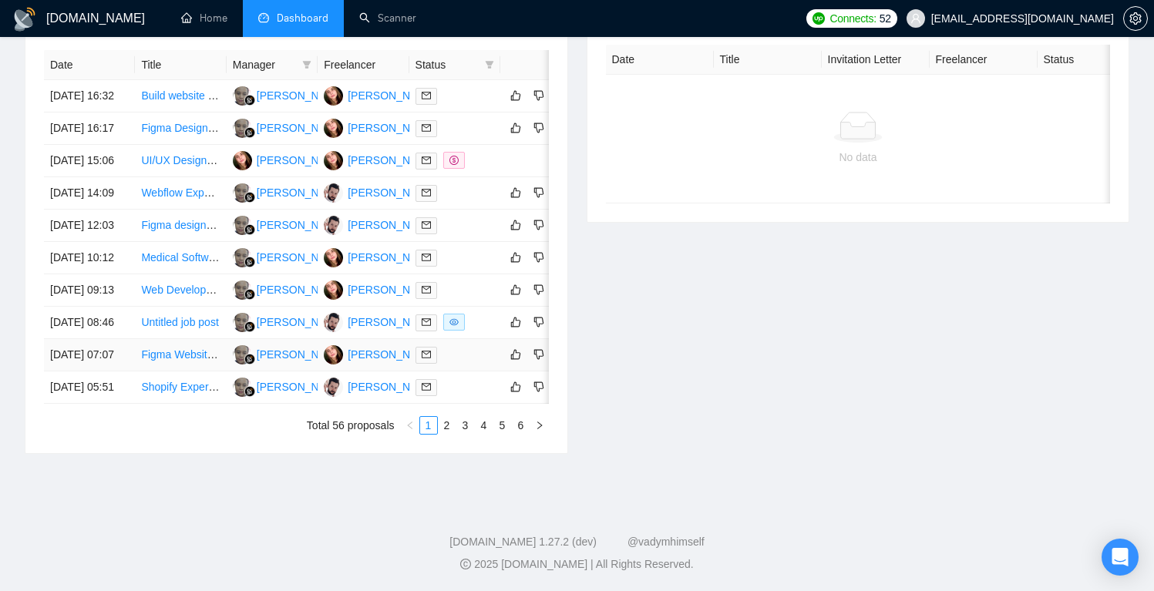
click at [467, 364] on div at bounding box center [454, 355] width 79 height 18
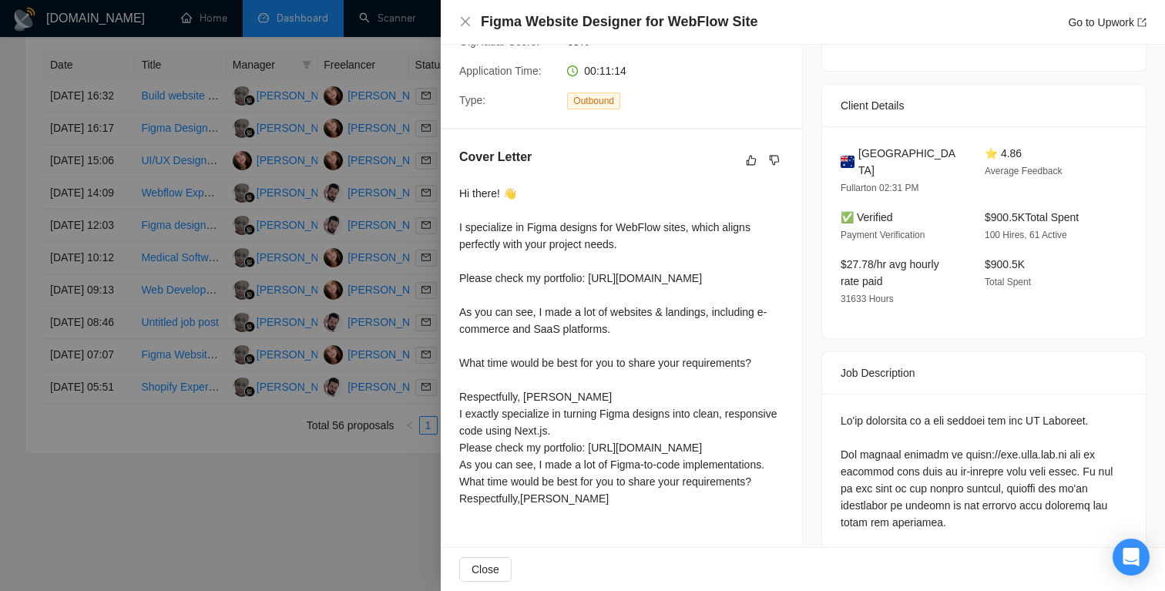
click at [173, 441] on div at bounding box center [582, 295] width 1165 height 591
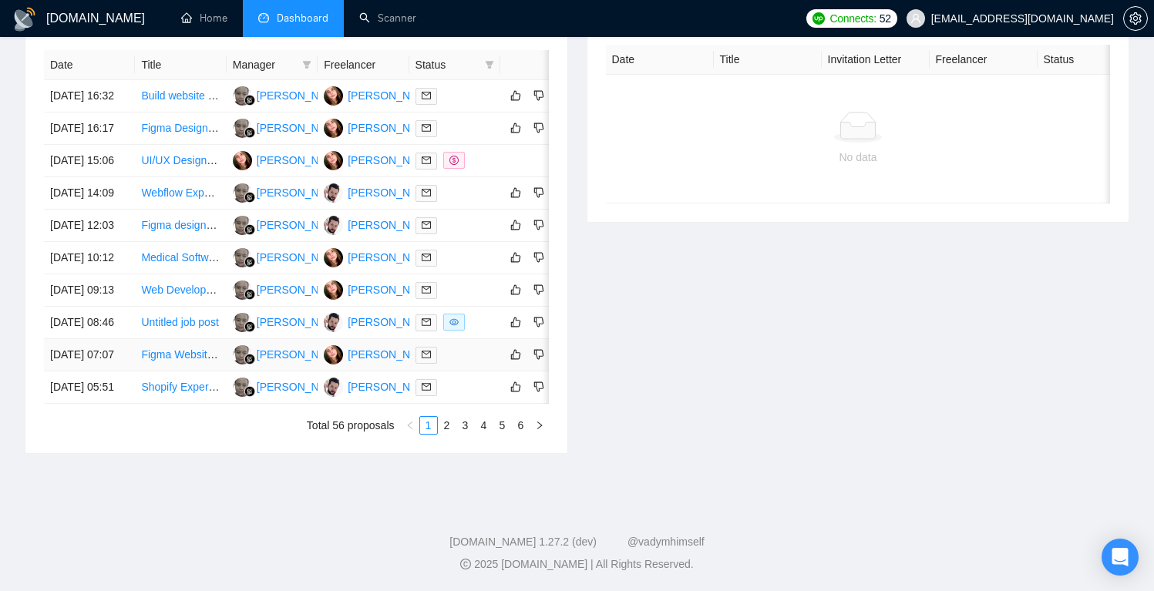
click at [175, 361] on link "Figma Website Designer for WebFlow Site" at bounding box center [242, 354] width 203 height 12
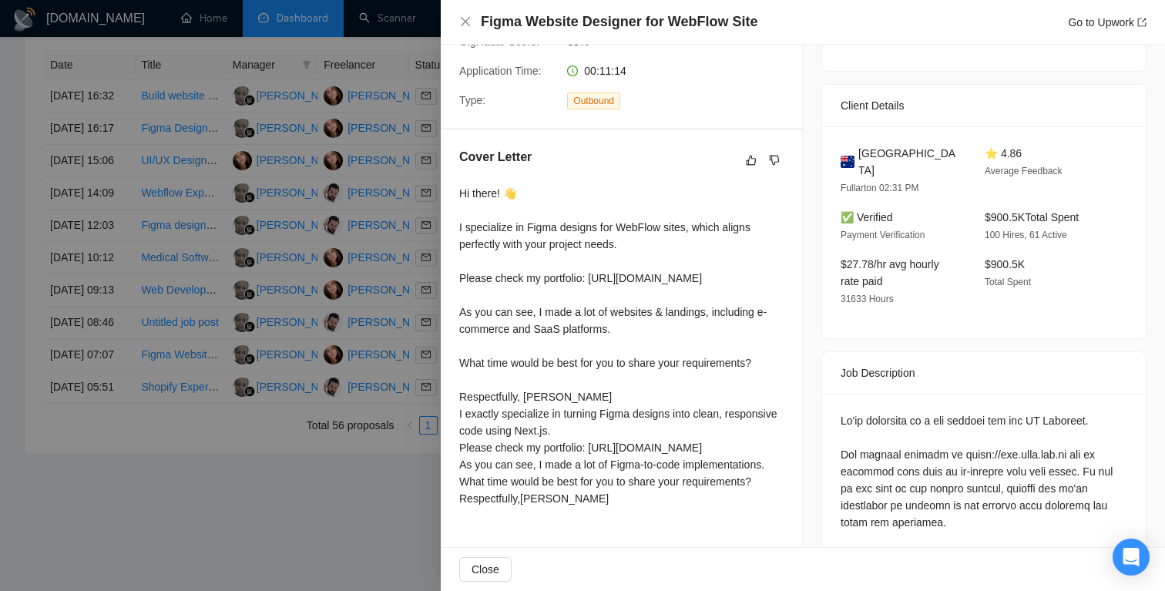
click at [370, 452] on div at bounding box center [582, 295] width 1165 height 591
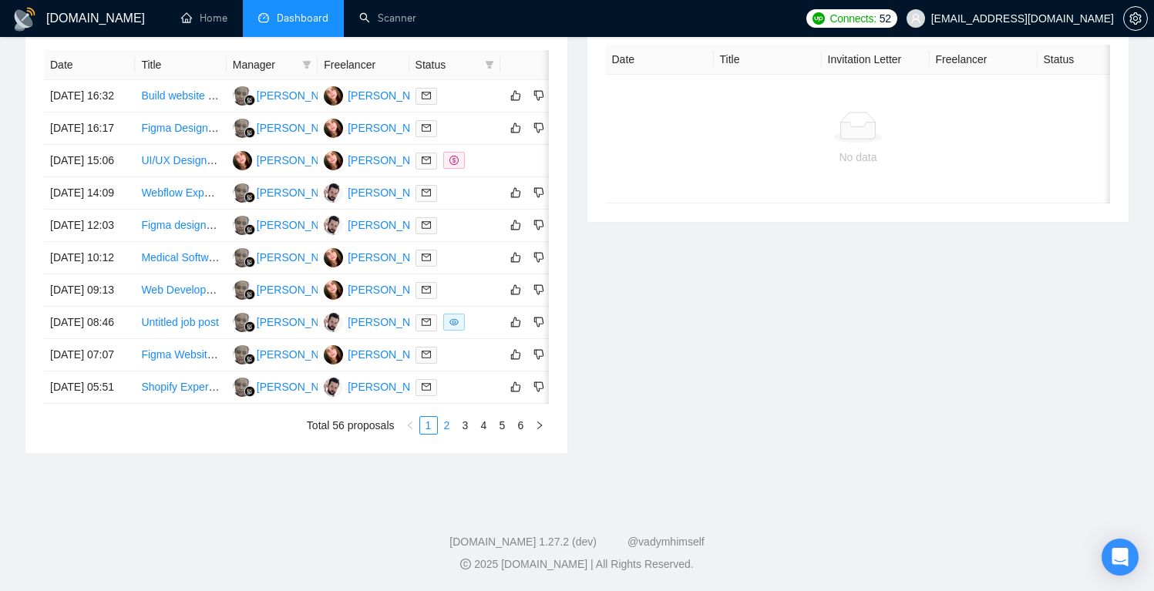
click at [450, 434] on link "2" at bounding box center [447, 425] width 17 height 17
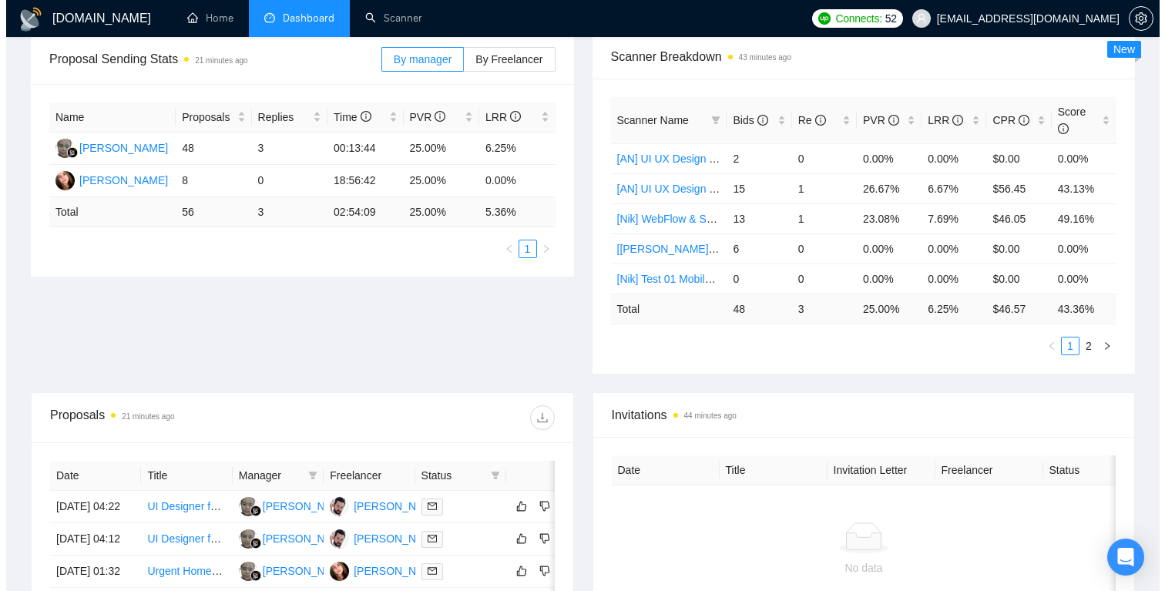
scroll to position [426, 0]
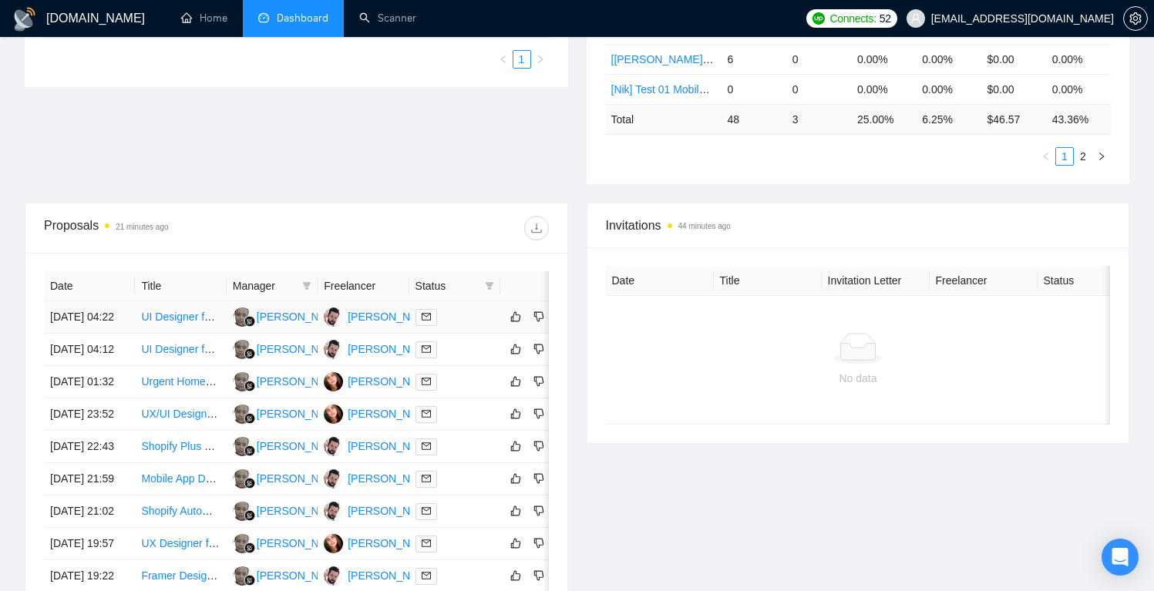
click at [207, 334] on td "UI Designer for Shopify Website" at bounding box center [180, 317] width 91 height 32
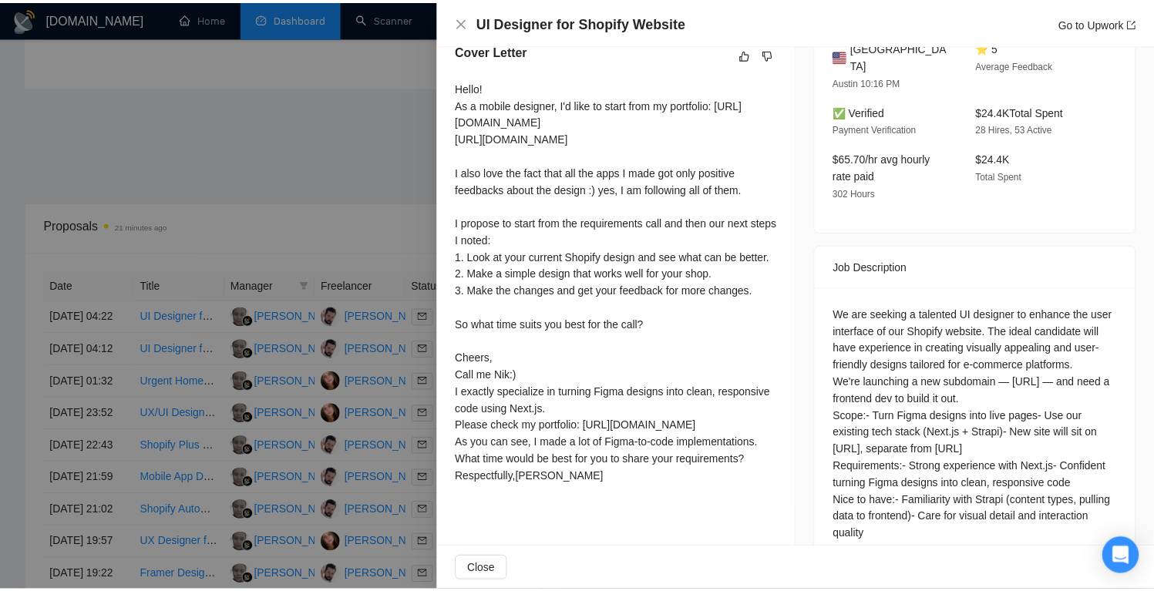
scroll to position [533, 0]
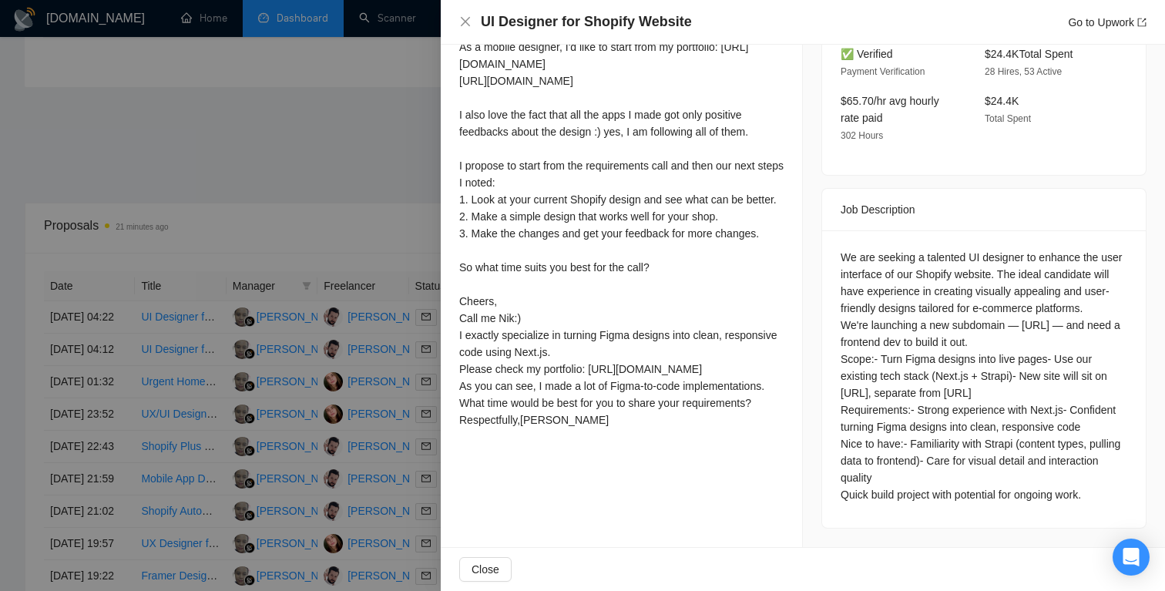
click at [271, 183] on div at bounding box center [582, 295] width 1165 height 591
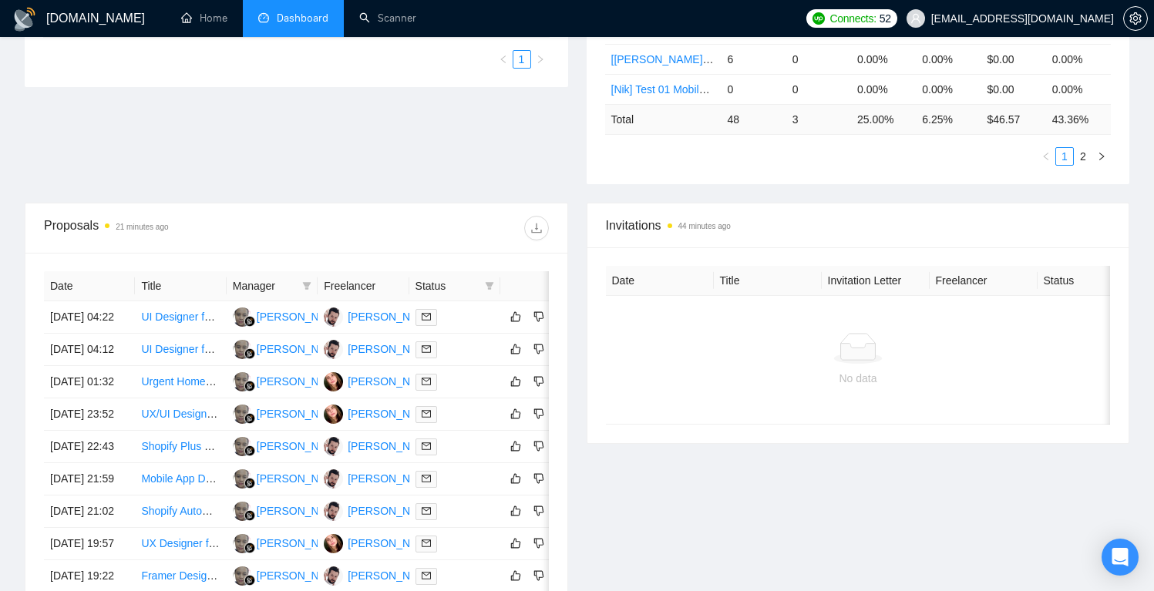
click at [347, 282] on th "Freelancer" at bounding box center [363, 286] width 91 height 30
click at [348, 287] on th "Freelancer" at bounding box center [363, 286] width 91 height 30
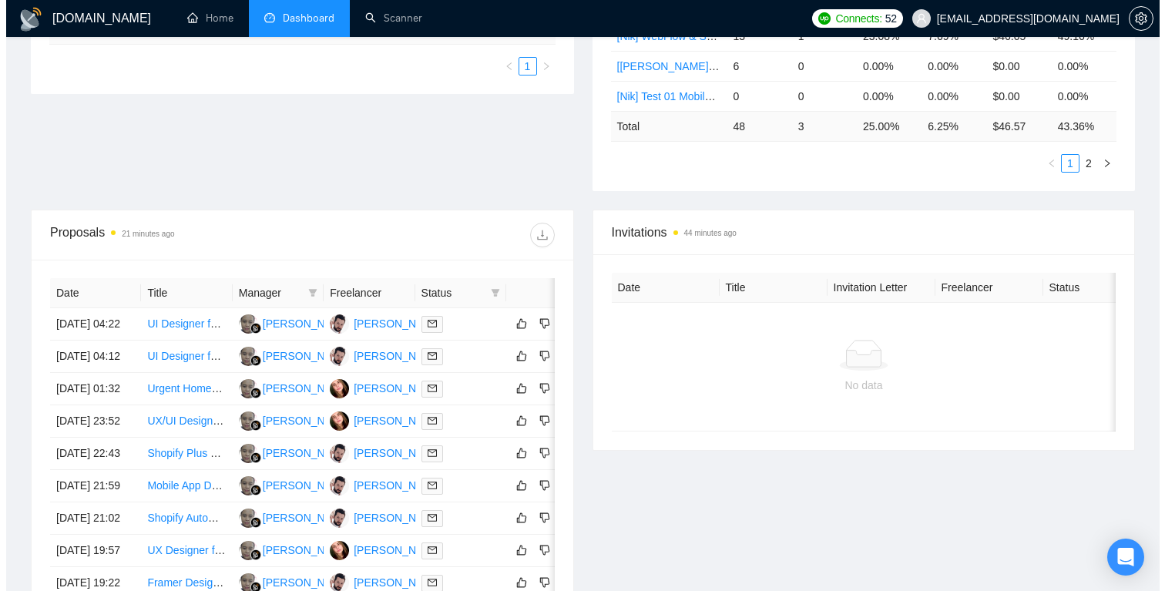
scroll to position [499, 0]
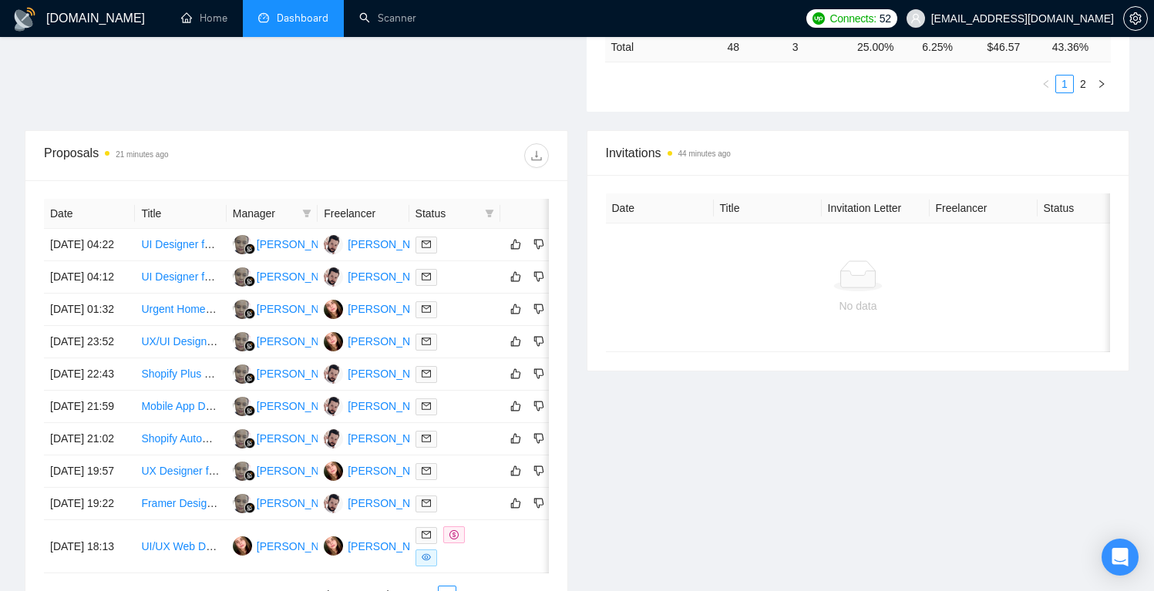
click at [378, 213] on th "Freelancer" at bounding box center [363, 214] width 91 height 30
click at [132, 261] on td "15 Oct, 2025 04:22" at bounding box center [89, 245] width 91 height 32
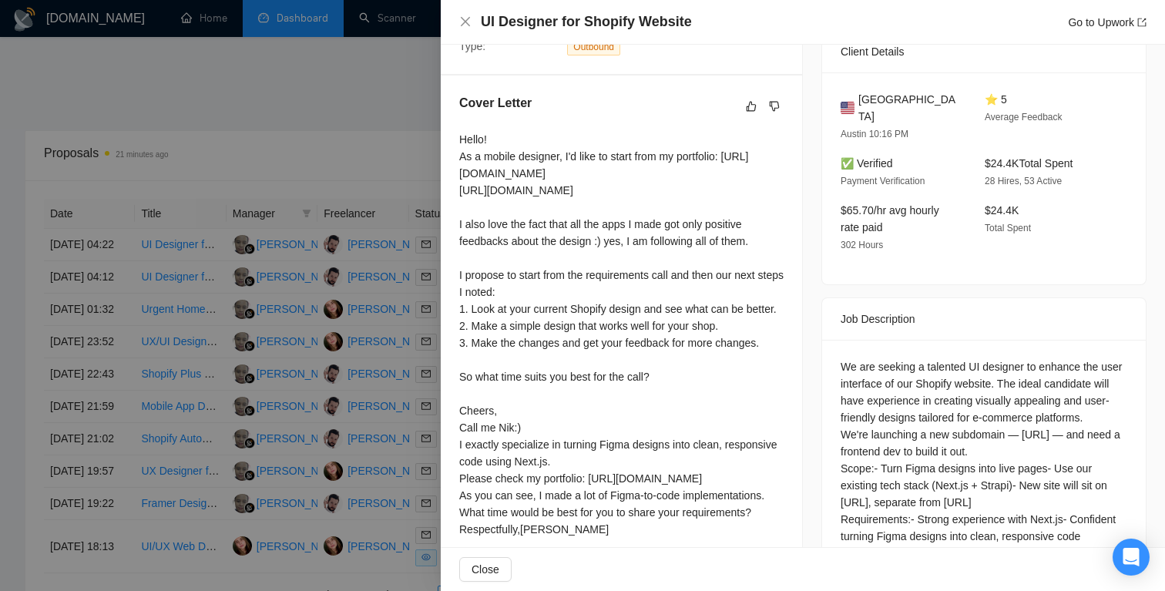
scroll to position [328, 0]
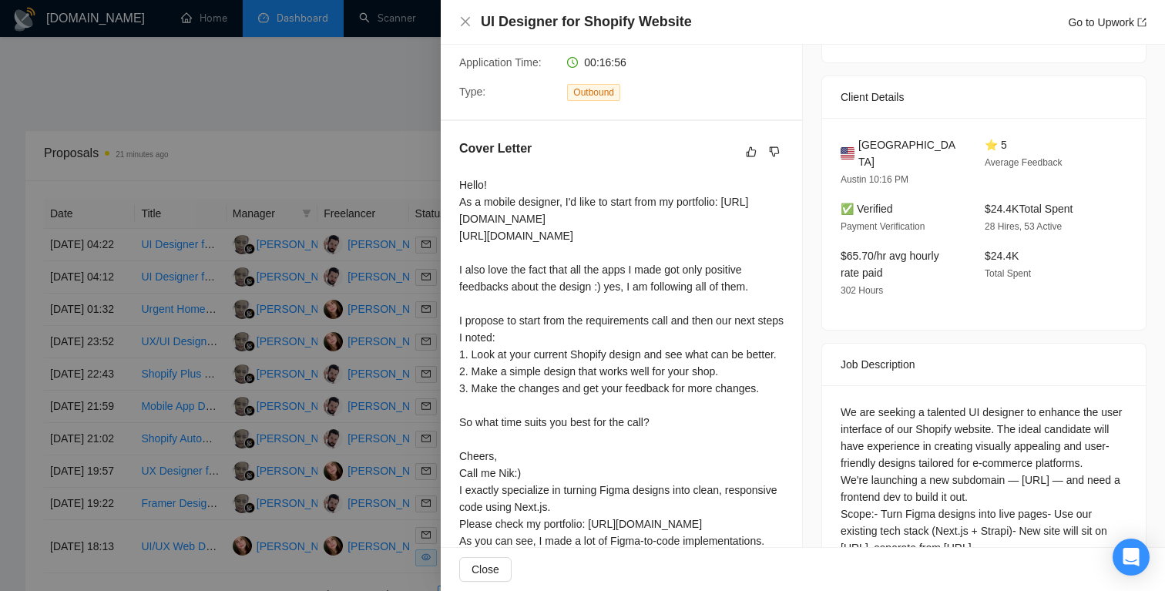
click at [180, 313] on div at bounding box center [582, 295] width 1165 height 591
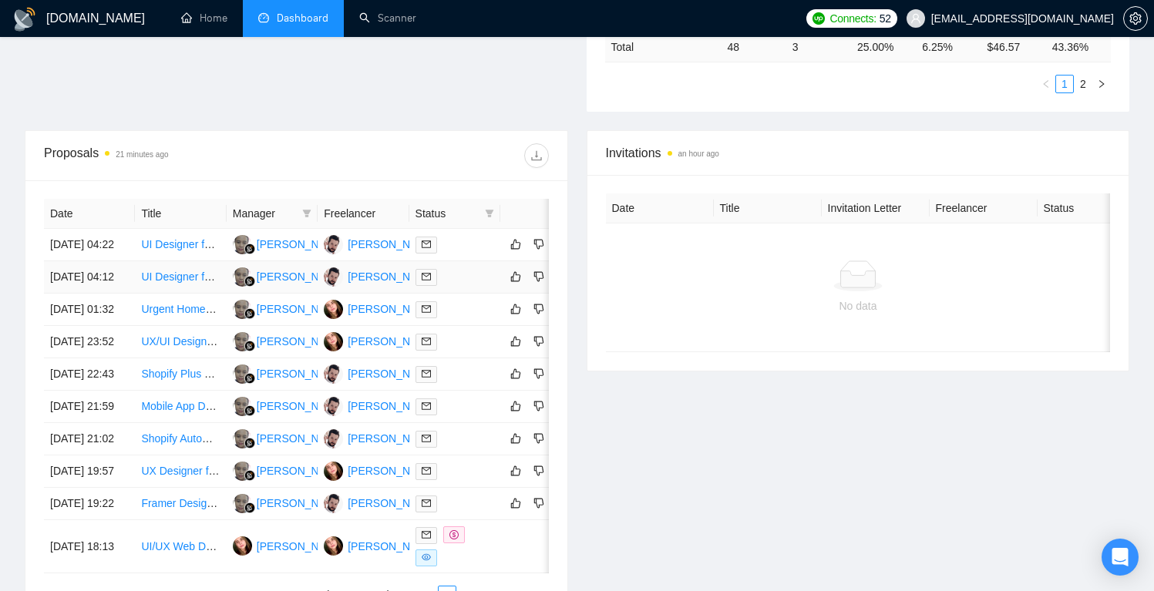
click at [185, 294] on td "UI Designer for Consumer iOS Apps[" at bounding box center [180, 277] width 91 height 32
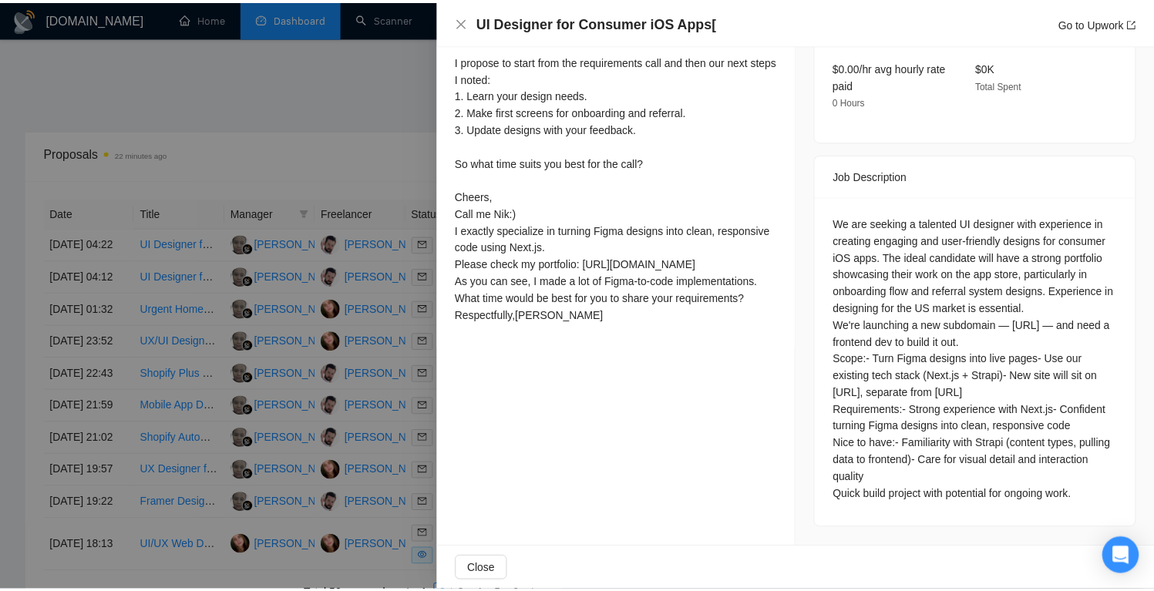
scroll to position [704, 0]
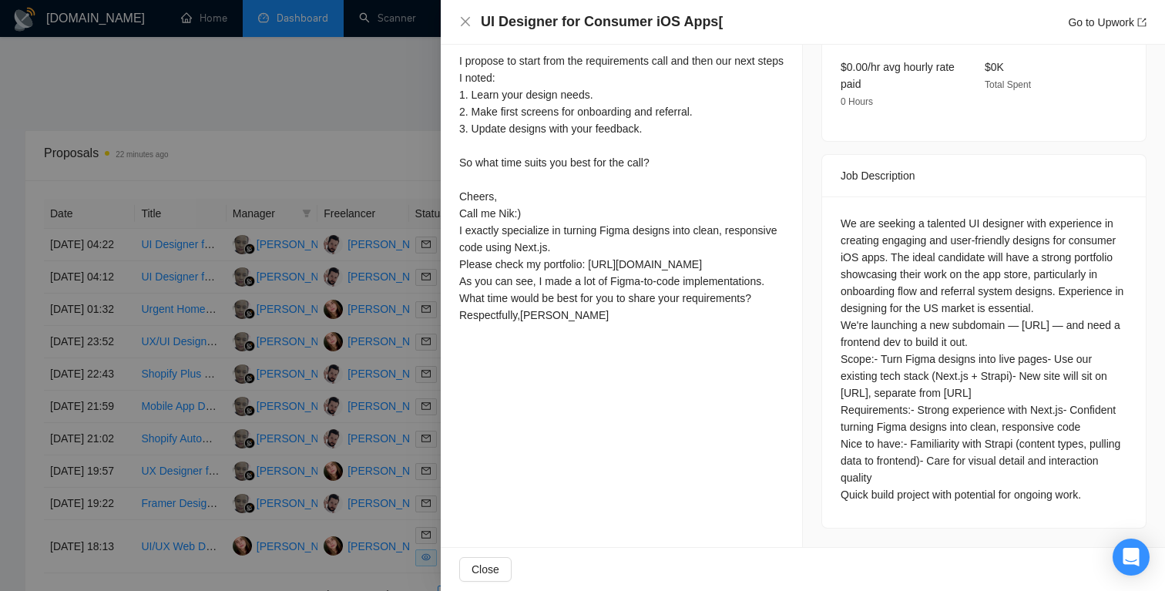
drag, startPoint x: 158, startPoint y: 375, endPoint x: 169, endPoint y: 372, distance: 11.2
click at [159, 375] on div at bounding box center [582, 295] width 1165 height 591
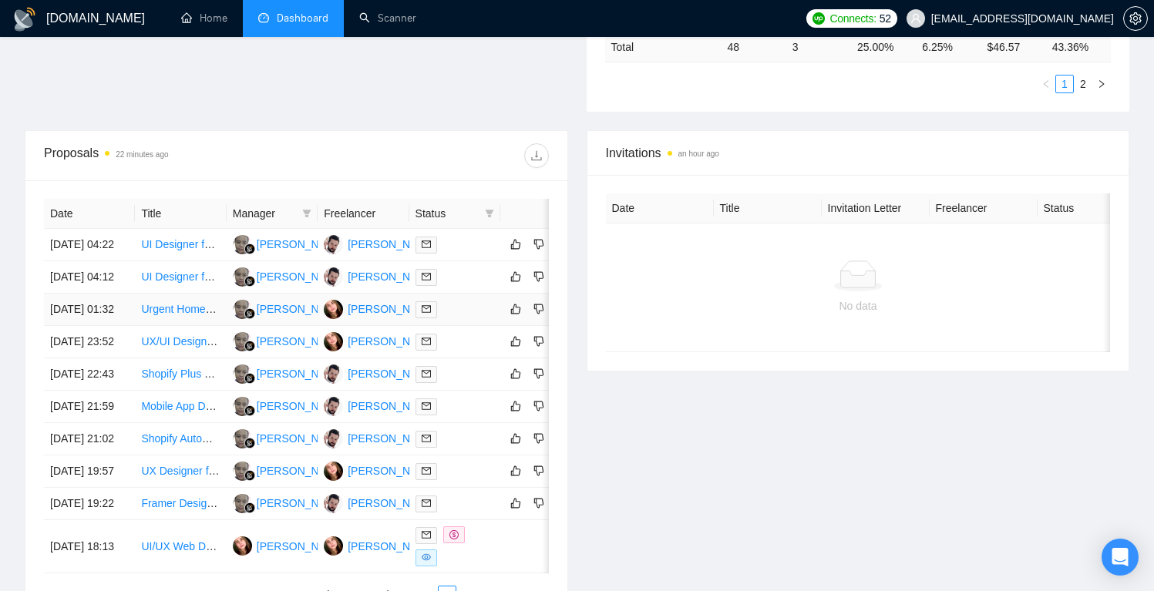
click at [191, 326] on td "Urgent Homepage Design from Wireframe" at bounding box center [180, 310] width 91 height 32
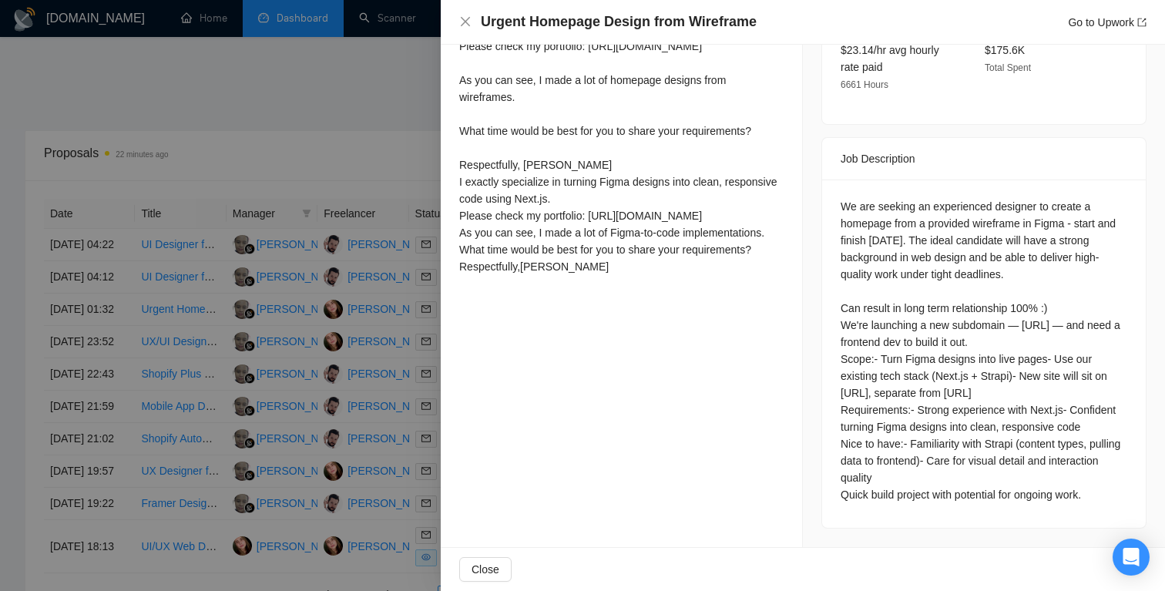
scroll to position [684, 0]
click at [185, 404] on div at bounding box center [582, 295] width 1165 height 591
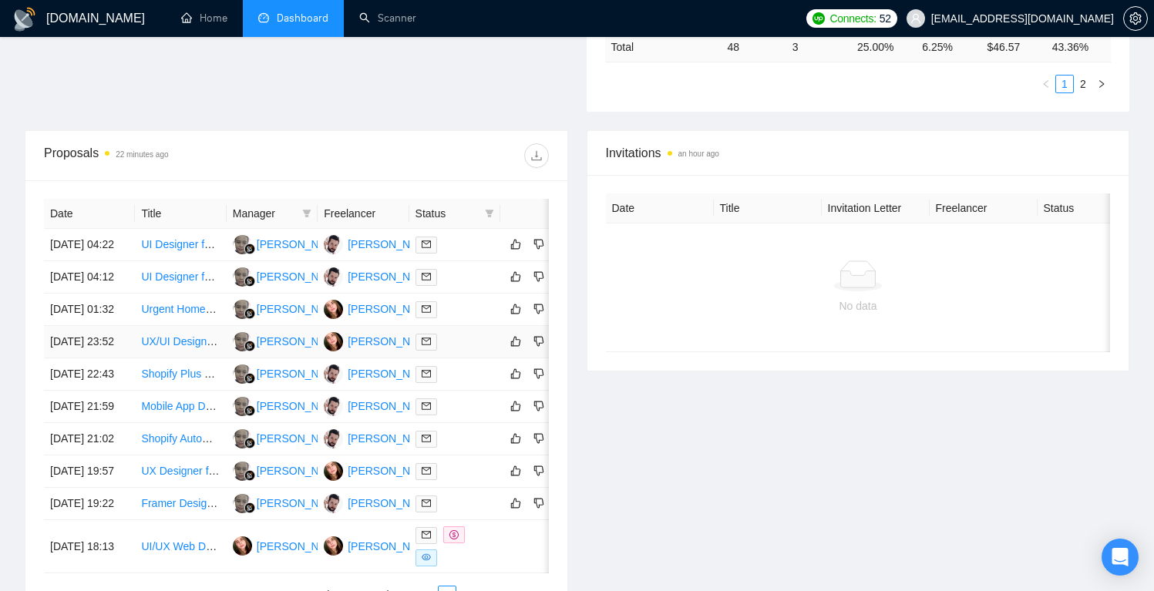
click at [185, 358] on td "UX/UI Designer for Data-Heavy Player Comparison Layouts" at bounding box center [180, 342] width 91 height 32
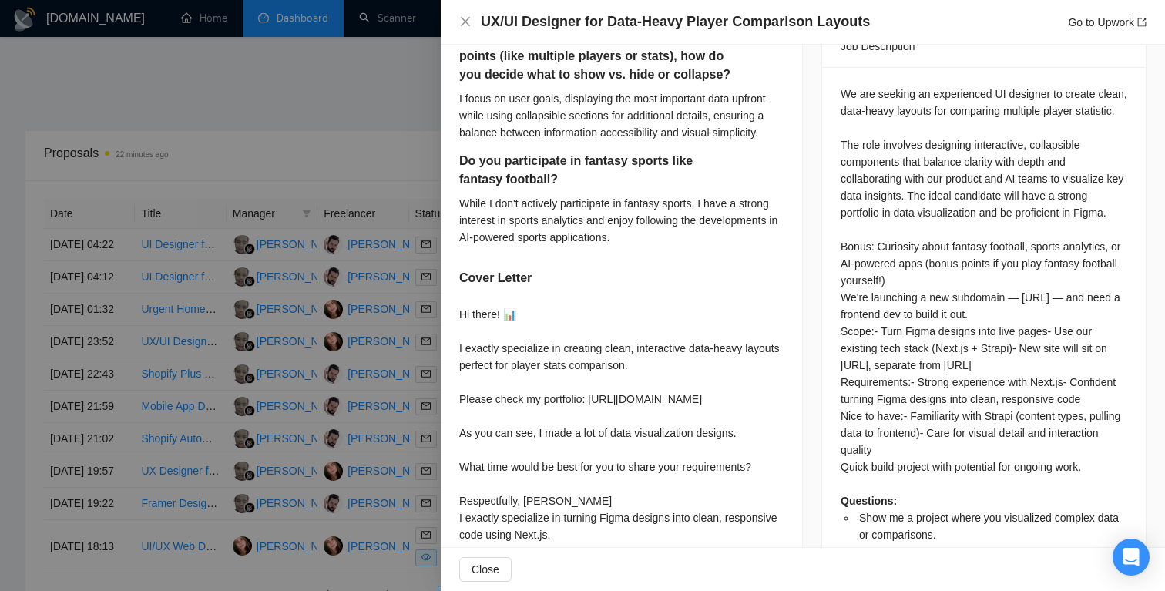
scroll to position [997, 0]
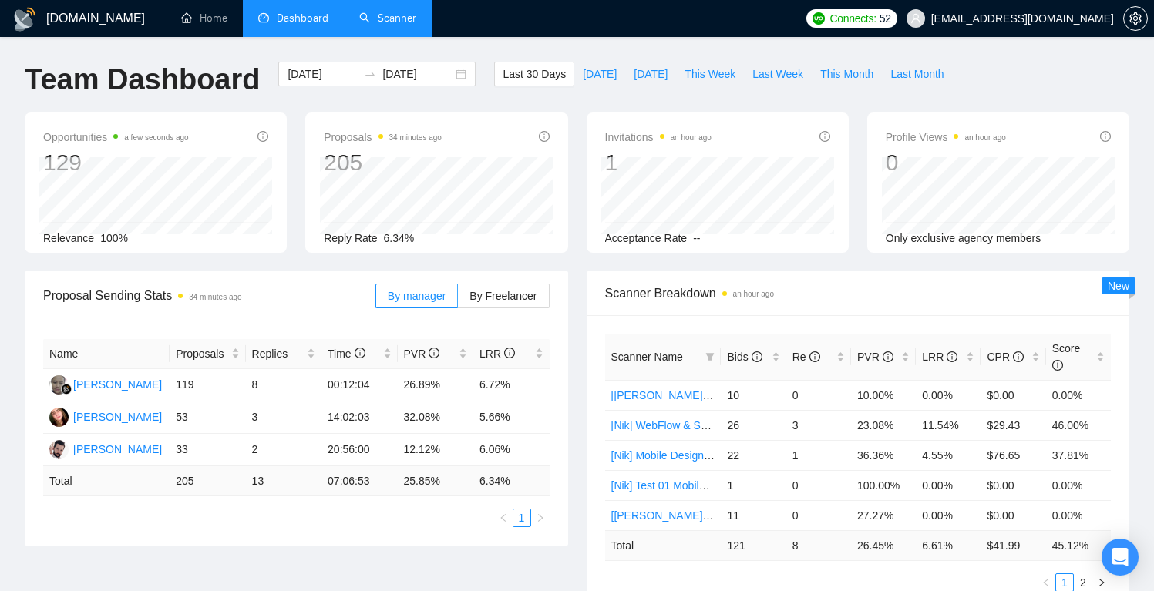
click at [359, 12] on link "Scanner" at bounding box center [387, 18] width 57 height 13
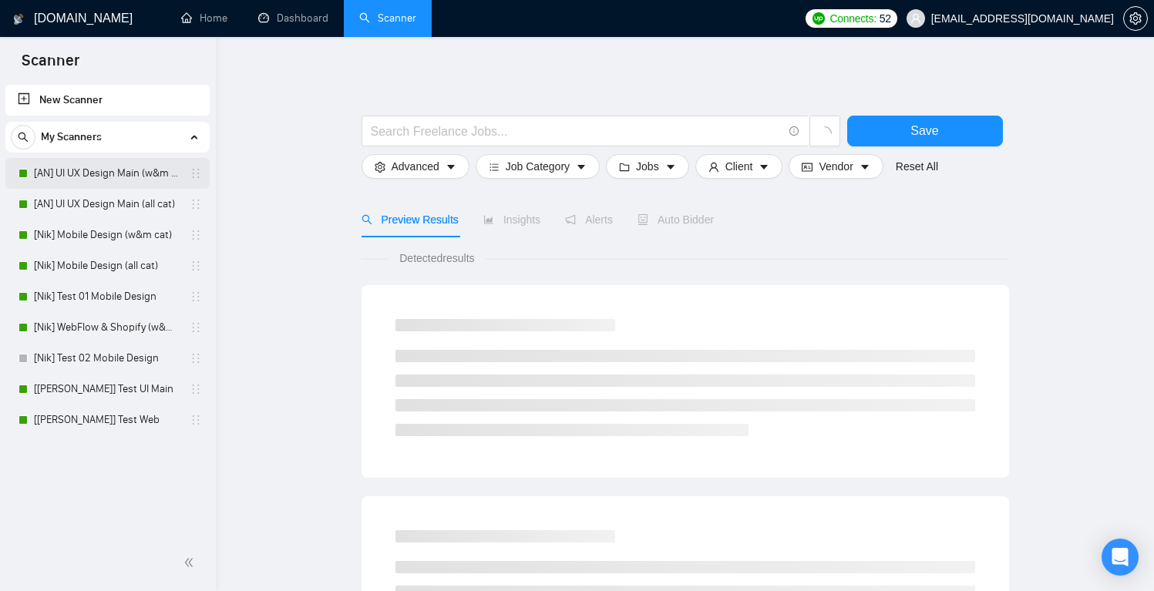
click at [103, 166] on link "[AN] UI UX Design Main (w&m cat)" at bounding box center [107, 173] width 146 height 31
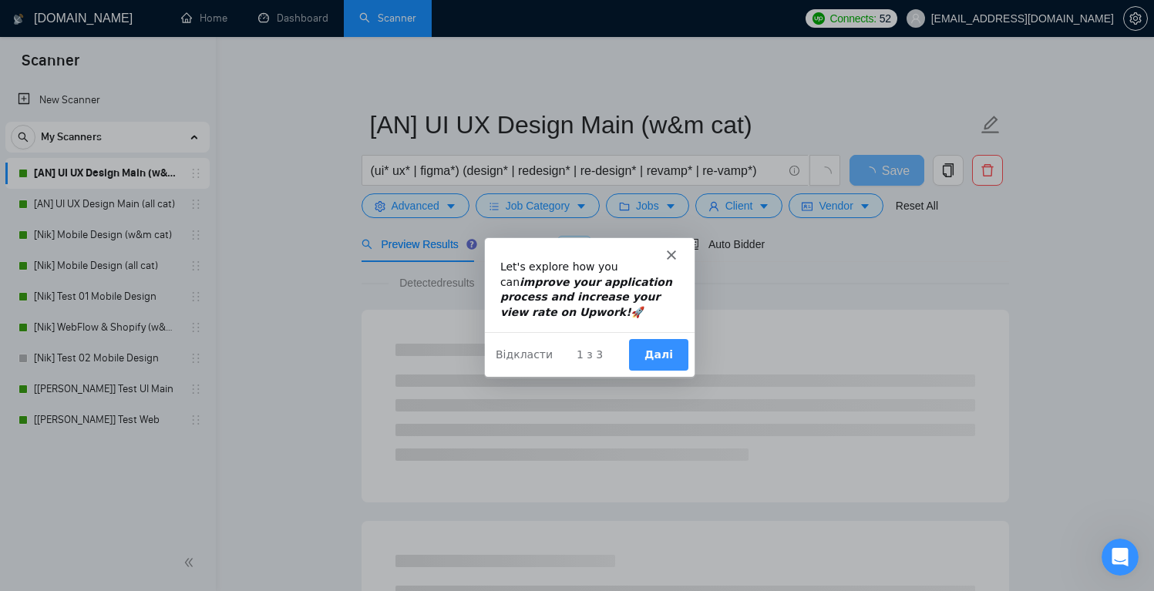
click at [667, 253] on icon "Закрити" at bounding box center [669, 254] width 9 height 9
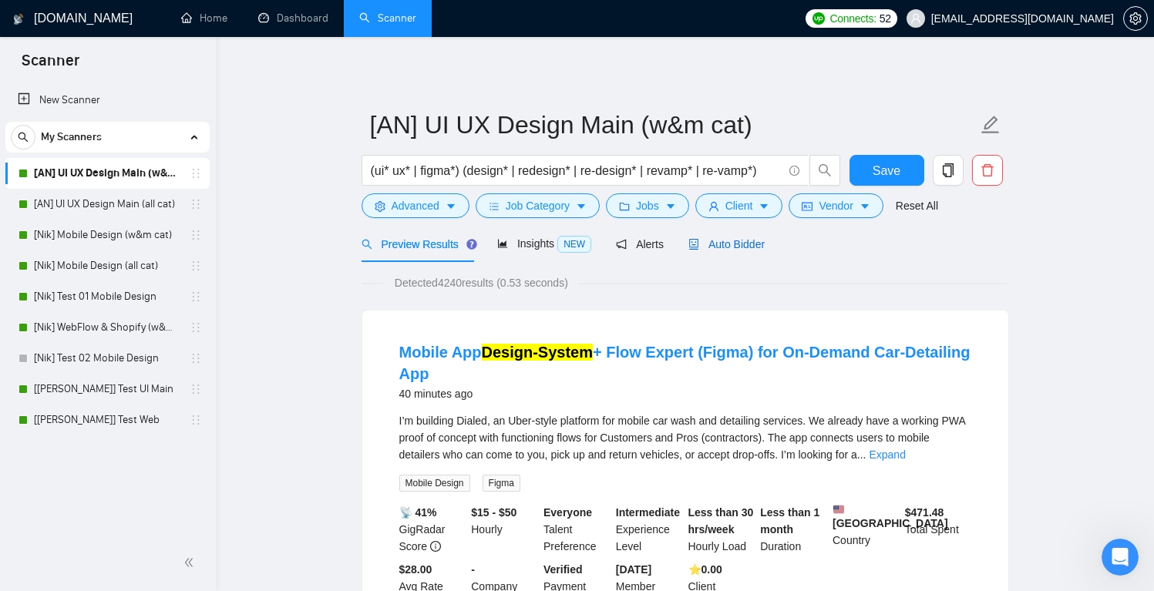
click at [721, 243] on span "Auto Bidder" at bounding box center [726, 244] width 76 height 12
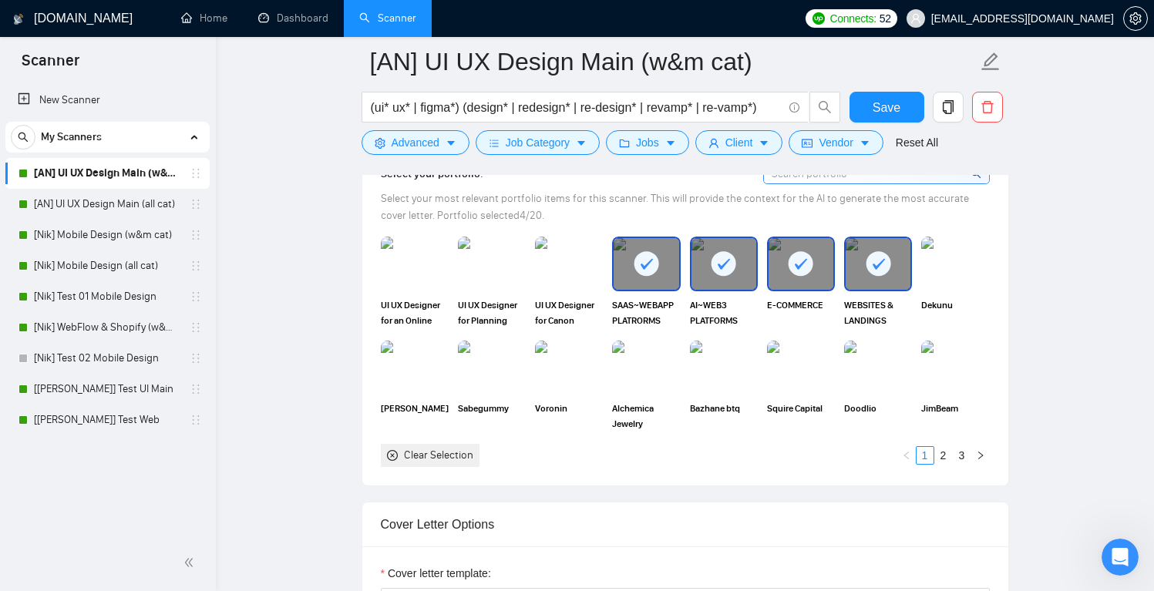
scroll to position [1466, 0]
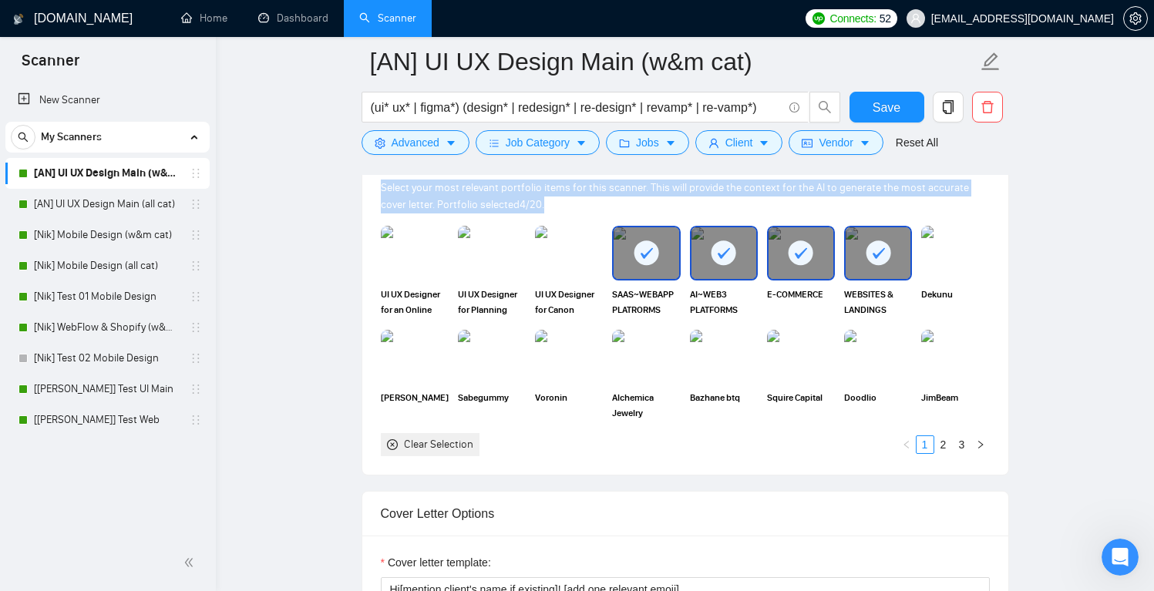
drag, startPoint x: 523, startPoint y: 203, endPoint x: 372, endPoint y: 186, distance: 151.4
click at [372, 186] on div "Select your portfolio: Select your most relevant portfolio items for this scann…" at bounding box center [685, 304] width 646 height 341
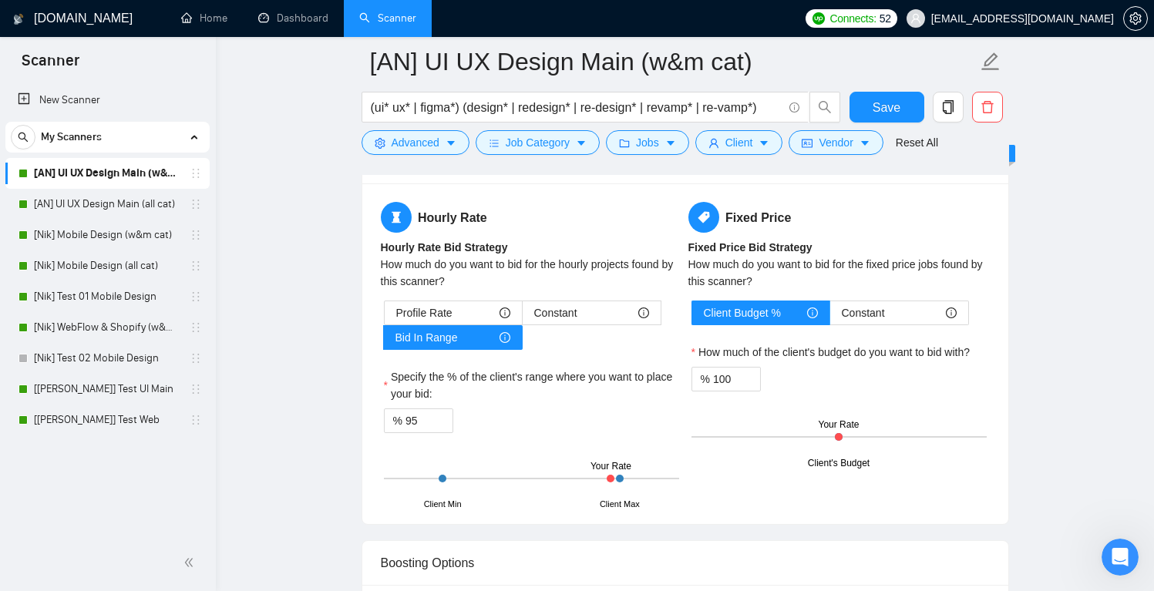
scroll to position [2903, 0]
